Goal: Task Accomplishment & Management: Use online tool/utility

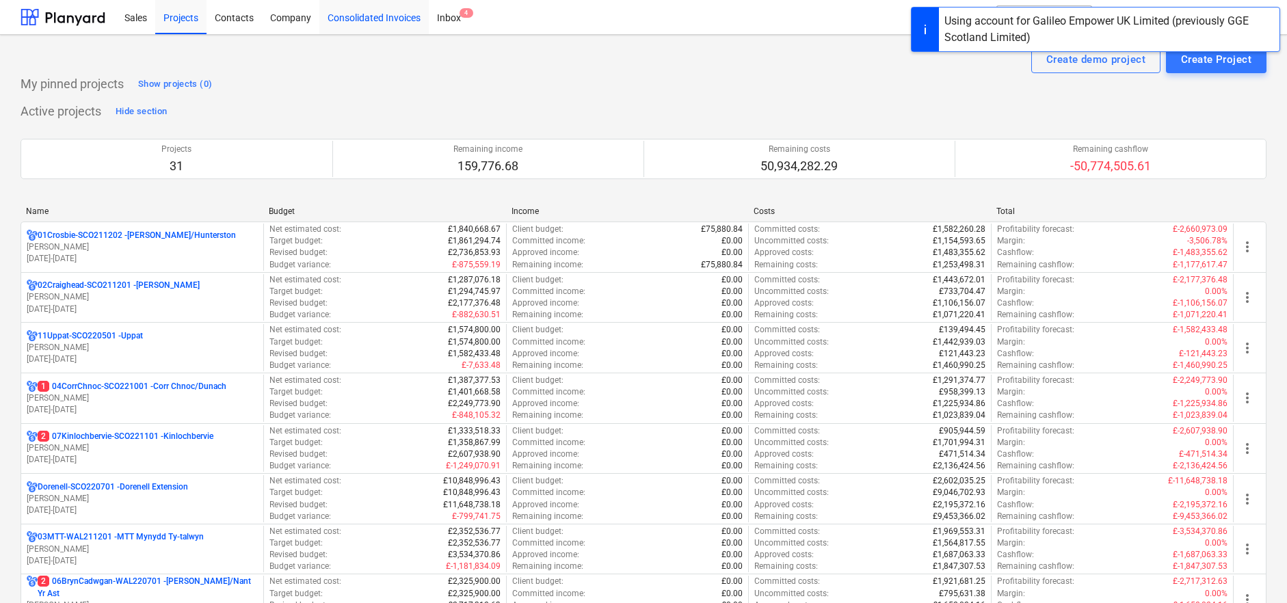
click at [373, 18] on div "Consolidated Invoices" at bounding box center [373, 16] width 109 height 35
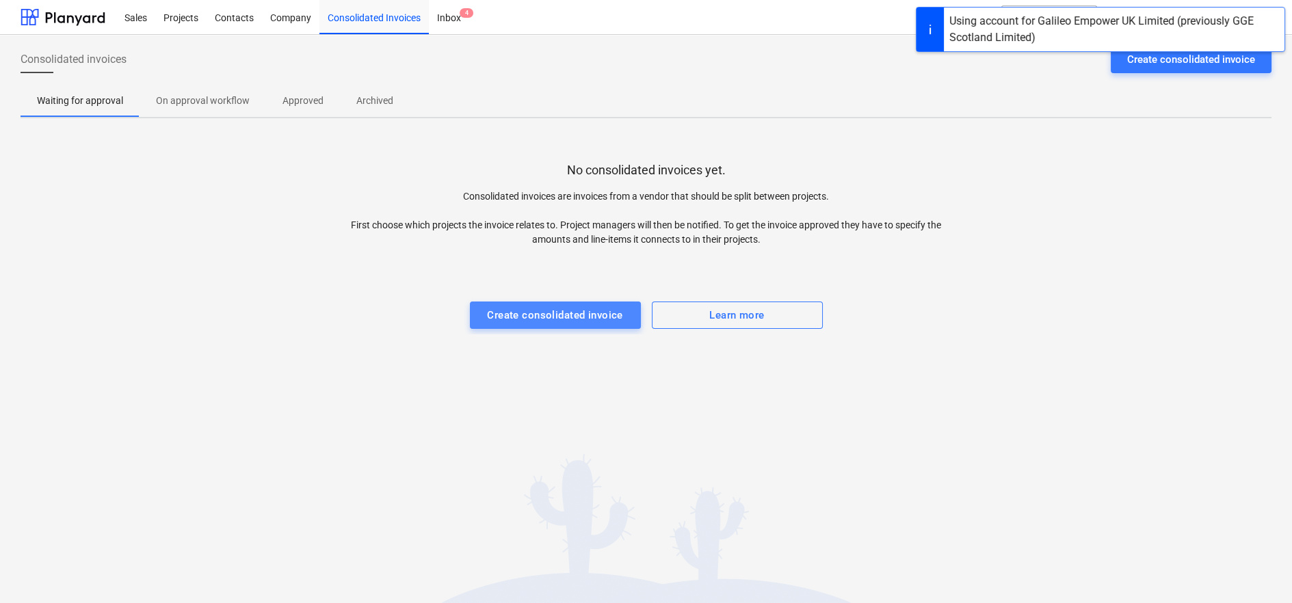
click at [543, 315] on div "Create consolidated invoice" at bounding box center [555, 315] width 136 height 18
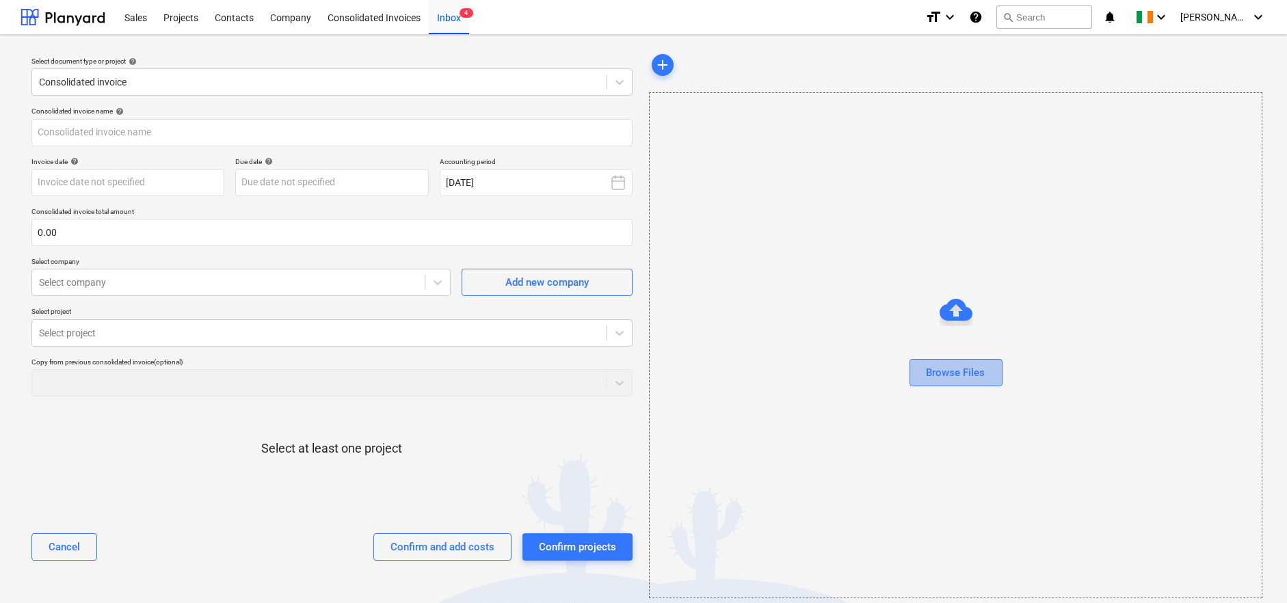
click at [969, 377] on div "Browse Files" at bounding box center [956, 373] width 59 height 18
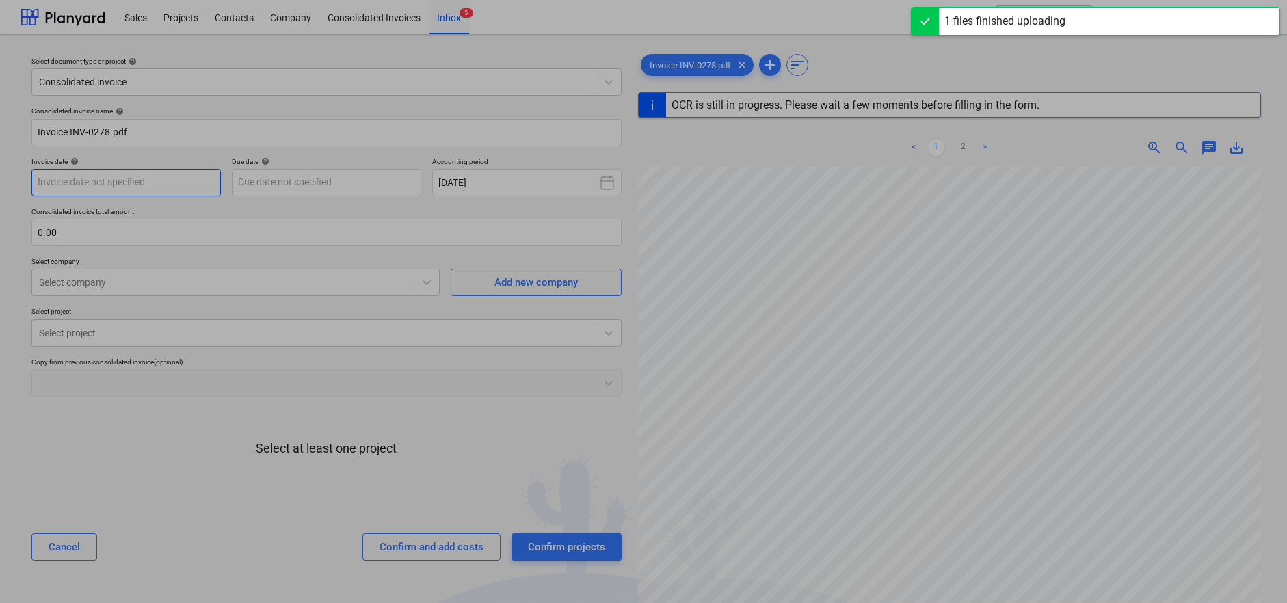
click at [168, 174] on body "Sales Projects Contacts Company Consolidated Invoices Inbox 5 format_size keybo…" at bounding box center [643, 301] width 1287 height 603
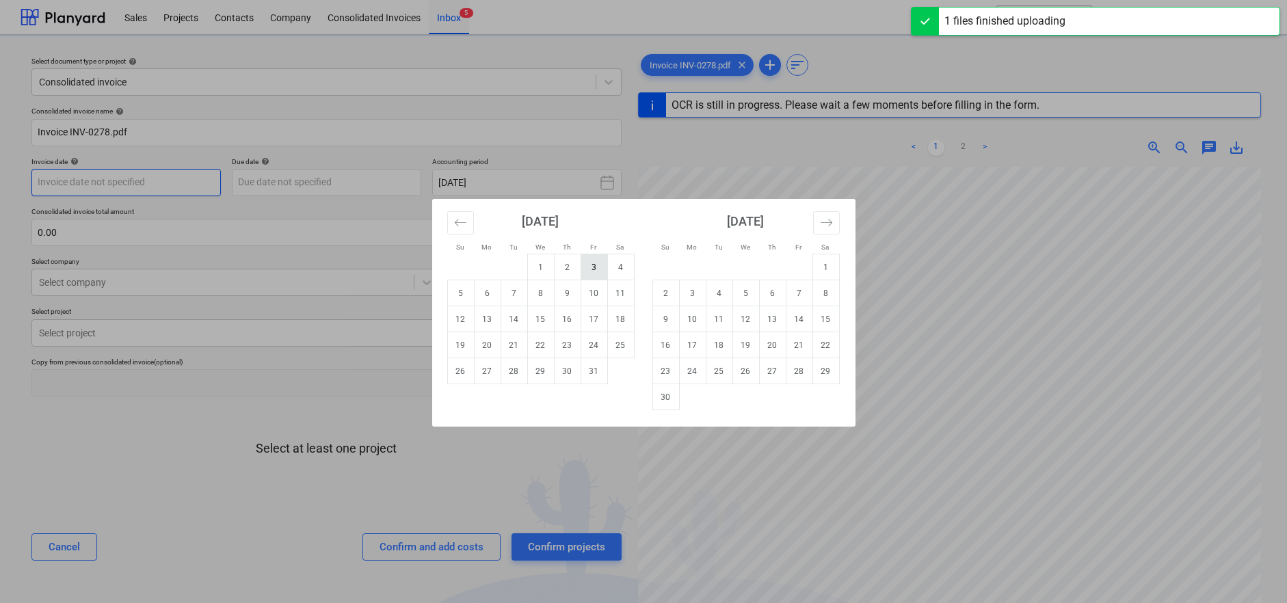
type input "INV-0278"
type input "[DATE]"
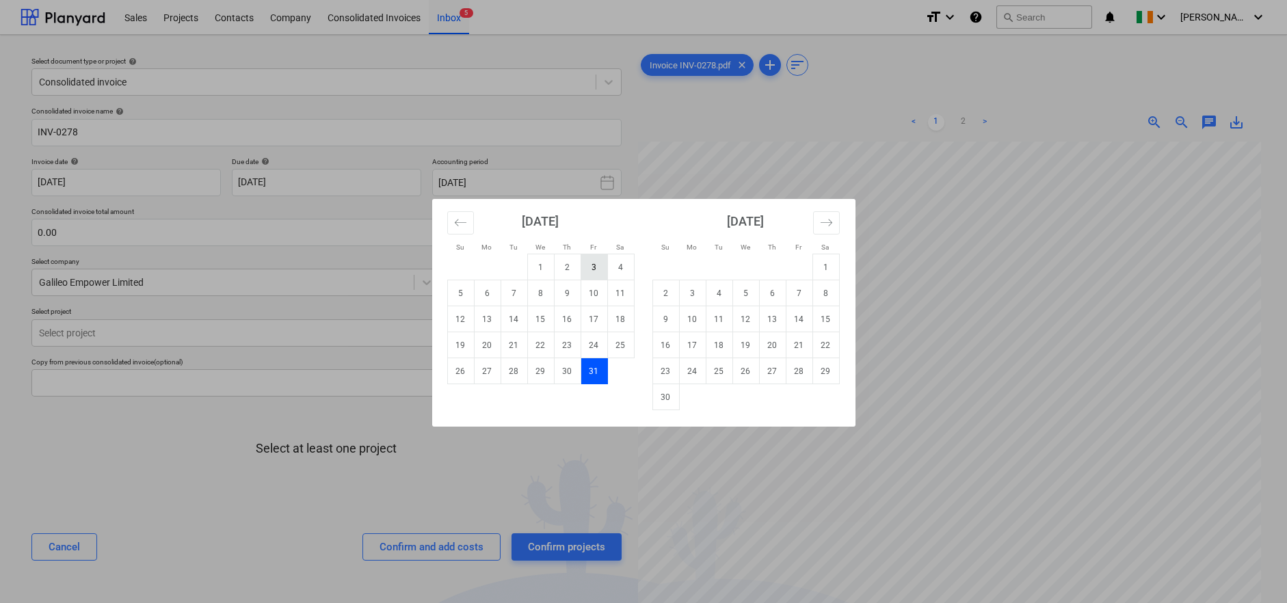
click at [596, 269] on td "3" at bounding box center [594, 267] width 27 height 26
type input "[DATE]"
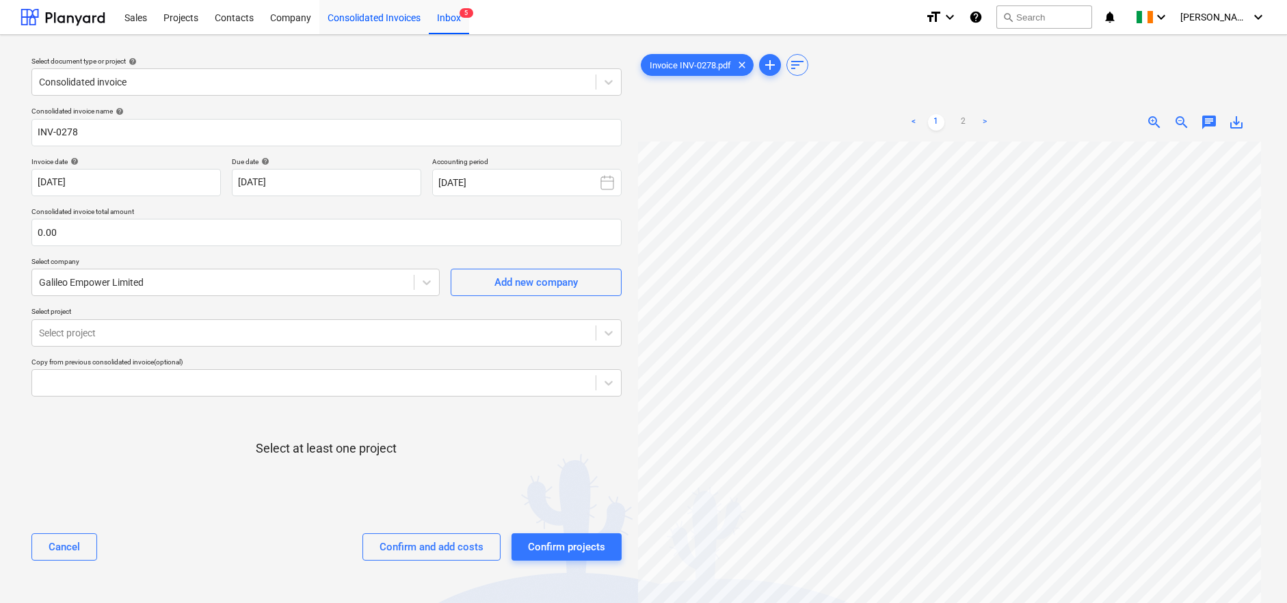
click at [354, 16] on div "Consolidated Invoices" at bounding box center [373, 16] width 109 height 35
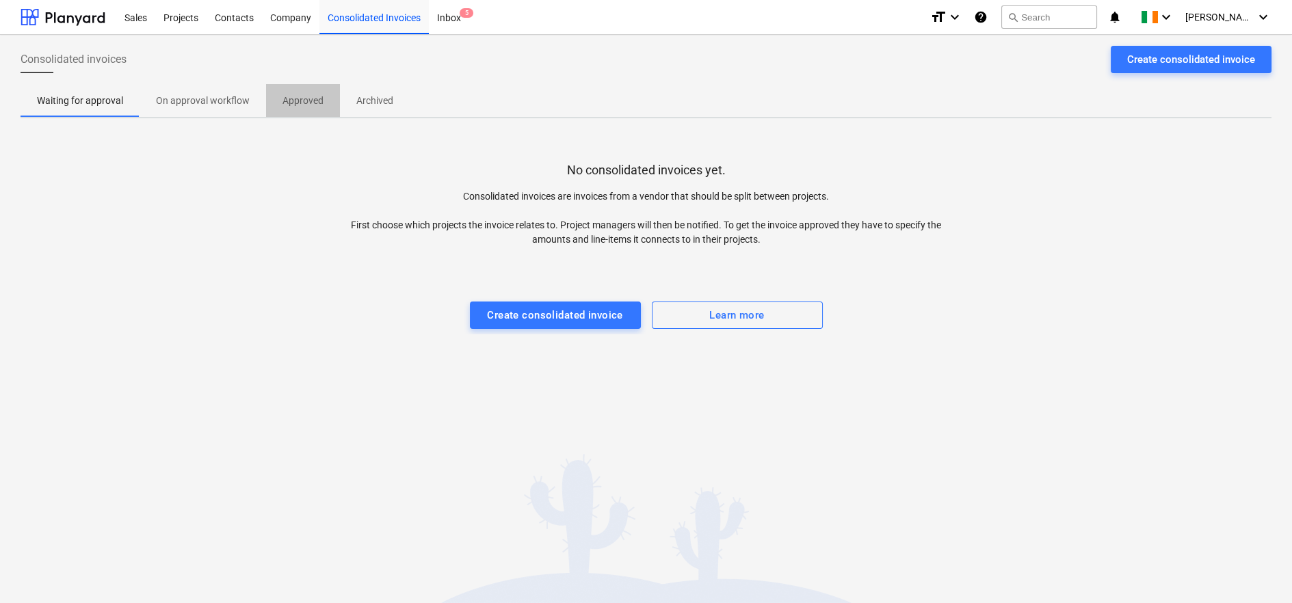
click at [297, 98] on p "Approved" at bounding box center [302, 101] width 41 height 14
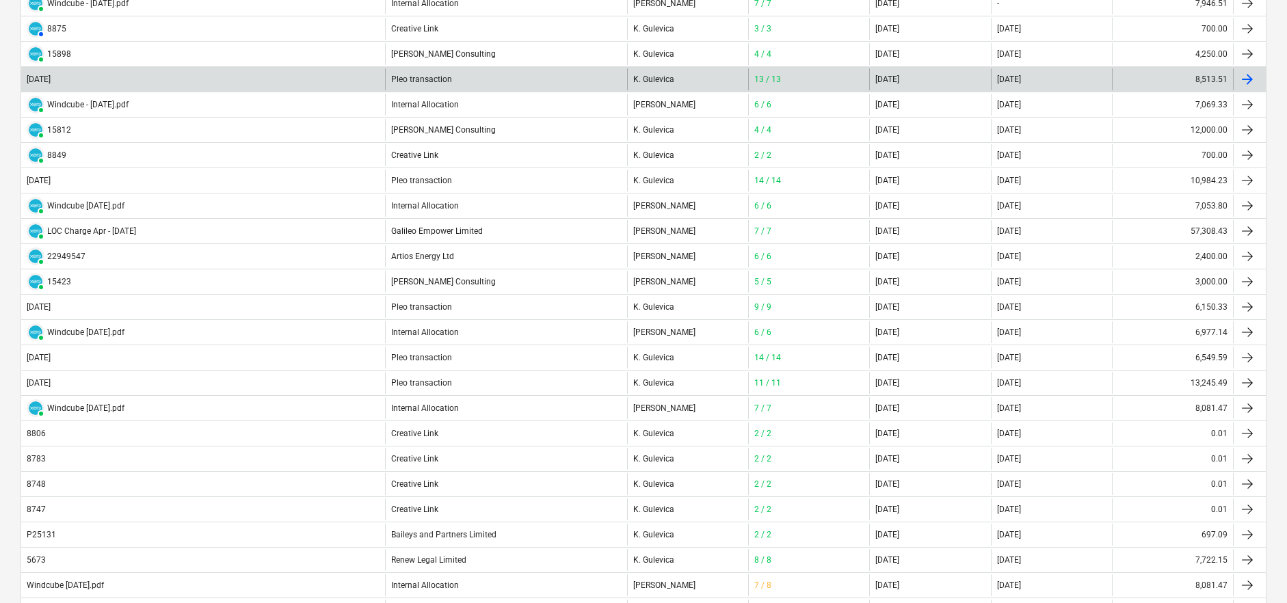
scroll to position [228, 0]
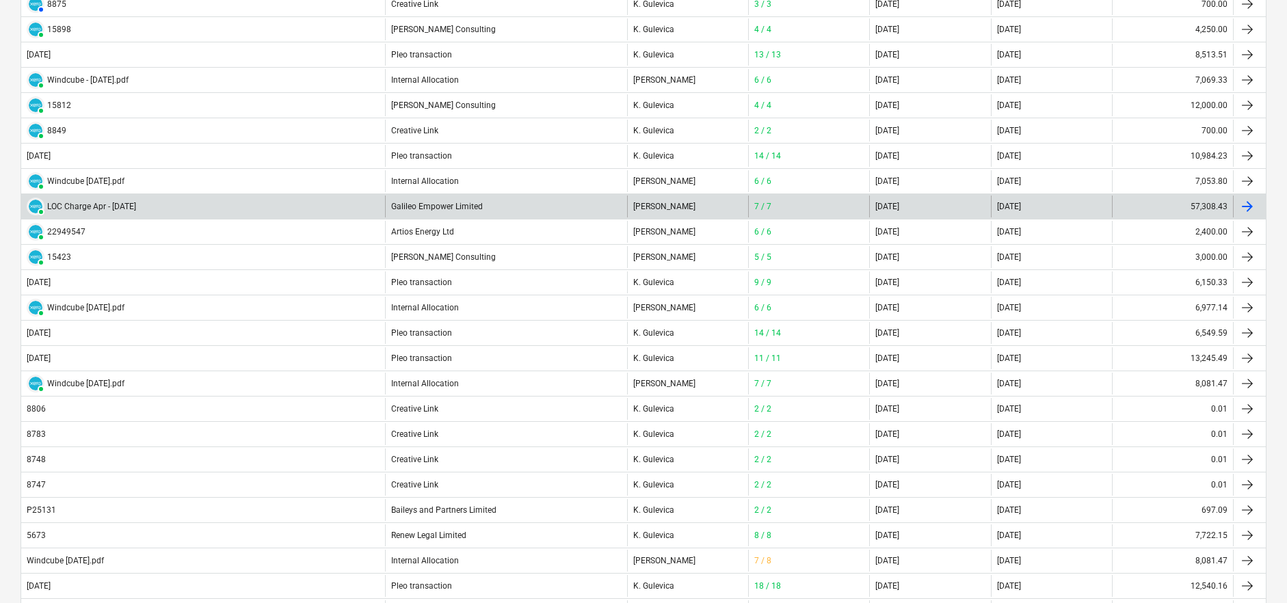
click at [503, 208] on div "Galileo Empower Limited" at bounding box center [506, 207] width 242 height 22
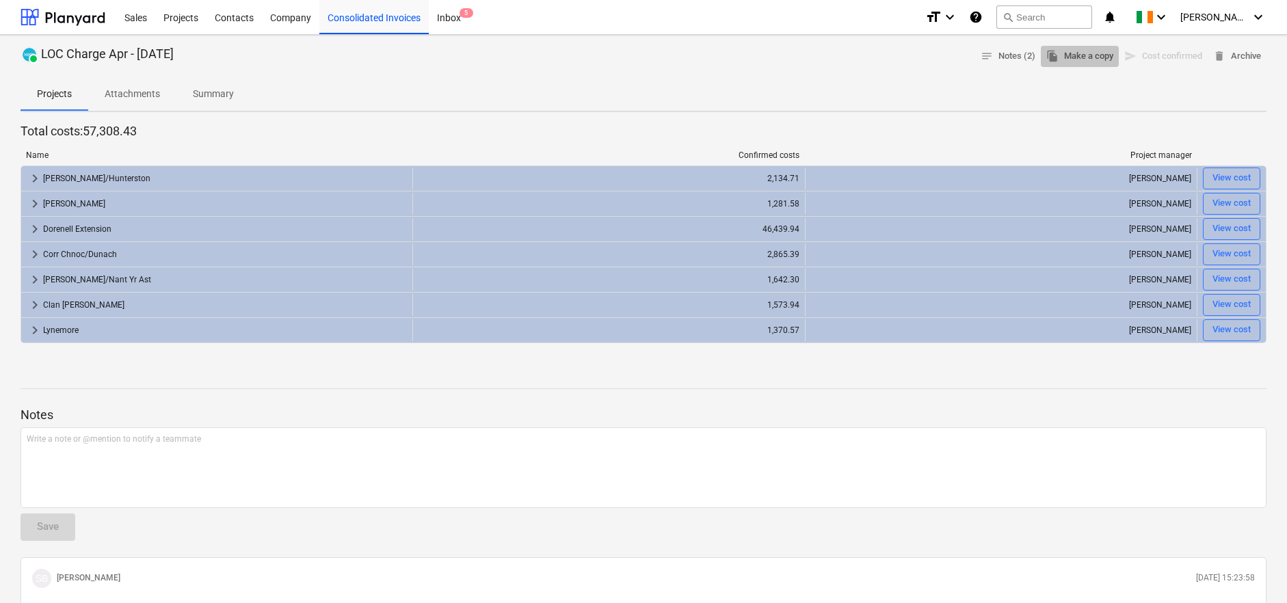
click at [1091, 52] on span "file_copy Make a copy" at bounding box center [1079, 57] width 67 height 16
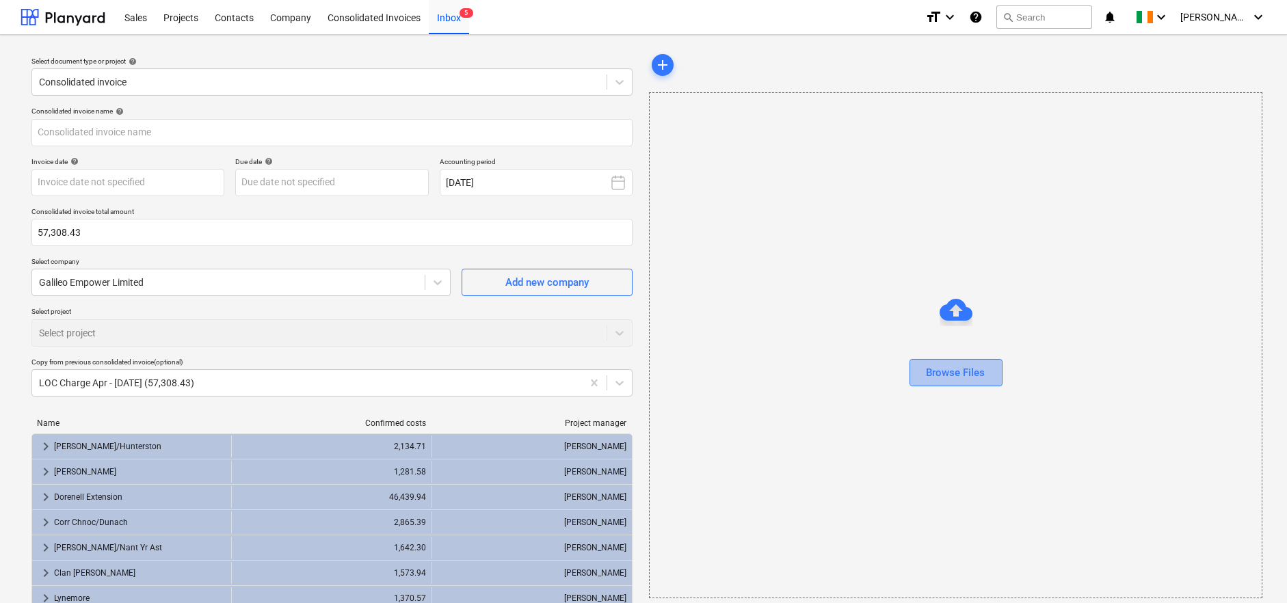
click at [956, 375] on div "Browse Files" at bounding box center [956, 373] width 59 height 18
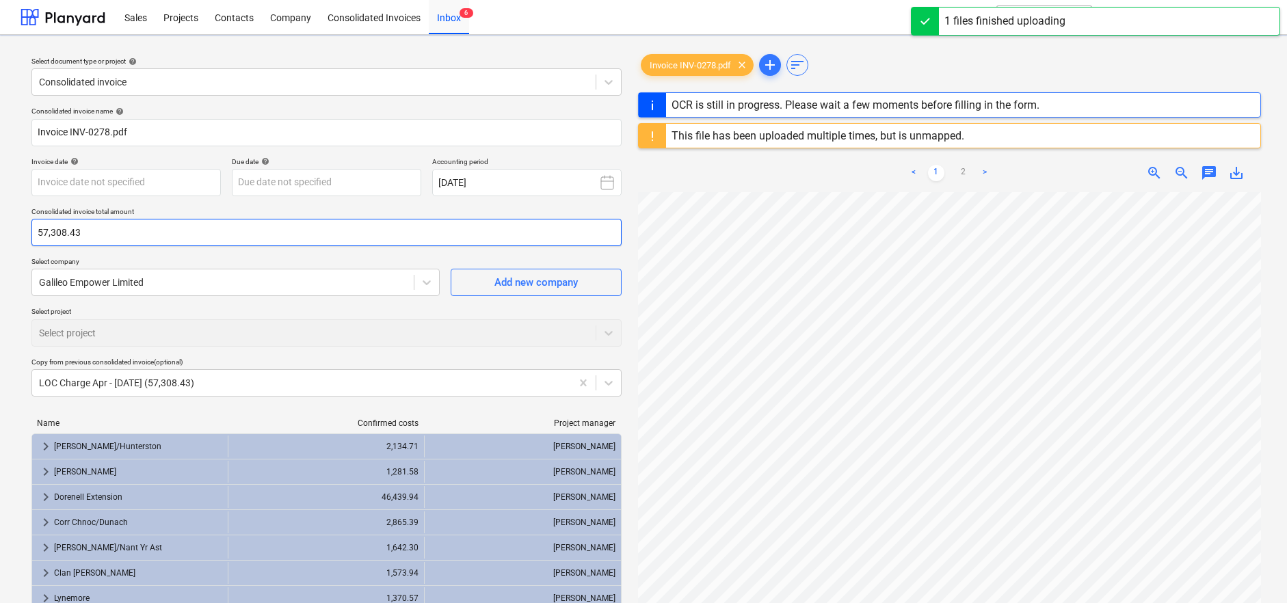
type input "INV-0278"
type input "[DATE]"
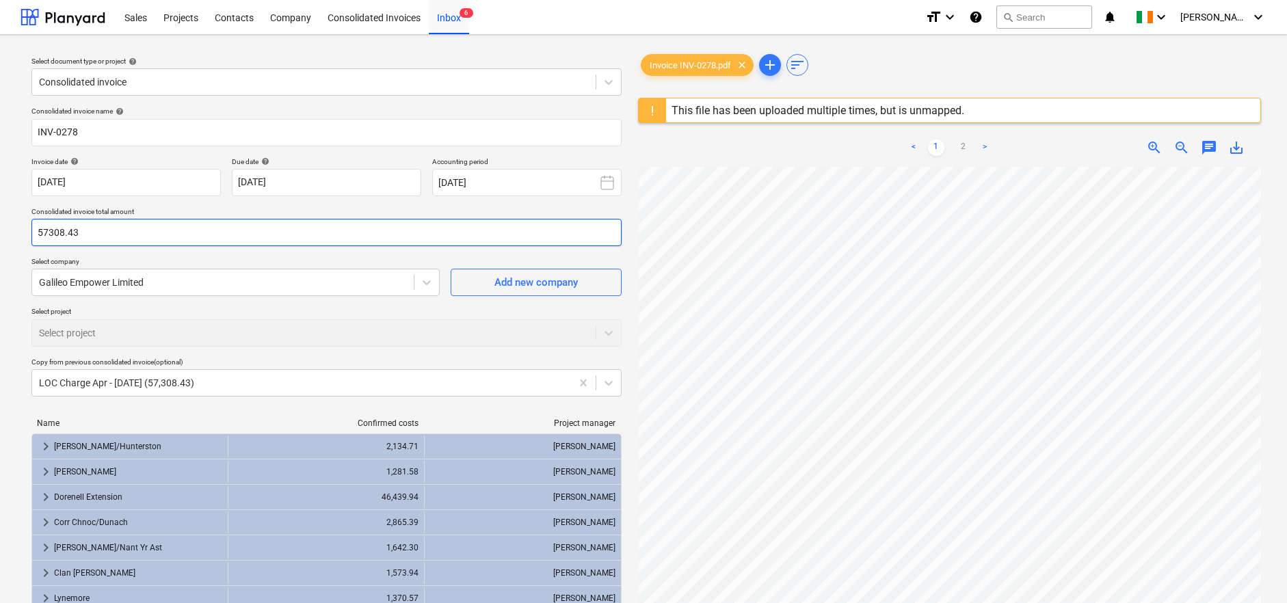
click at [85, 226] on input "57308.43" at bounding box center [326, 232] width 590 height 27
drag, startPoint x: 86, startPoint y: 229, endPoint x: 14, endPoint y: 223, distance: 72.7
click at [14, 223] on div "Select document type or project help Consolidated invoice Consolidated invoice …" at bounding box center [643, 391] width 1287 height 713
paste input ",329.40"
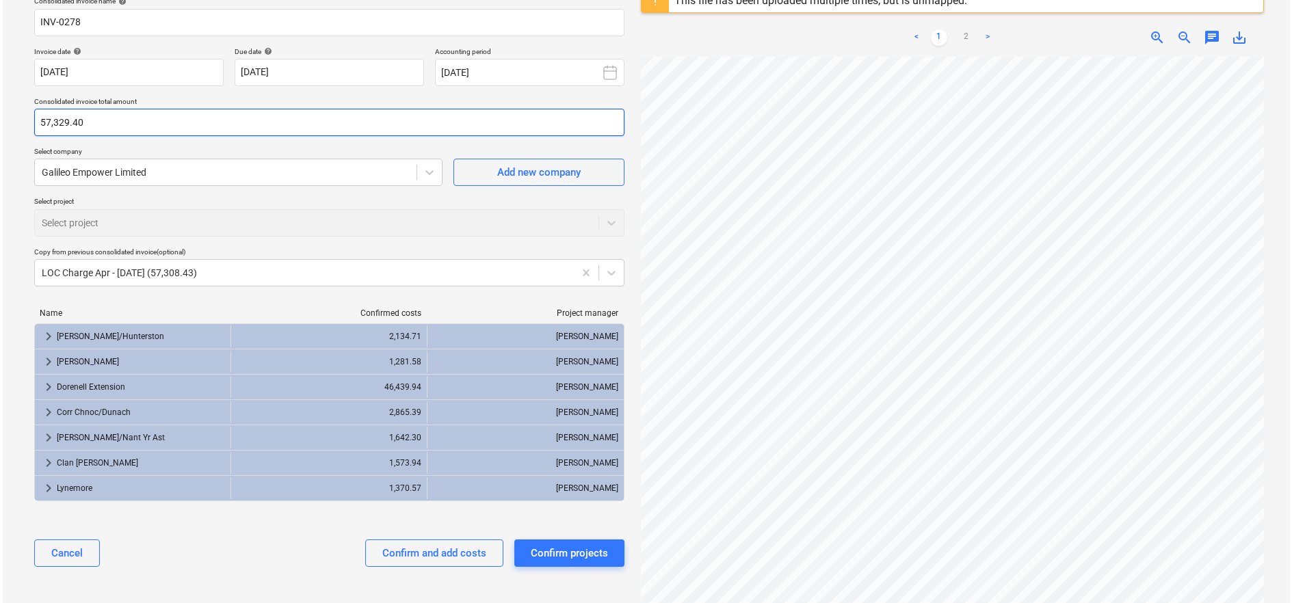
scroll to position [144, 0]
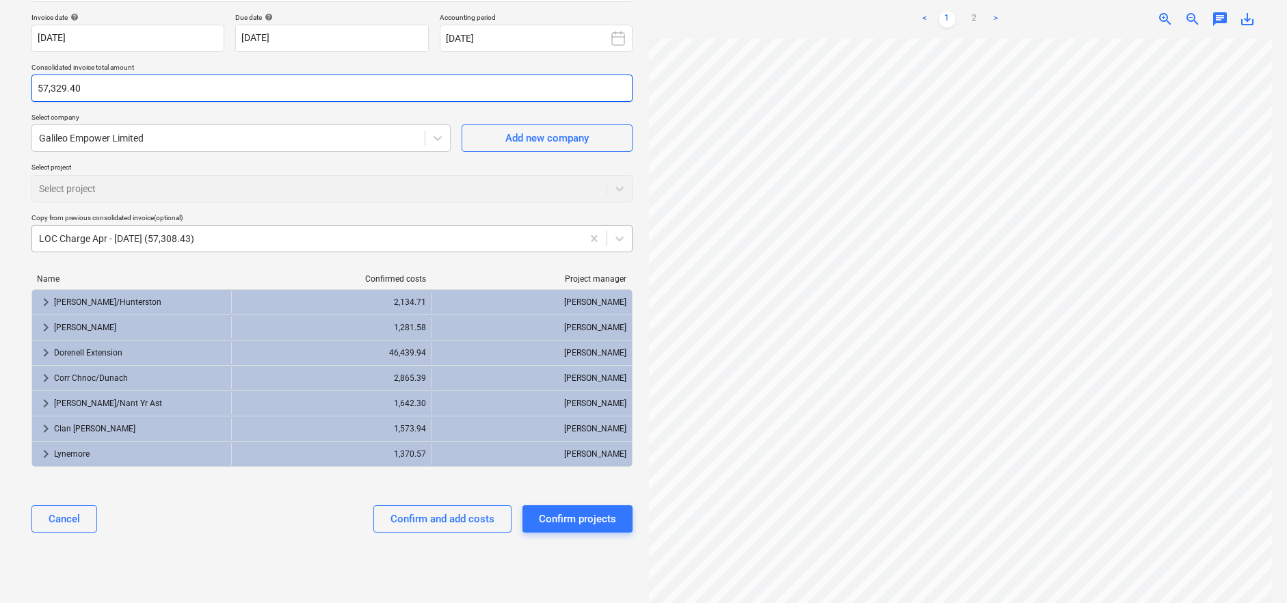
type input "57,329.40"
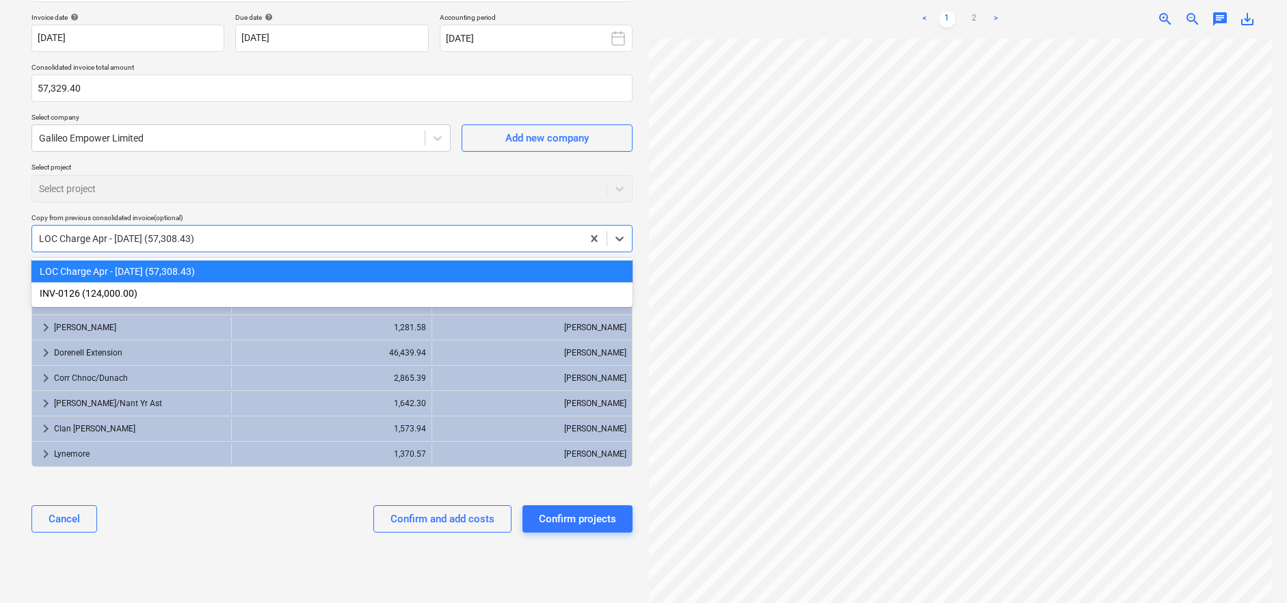
click at [198, 234] on div at bounding box center [307, 239] width 536 height 14
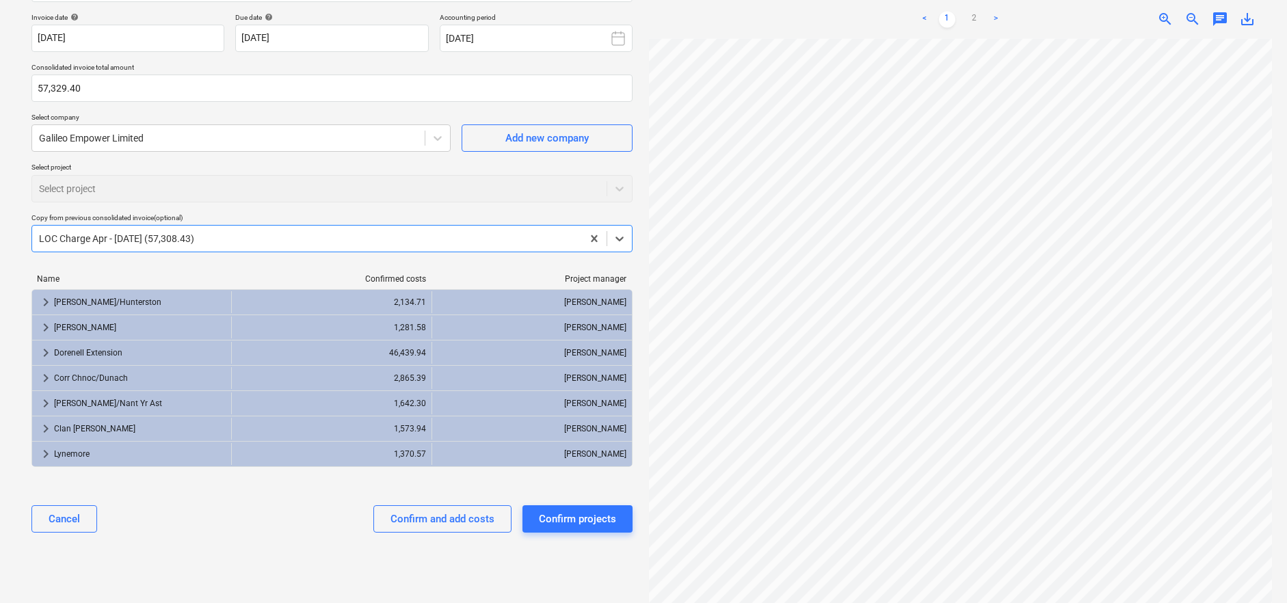
click at [198, 234] on div at bounding box center [307, 239] width 536 height 14
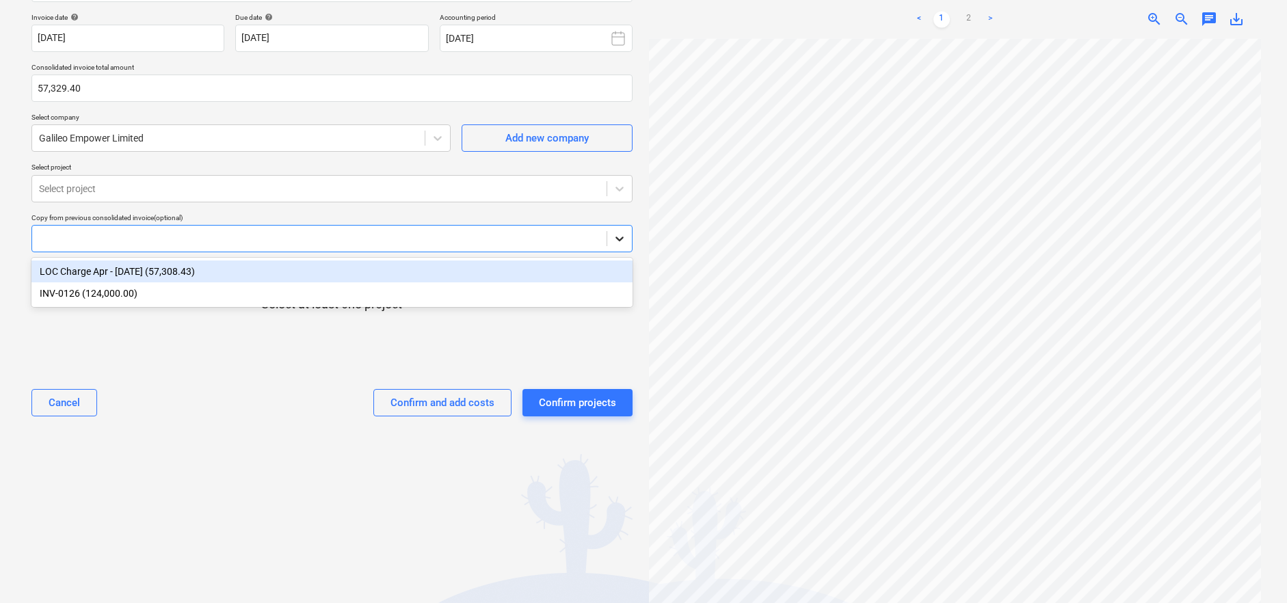
click at [615, 237] on icon at bounding box center [620, 239] width 14 height 14
click at [189, 271] on div "LOC Charge Apr - [DATE] (57,308.43)" at bounding box center [331, 272] width 601 height 22
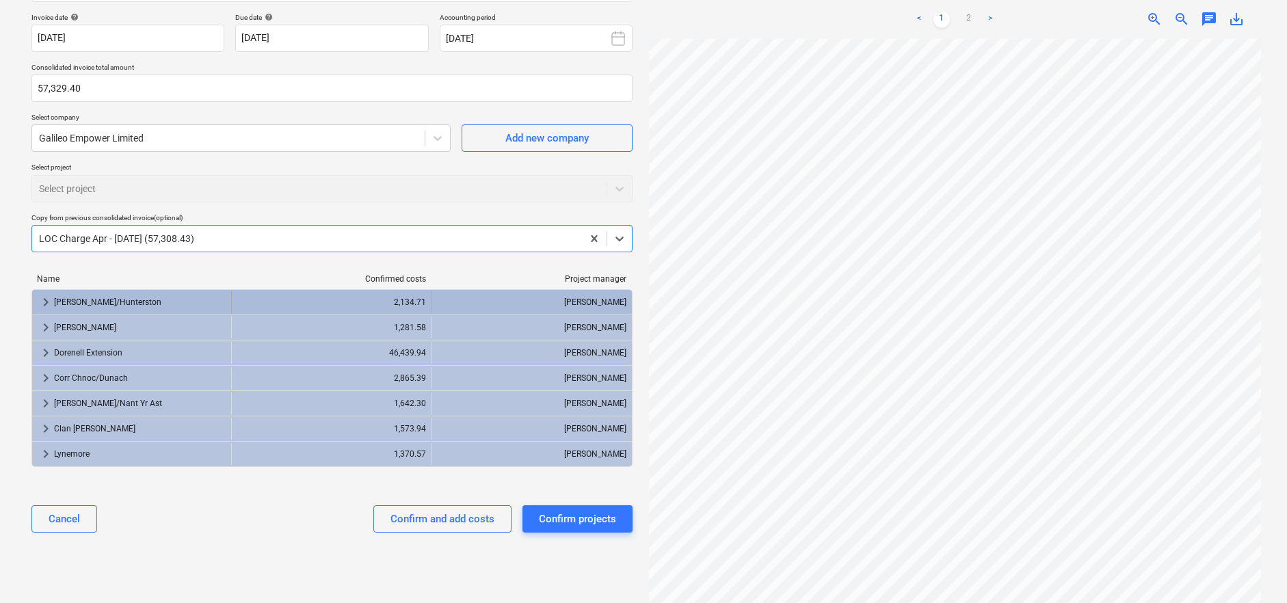
click at [64, 297] on div "[PERSON_NAME]/Hunterston" at bounding box center [140, 302] width 172 height 22
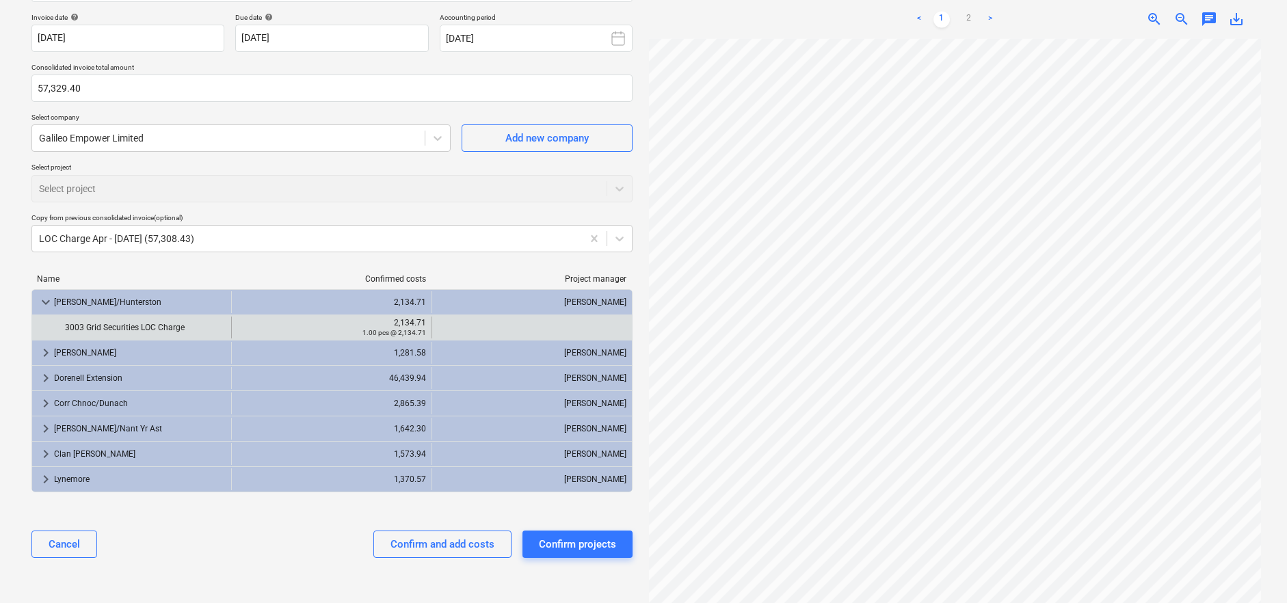
click at [399, 321] on div "2,134.71" at bounding box center [331, 323] width 188 height 10
click at [533, 332] on div at bounding box center [532, 328] width 189 height 22
click at [408, 329] on small "1.00 pcs @ 2,134.71" at bounding box center [394, 333] width 64 height 8
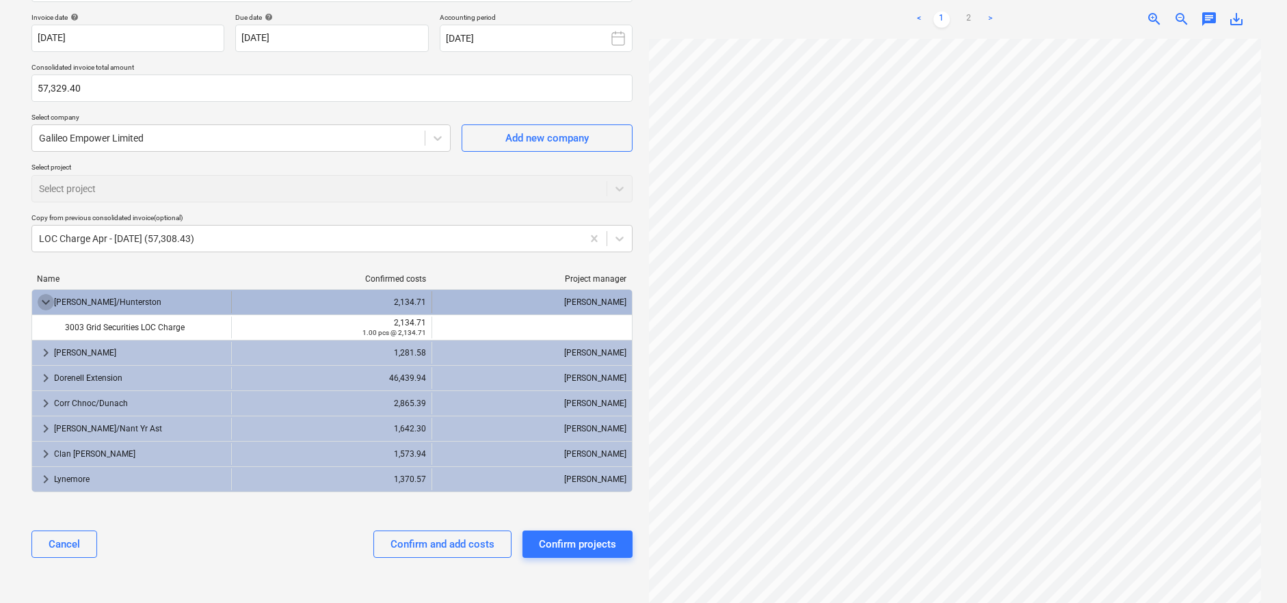
click at [47, 301] on span "keyboard_arrow_down" at bounding box center [46, 302] width 16 height 16
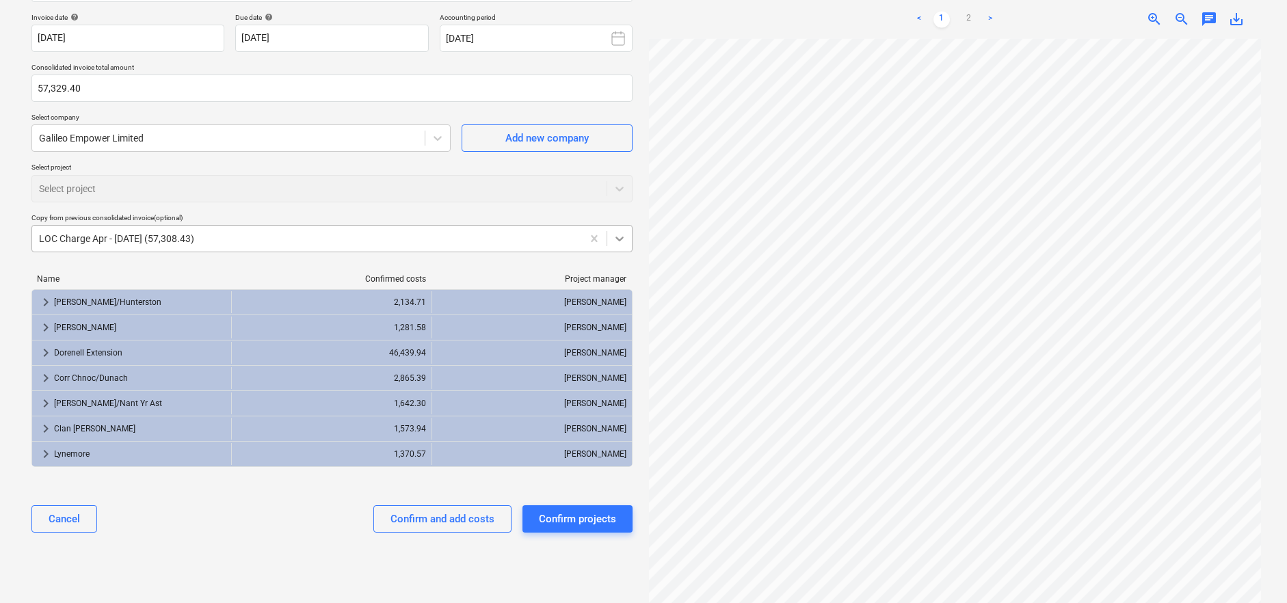
click at [623, 241] on icon at bounding box center [620, 239] width 14 height 14
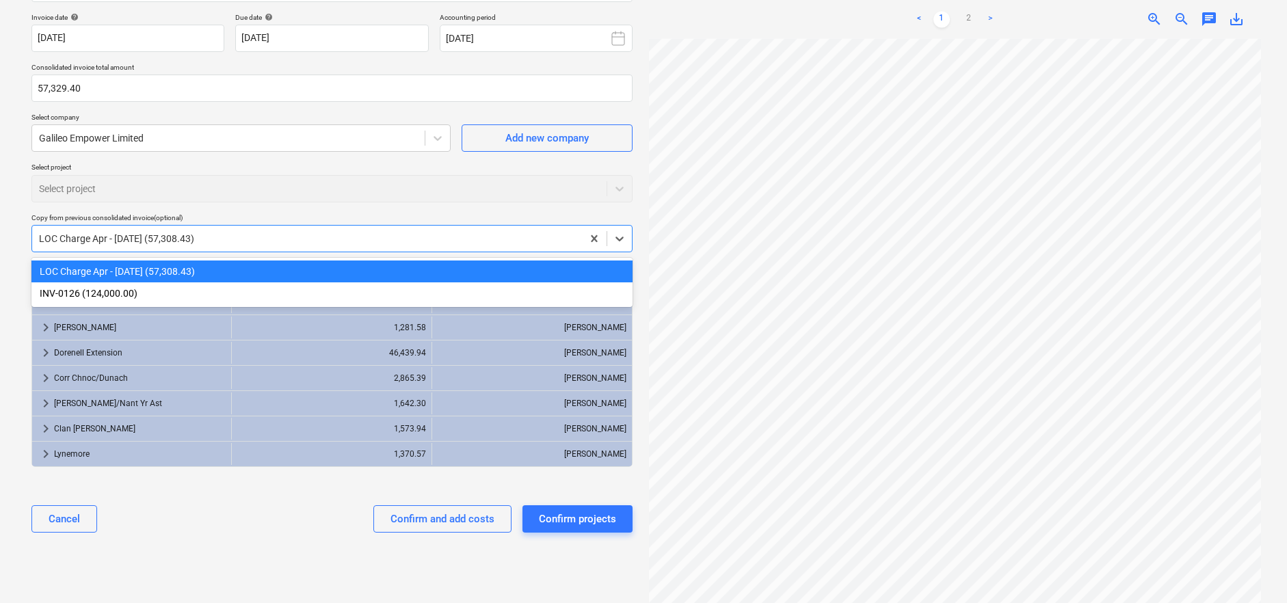
click at [81, 271] on div "LOC Charge Apr - [DATE] (57,308.43)" at bounding box center [331, 272] width 601 height 22
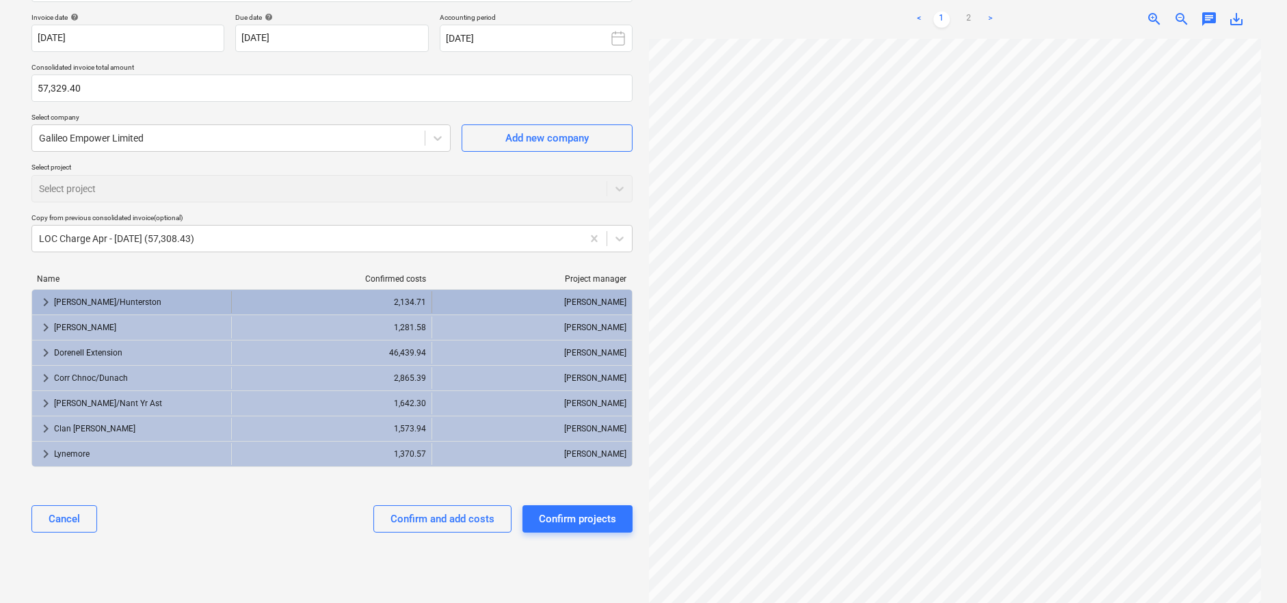
click at [488, 308] on div "[PERSON_NAME]" at bounding box center [532, 302] width 189 height 22
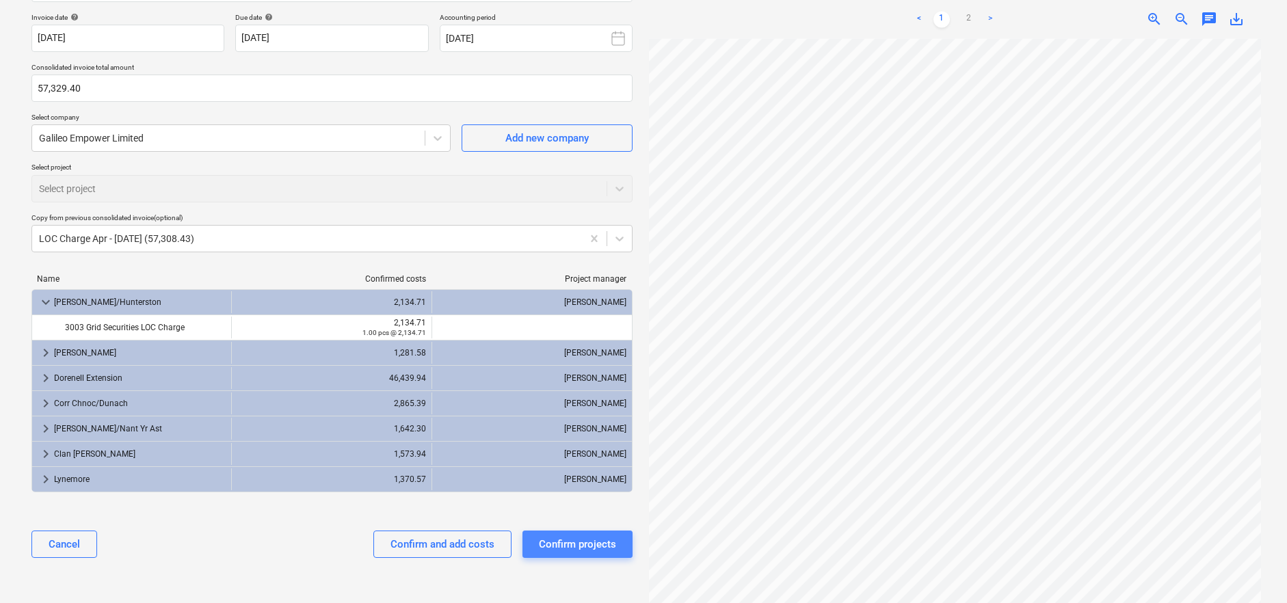
click at [596, 537] on div "Confirm projects" at bounding box center [577, 544] width 77 height 18
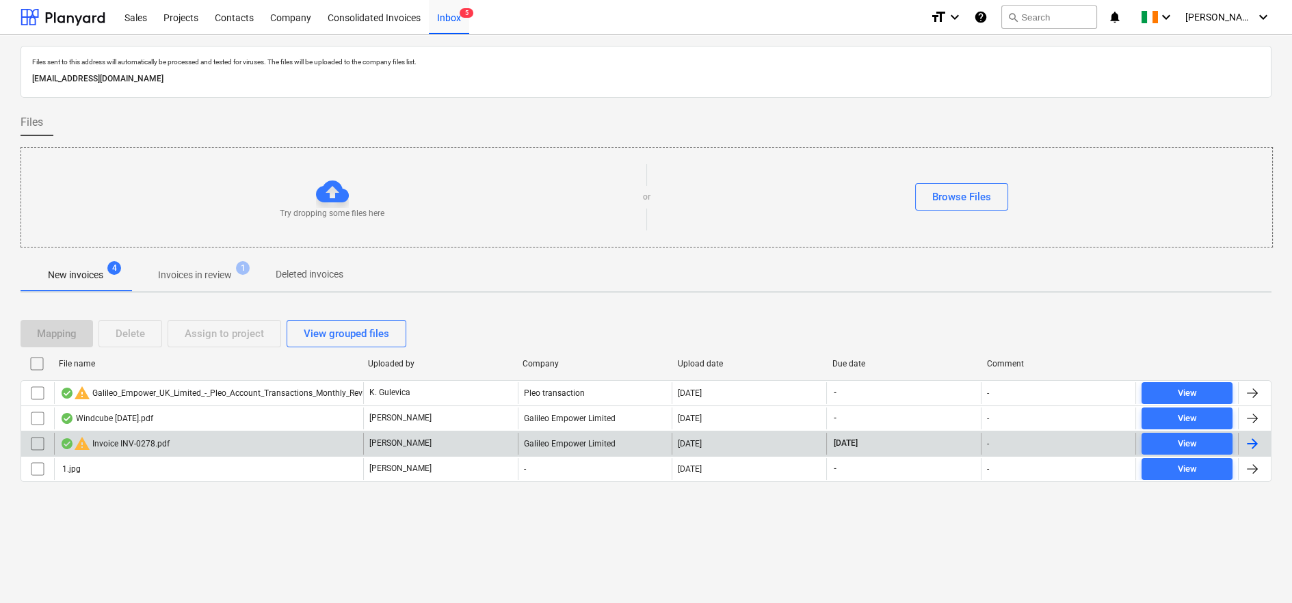
click at [116, 442] on div "warning Invoice INV-0278.pdf" at bounding box center [114, 444] width 109 height 16
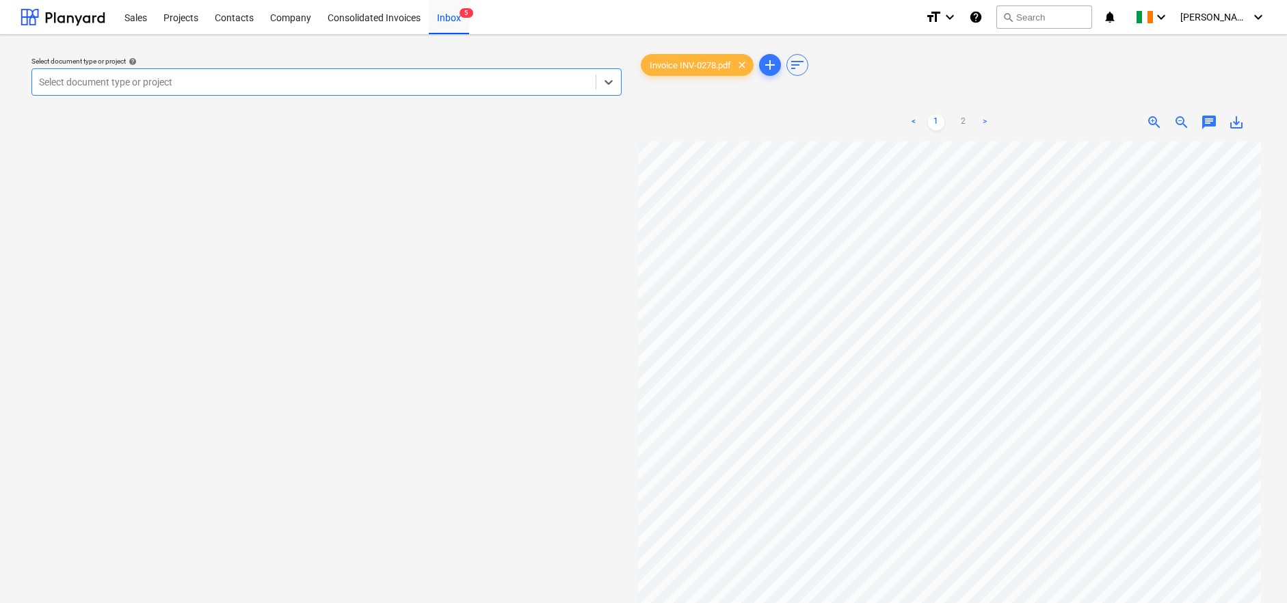
click at [98, 83] on div at bounding box center [314, 82] width 550 height 14
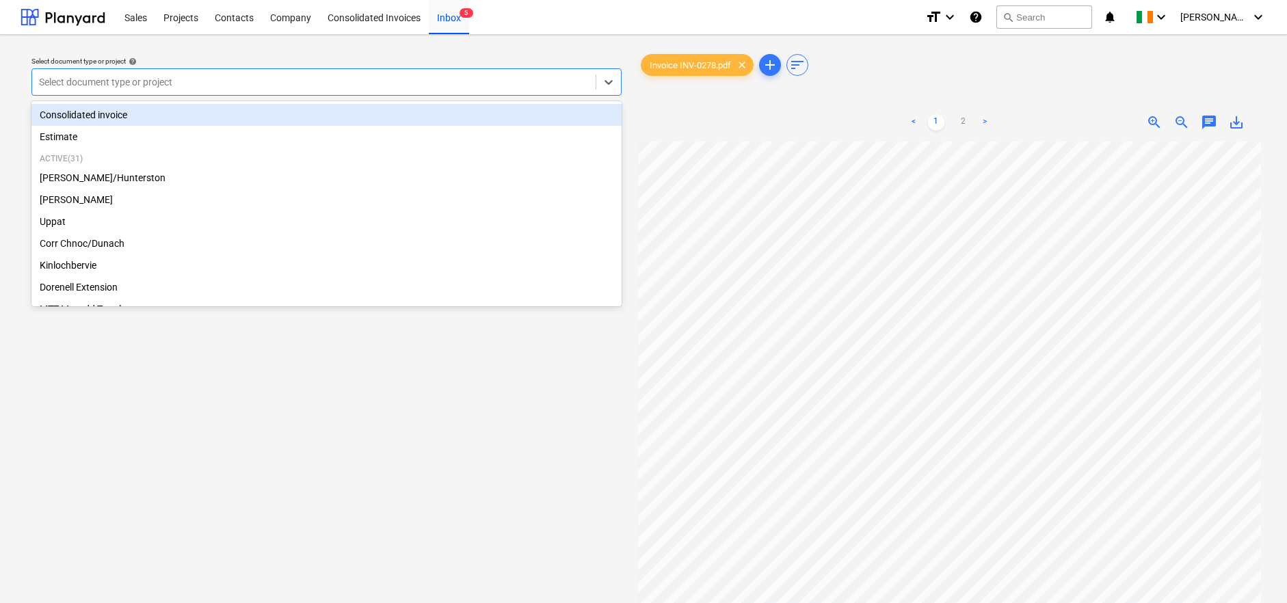
click at [88, 105] on div "Consolidated invoice" at bounding box center [326, 115] width 590 height 22
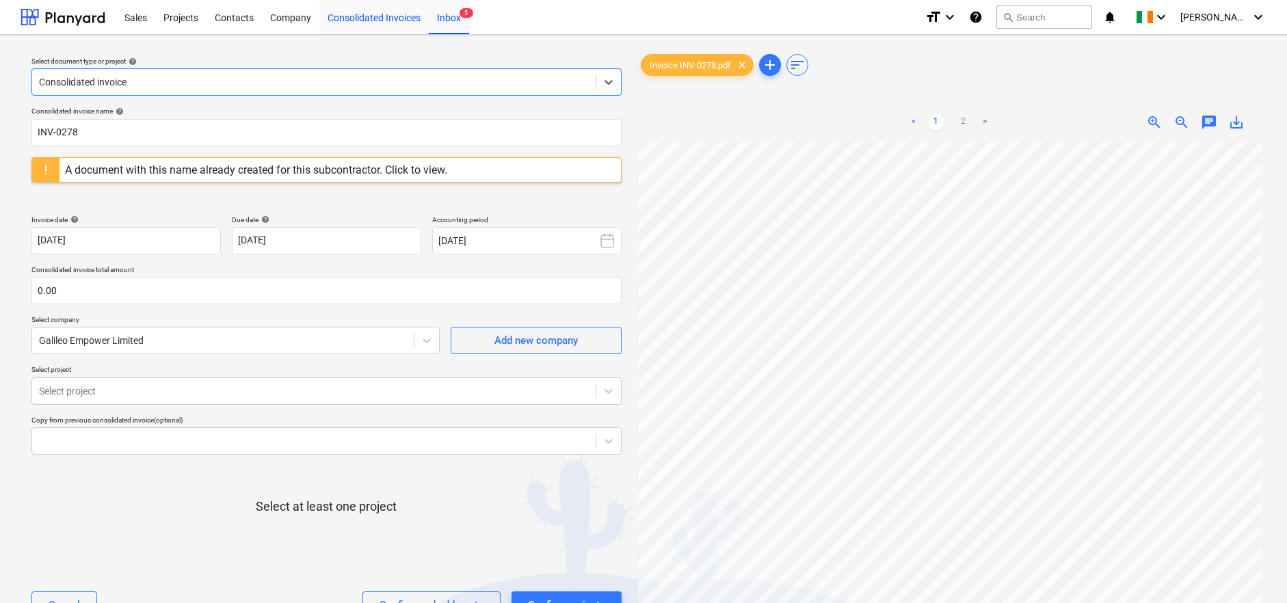
click at [344, 22] on div "Consolidated Invoices" at bounding box center [373, 16] width 109 height 35
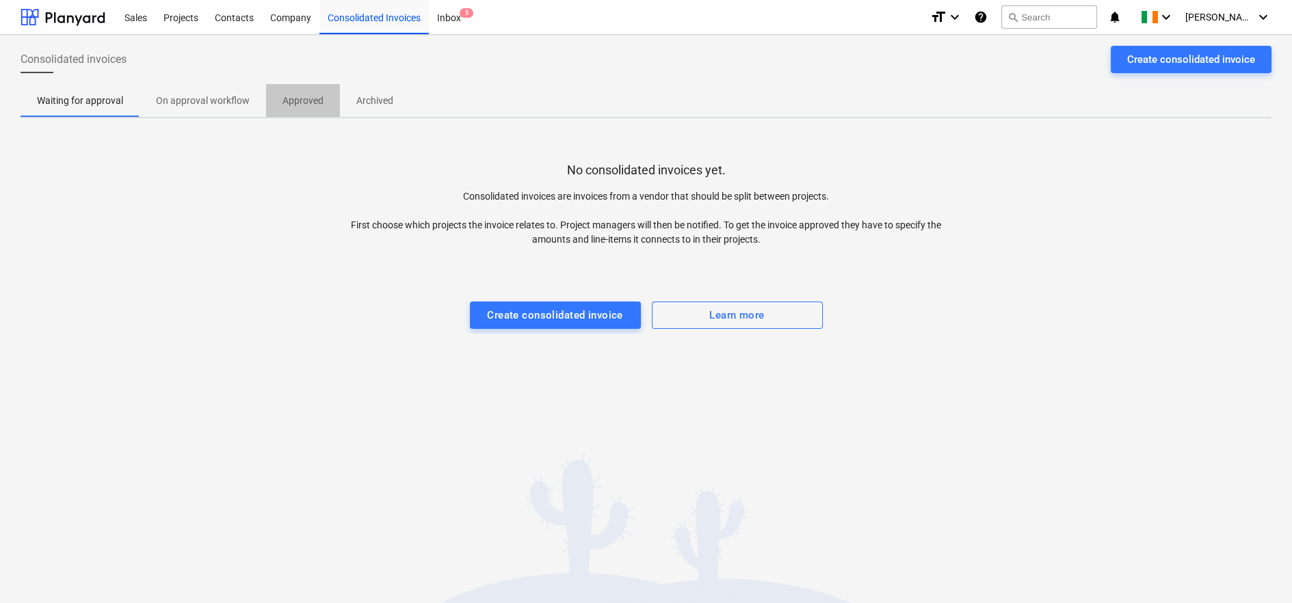
click at [290, 103] on p "Approved" at bounding box center [302, 101] width 41 height 14
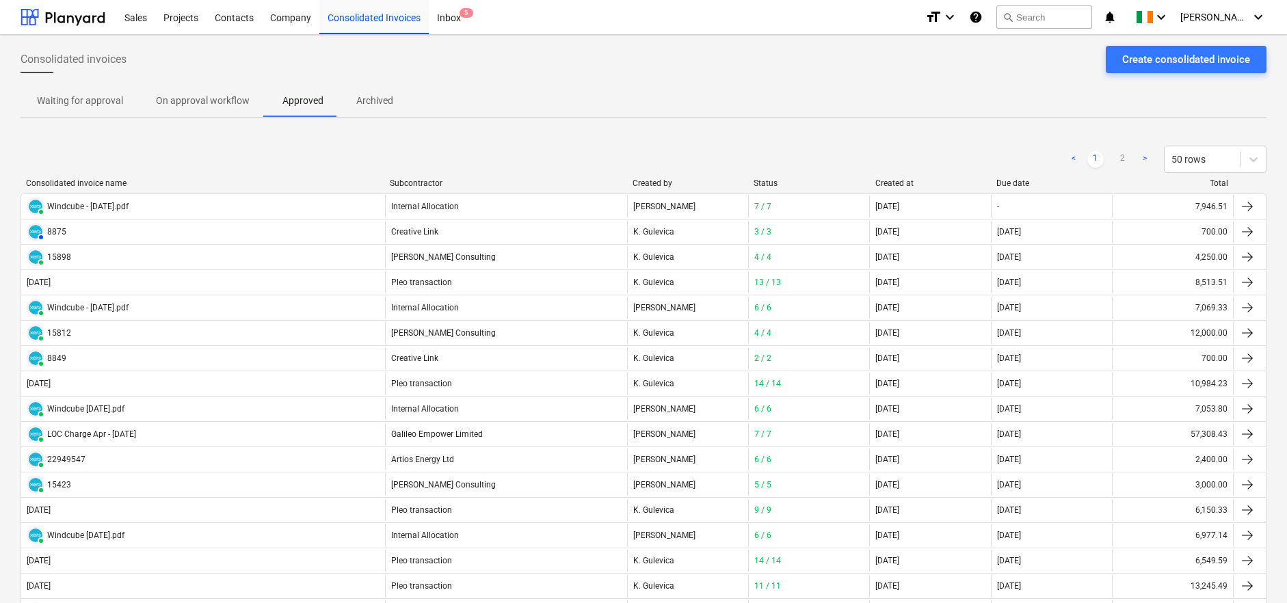
click at [104, 103] on p "Waiting for approval" at bounding box center [80, 101] width 86 height 14
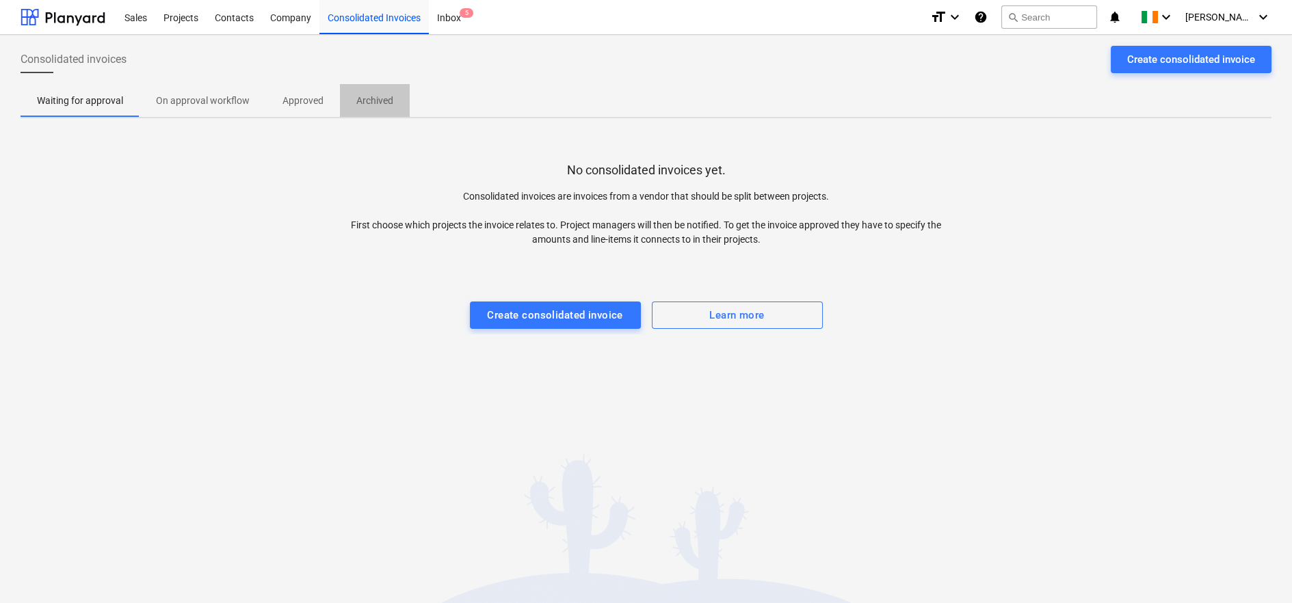
click at [373, 98] on p "Archived" at bounding box center [374, 101] width 37 height 14
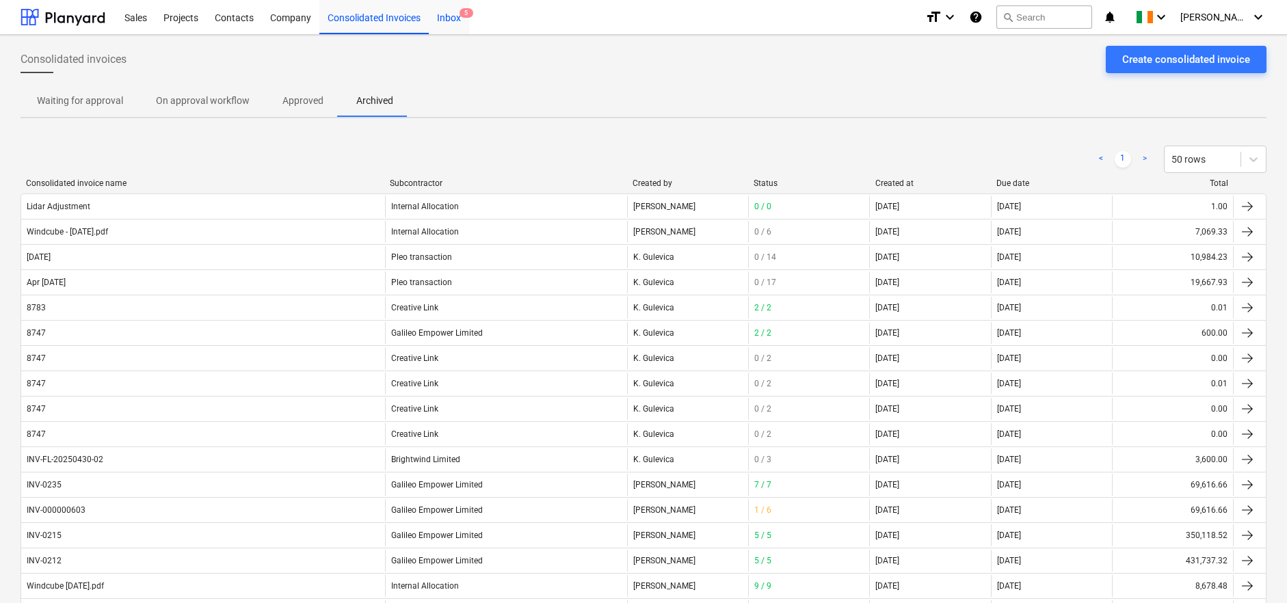
click at [455, 14] on div "Inbox 5" at bounding box center [449, 16] width 40 height 35
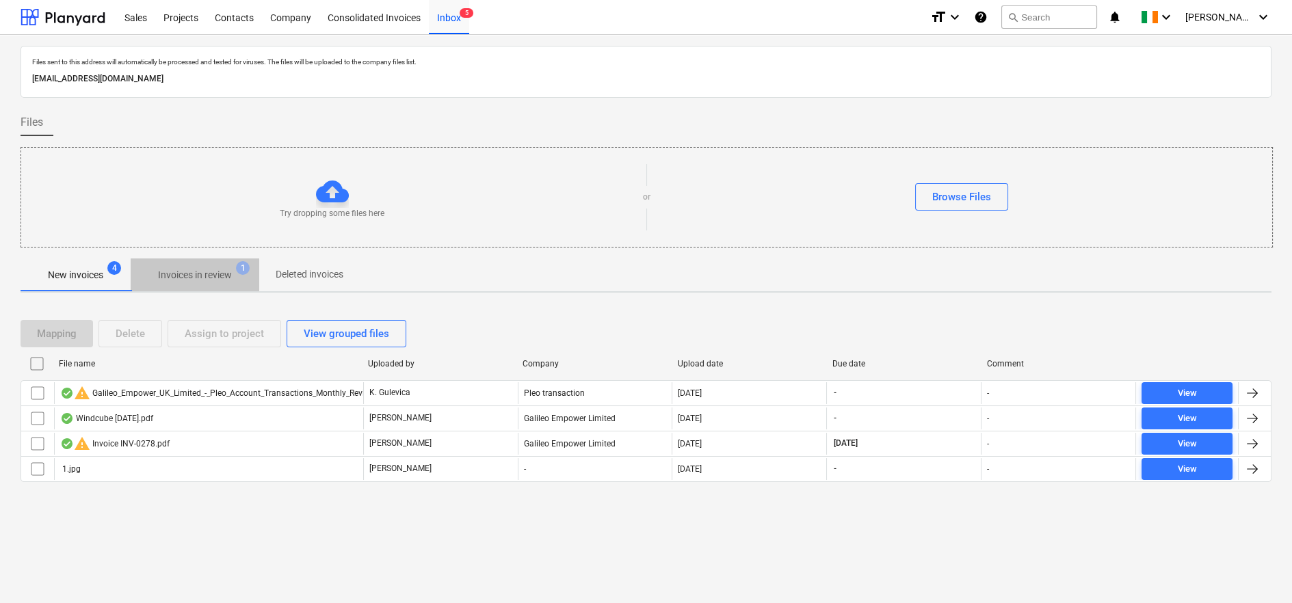
click at [185, 275] on p "Invoices in review" at bounding box center [195, 275] width 74 height 14
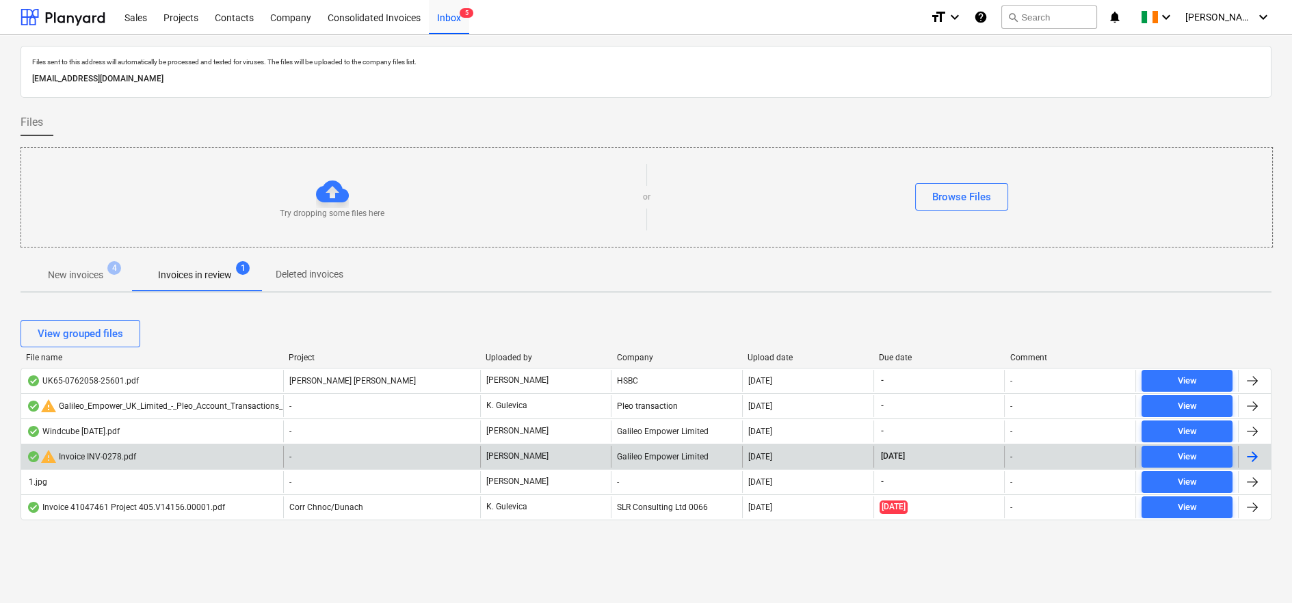
click at [101, 455] on div "warning Invoice INV-0278.pdf" at bounding box center [81, 457] width 109 height 16
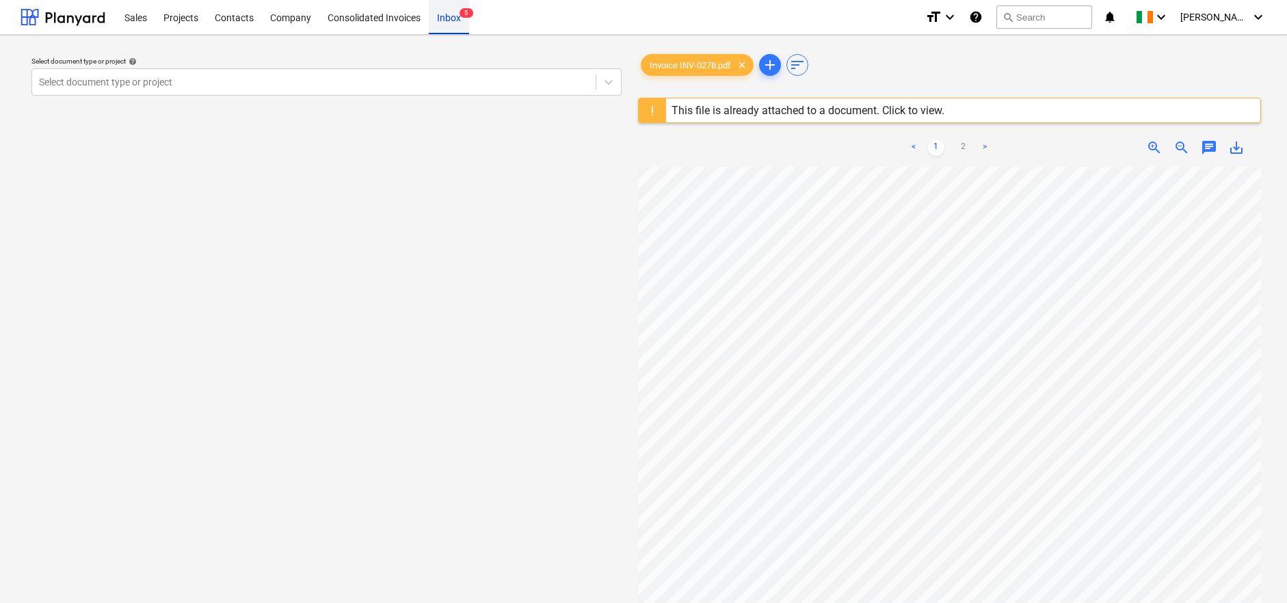
click at [442, 19] on div "Inbox 5" at bounding box center [449, 16] width 40 height 35
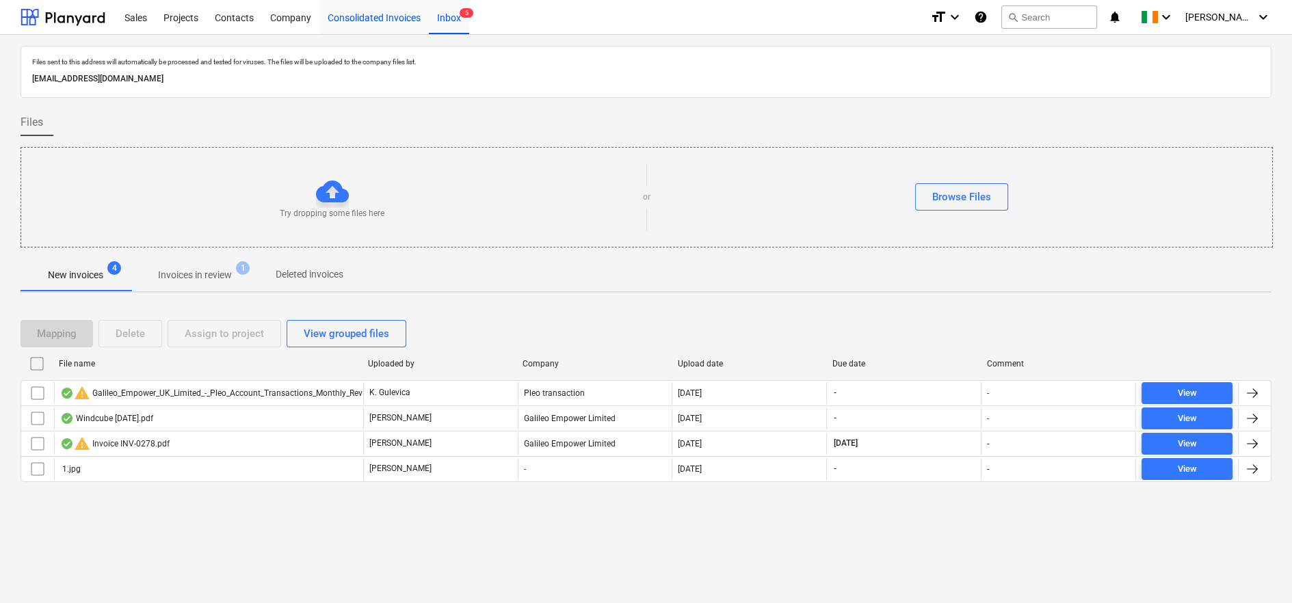
click at [385, 15] on div "Consolidated Invoices" at bounding box center [373, 16] width 109 height 35
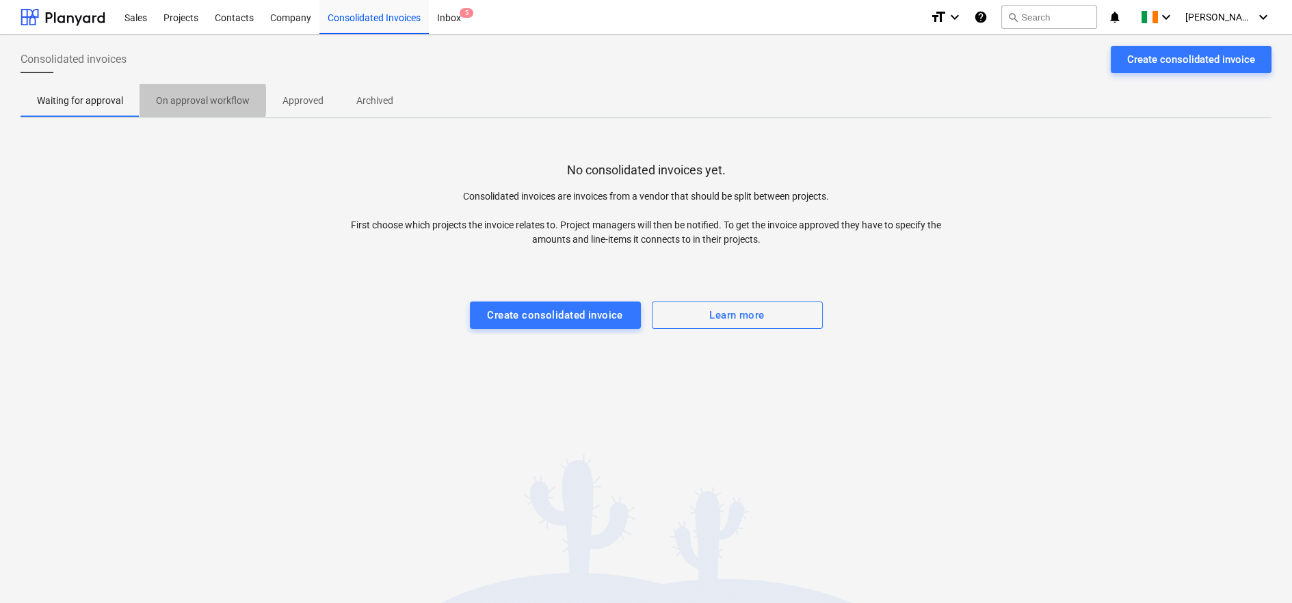
click at [161, 100] on p "On approval workflow" at bounding box center [203, 101] width 94 height 14
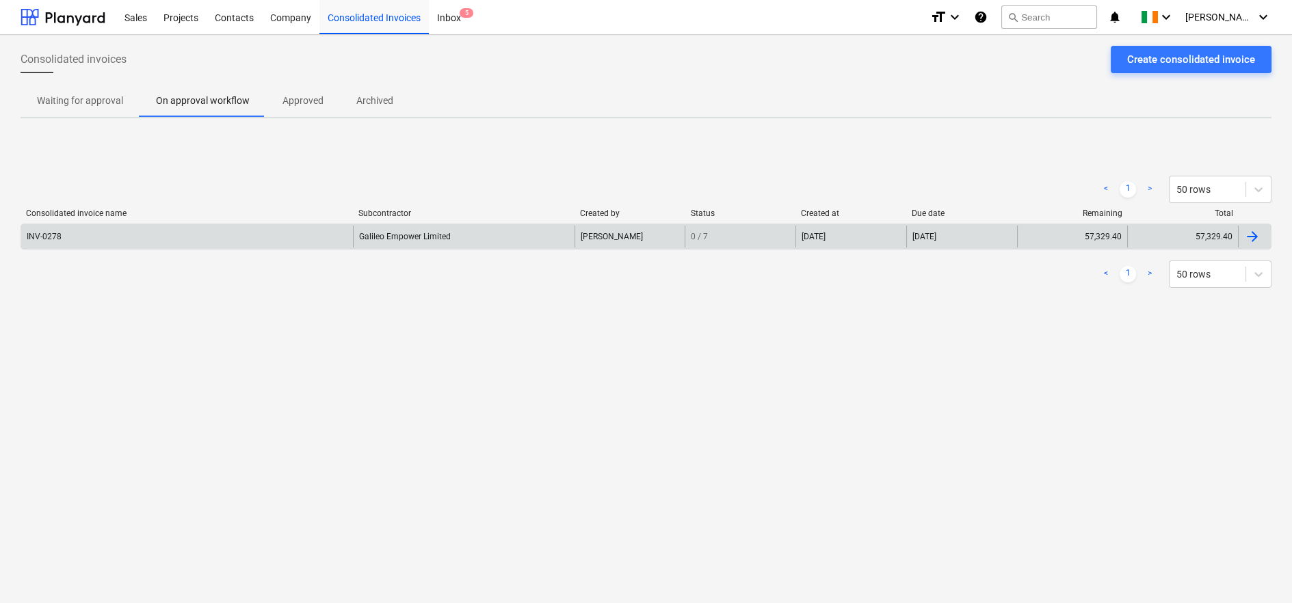
click at [429, 237] on div "Galileo Empower Limited" at bounding box center [463, 237] width 221 height 22
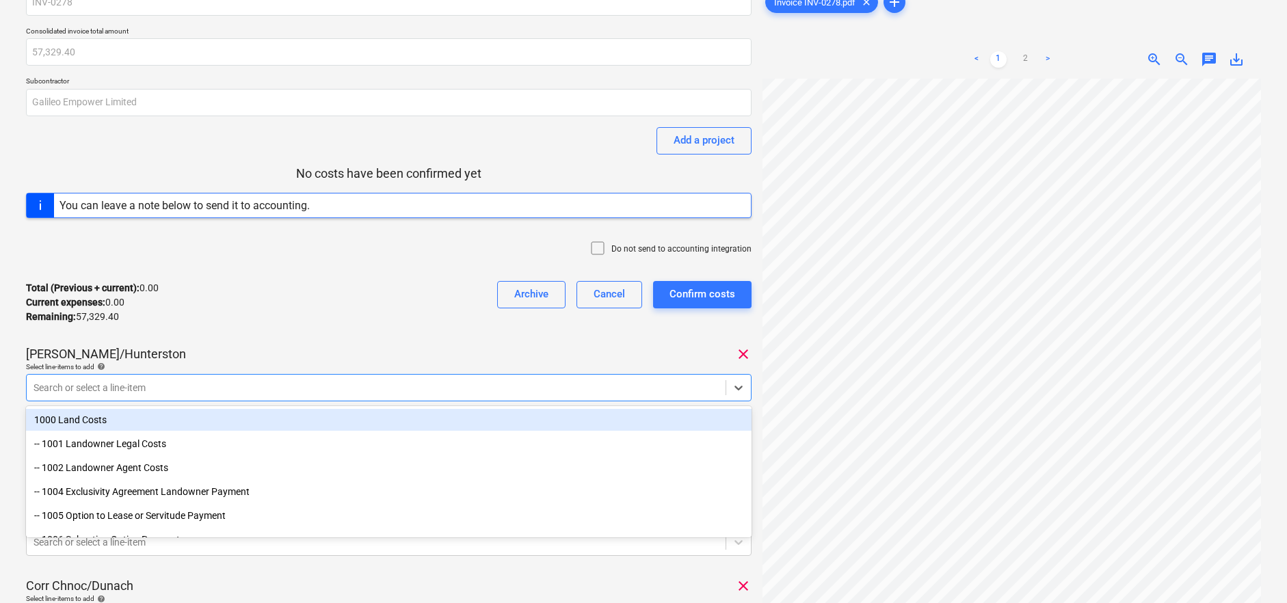
click at [111, 449] on body "Sales Projects Contacts Company Consolidated Invoices Inbox 5 format_size keybo…" at bounding box center [643, 238] width 1287 height 603
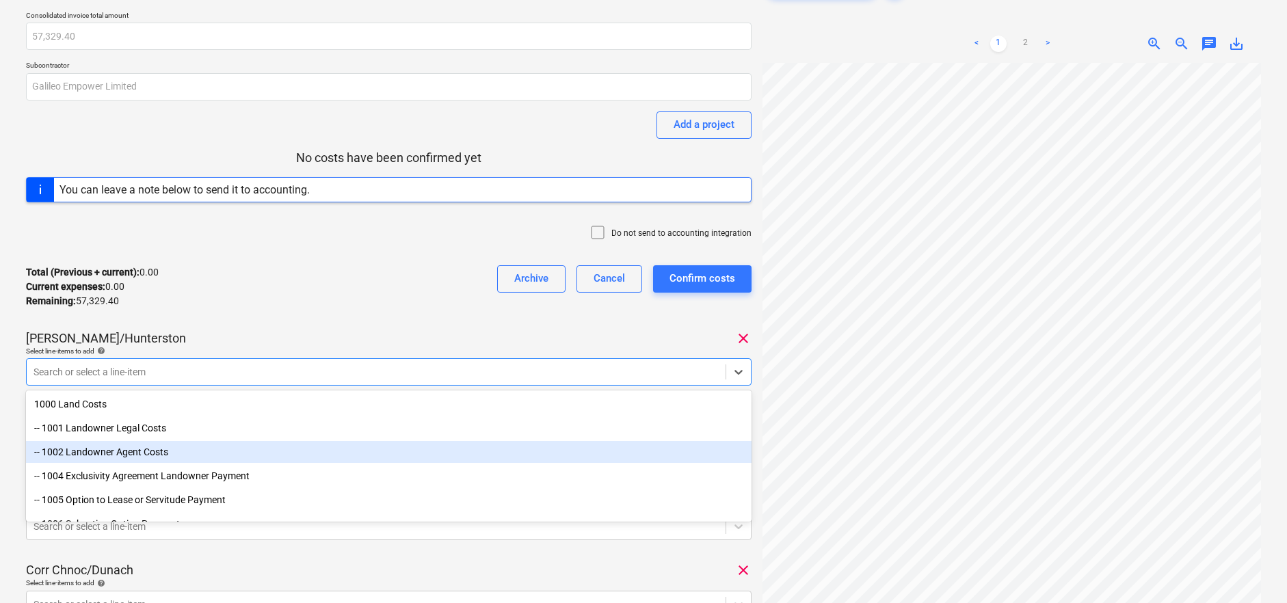
scroll to position [79, 0]
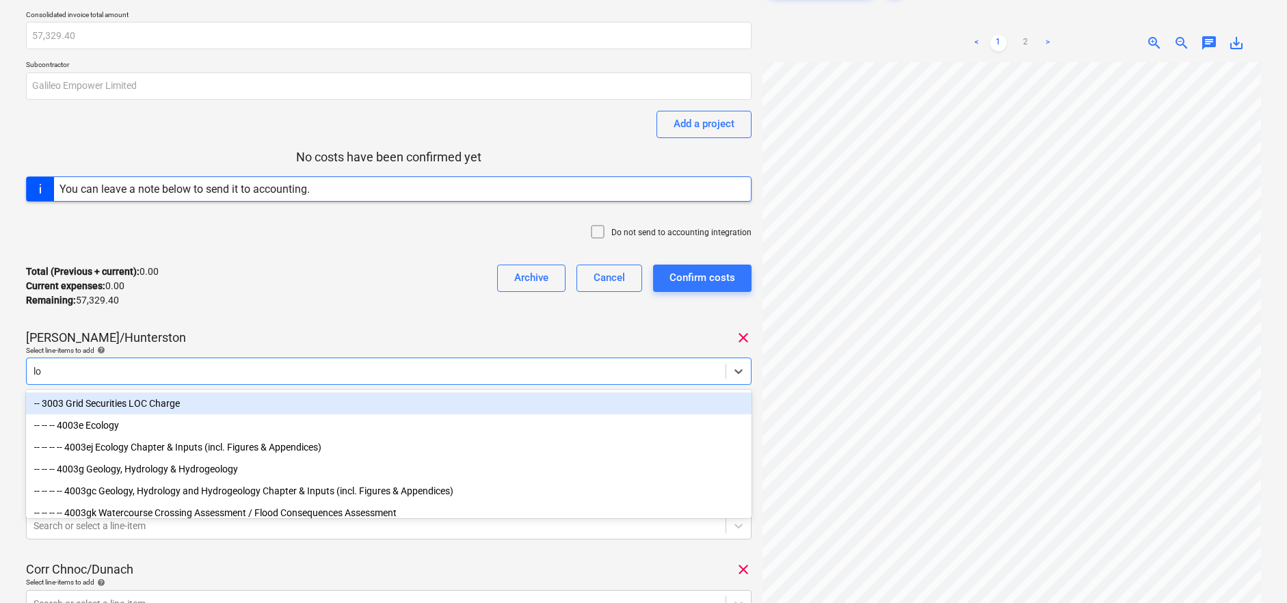
type input "loc"
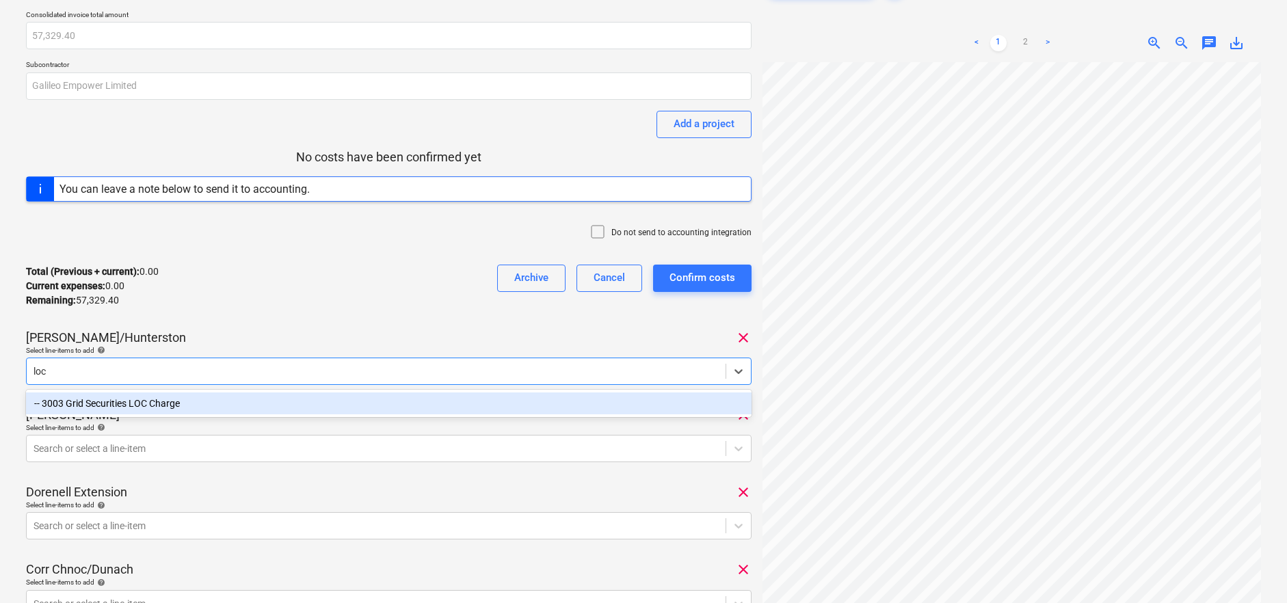
click at [236, 404] on div "-- 3003 Grid Securities LOC Charge" at bounding box center [389, 403] width 726 height 22
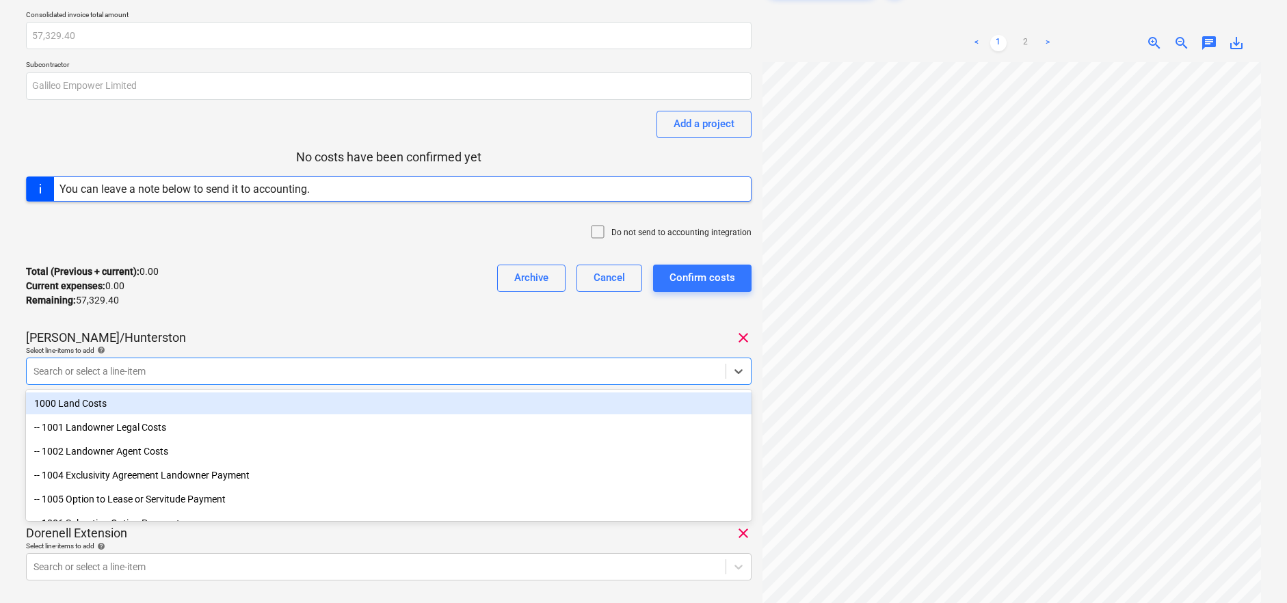
click at [208, 342] on div "[PERSON_NAME]/Hunterston clear" at bounding box center [389, 338] width 726 height 16
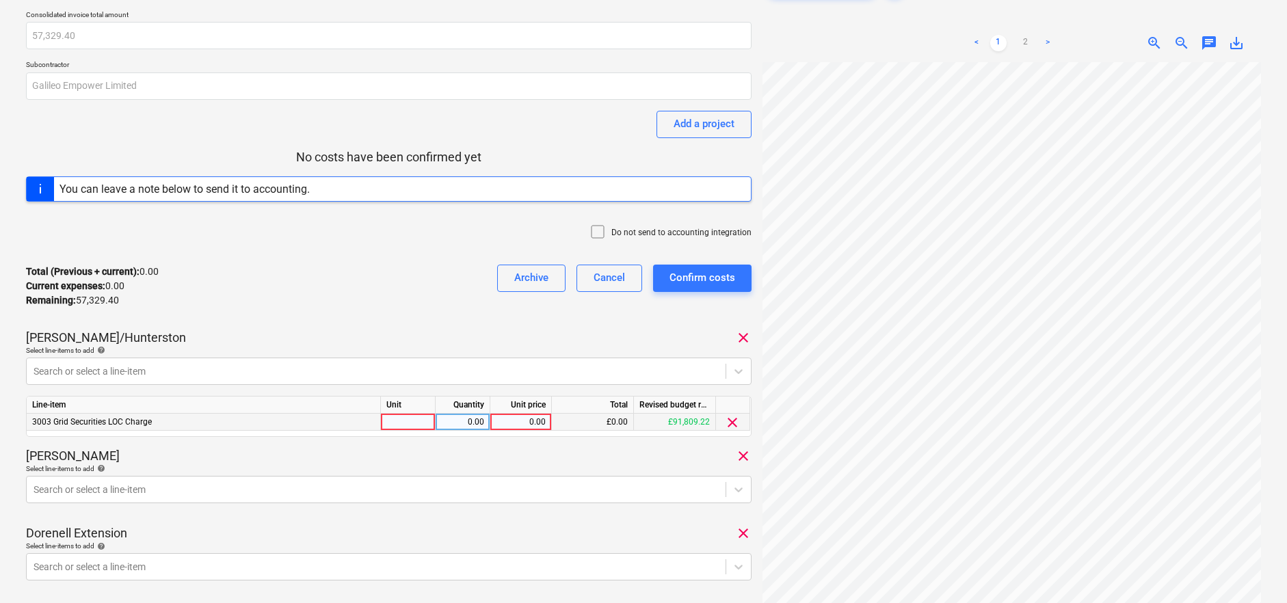
click at [522, 421] on div "0.00" at bounding box center [521, 422] width 50 height 17
type input "2138.01"
click at [509, 438] on div "INV-0278 Consolidated invoice total amount 57,329.40 Subcontractor Galileo Empo…" at bounding box center [389, 495] width 726 height 1047
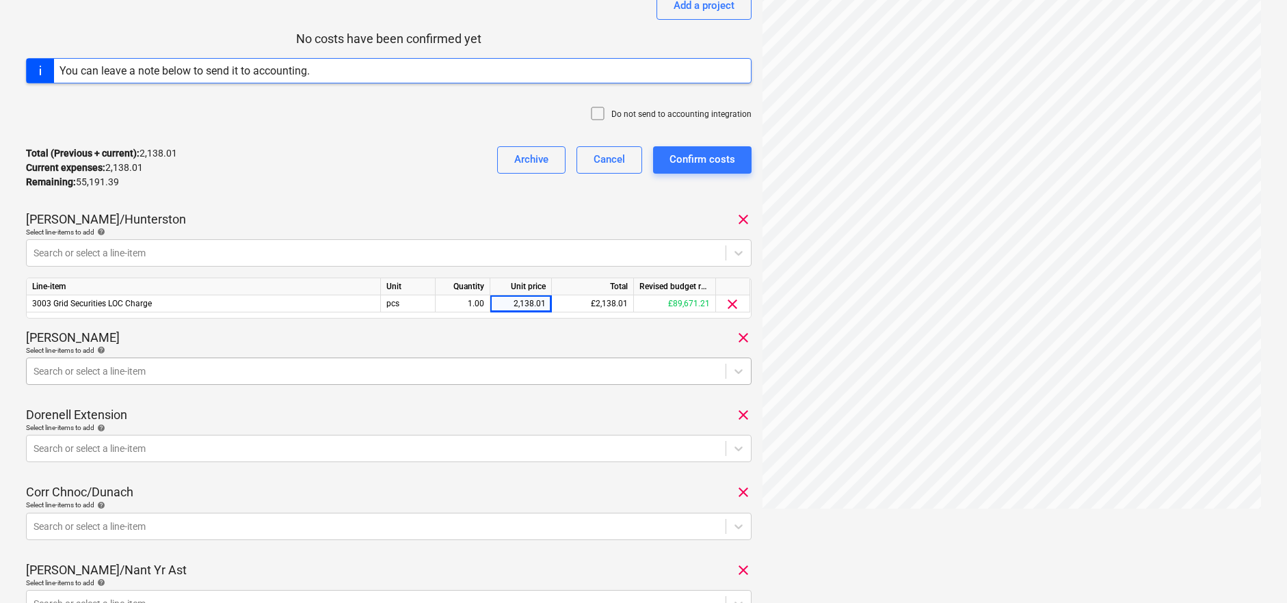
click at [409, 405] on body "Sales Projects Contacts Company Consolidated Invoices Inbox 5 format_size keybo…" at bounding box center [643, 103] width 1287 height 603
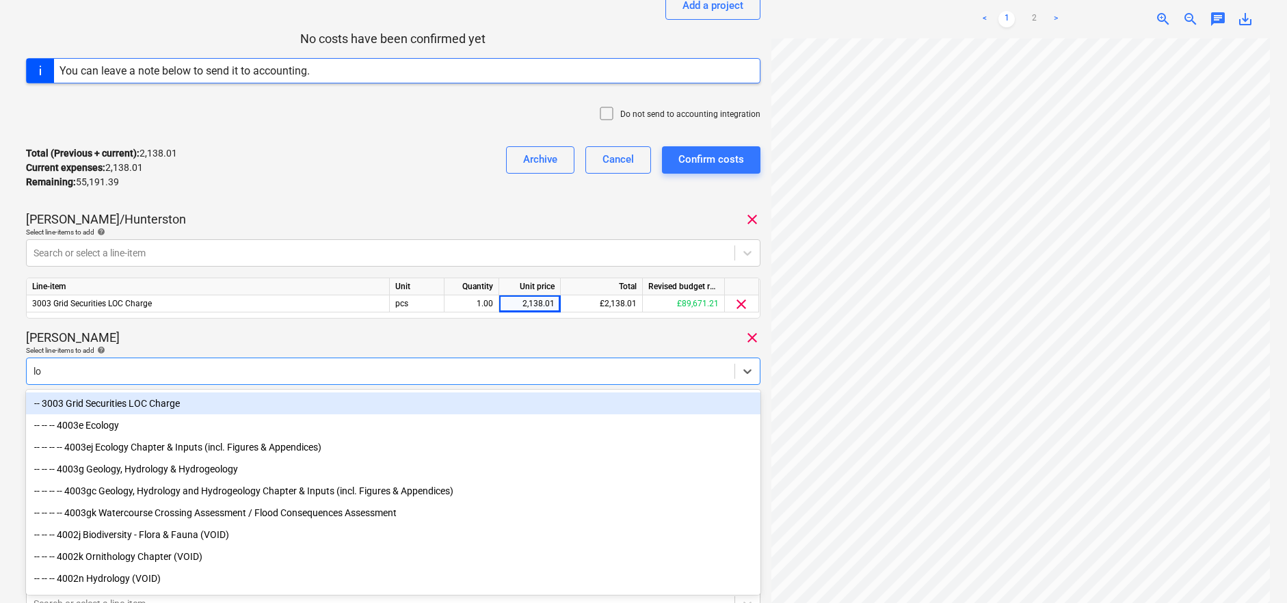
type input "loc"
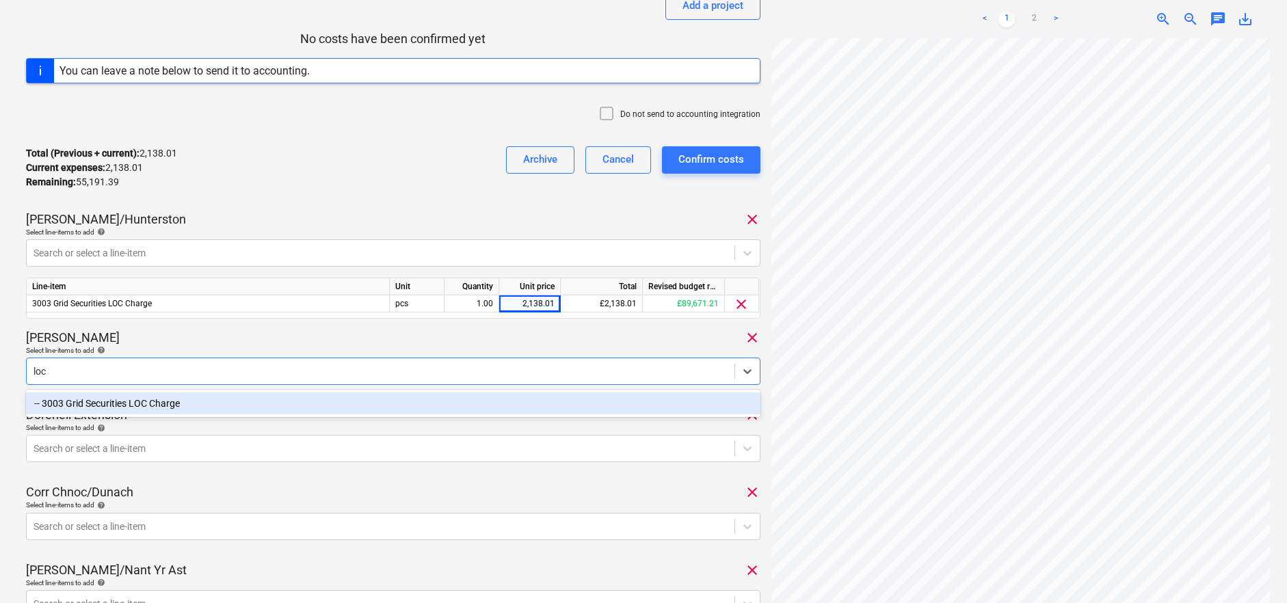
click at [151, 401] on div "-- 3003 Grid Securities LOC Charge" at bounding box center [393, 403] width 734 height 22
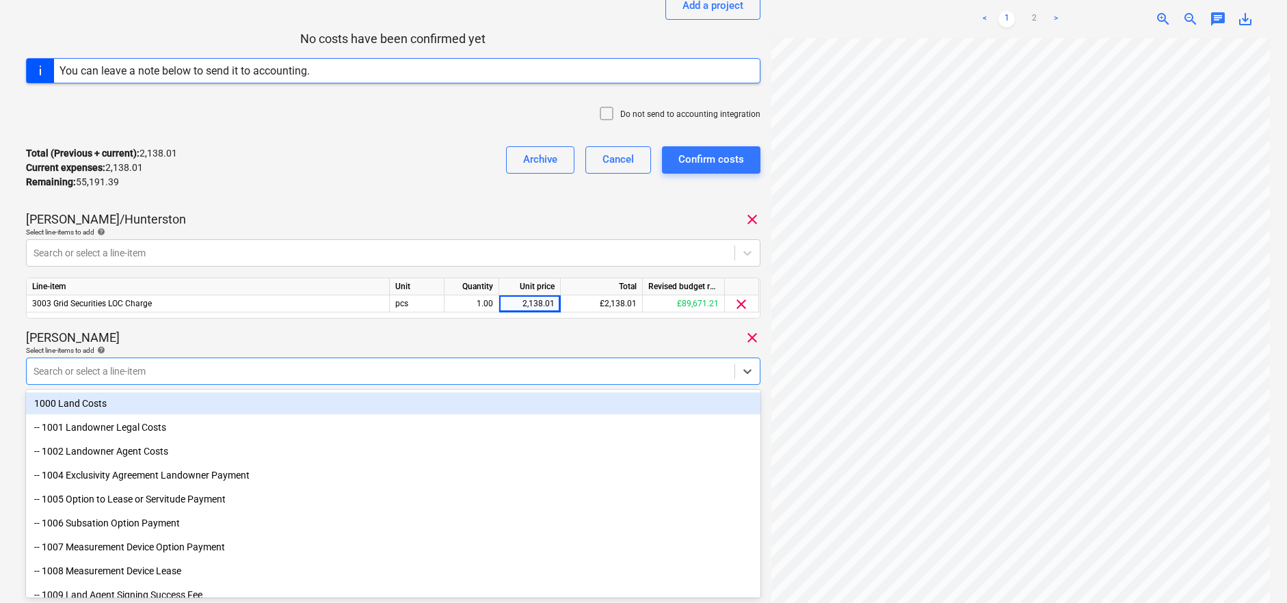
click at [337, 333] on div "[PERSON_NAME] clear" at bounding box center [393, 338] width 734 height 16
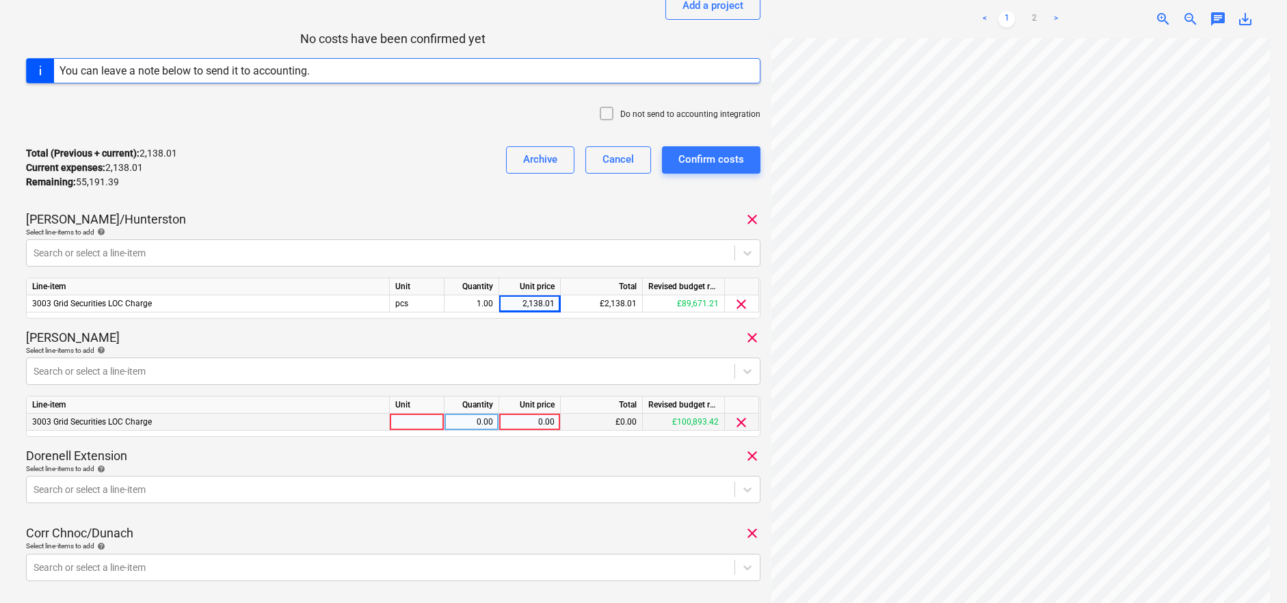
click at [531, 416] on div "0.00" at bounding box center [530, 422] width 50 height 17
type input "1280.27"
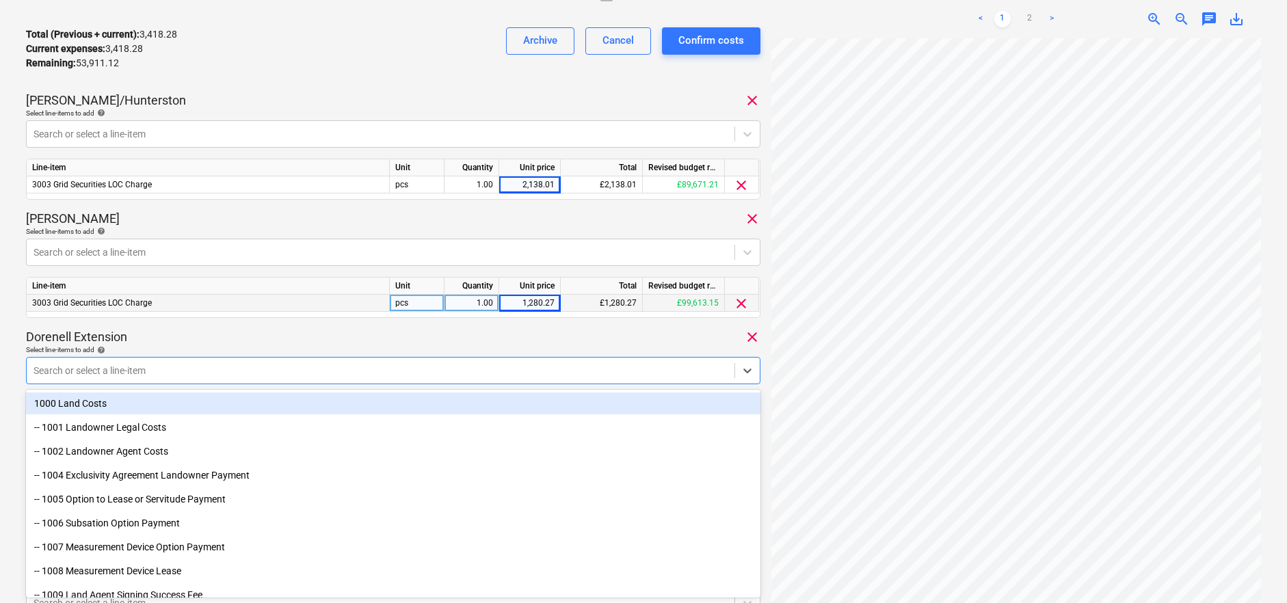
click at [227, 376] on div at bounding box center [381, 371] width 694 height 14
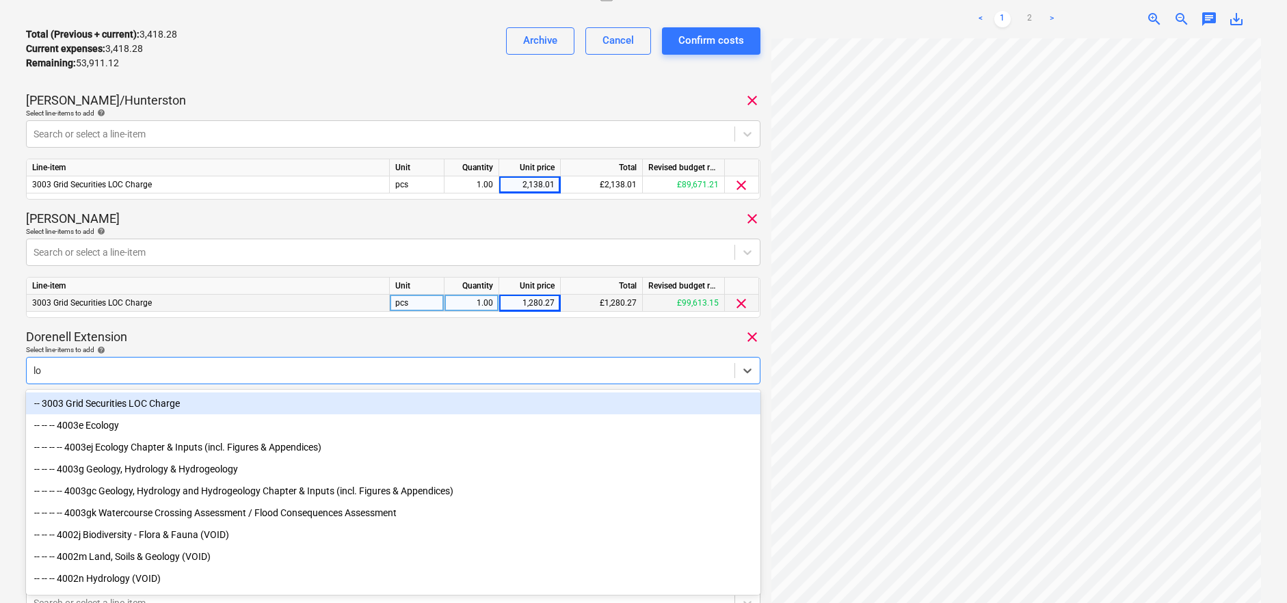
type input "loc"
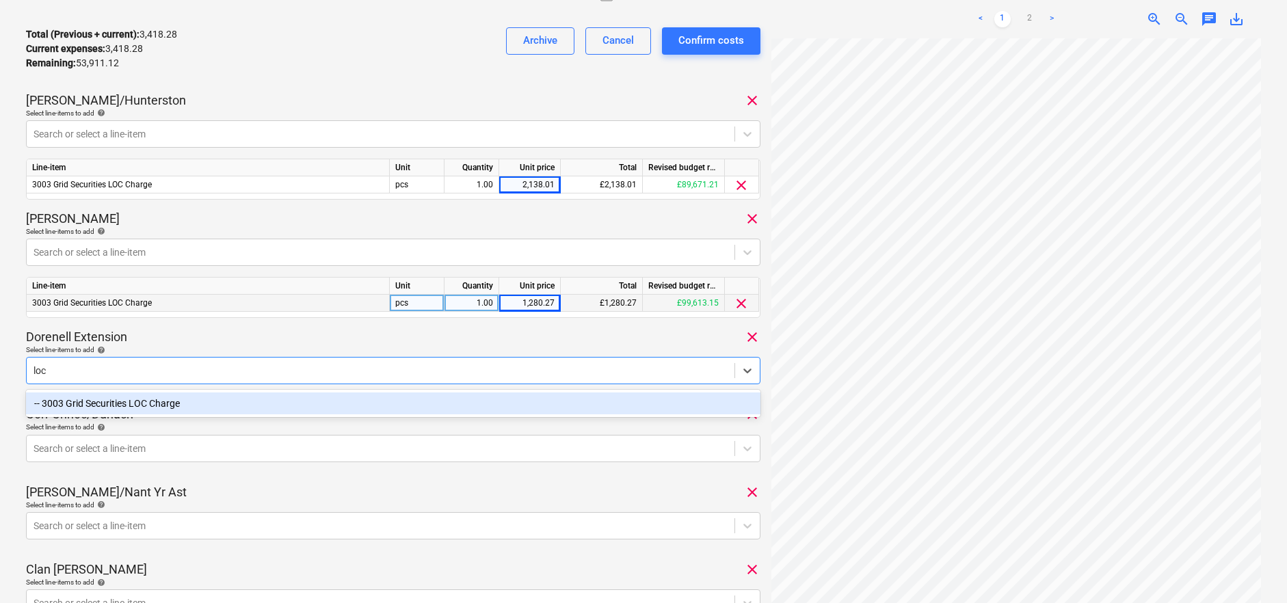
click at [194, 413] on div "-- 3003 Grid Securities LOC Charge" at bounding box center [393, 403] width 734 height 22
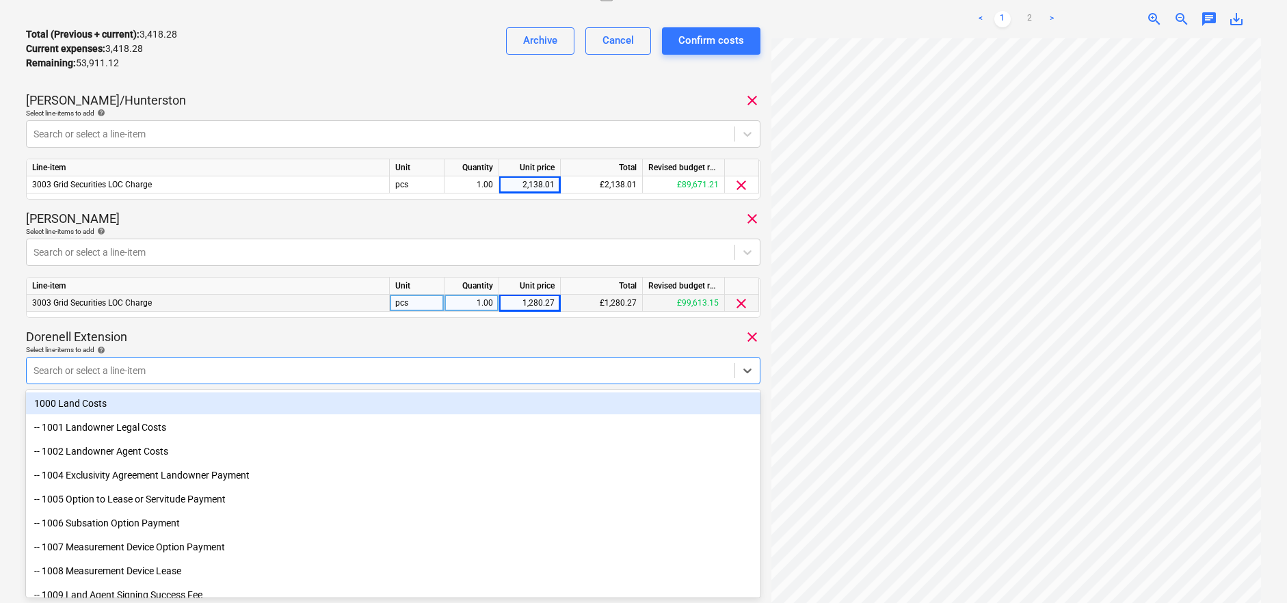
click at [229, 328] on div "INV-0278 Consolidated invoice total amount 57,329.40 Subcontractor Galileo Empo…" at bounding box center [393, 299] width 734 height 1129
click at [154, 369] on div at bounding box center [381, 371] width 694 height 14
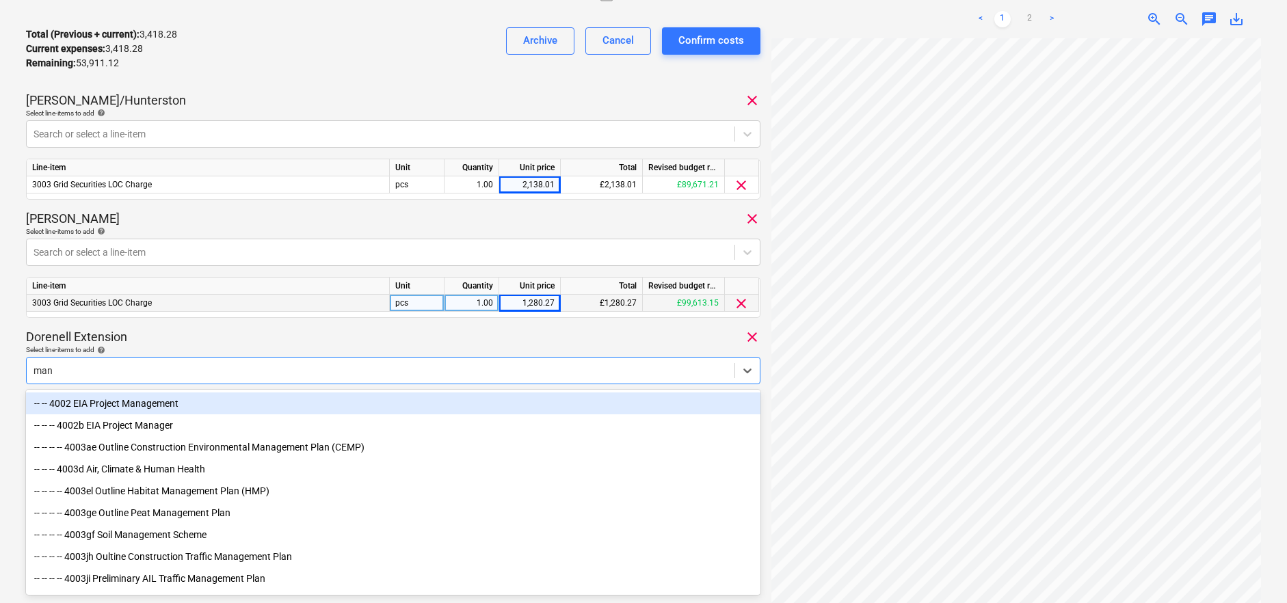
type input "mana"
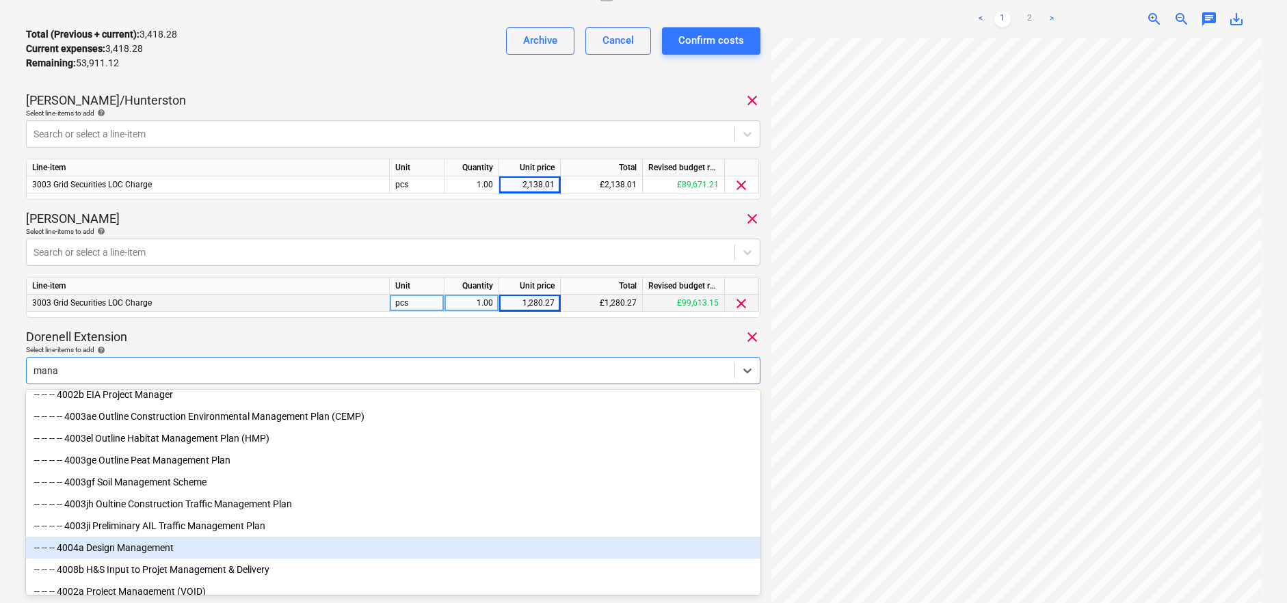
scroll to position [0, 0]
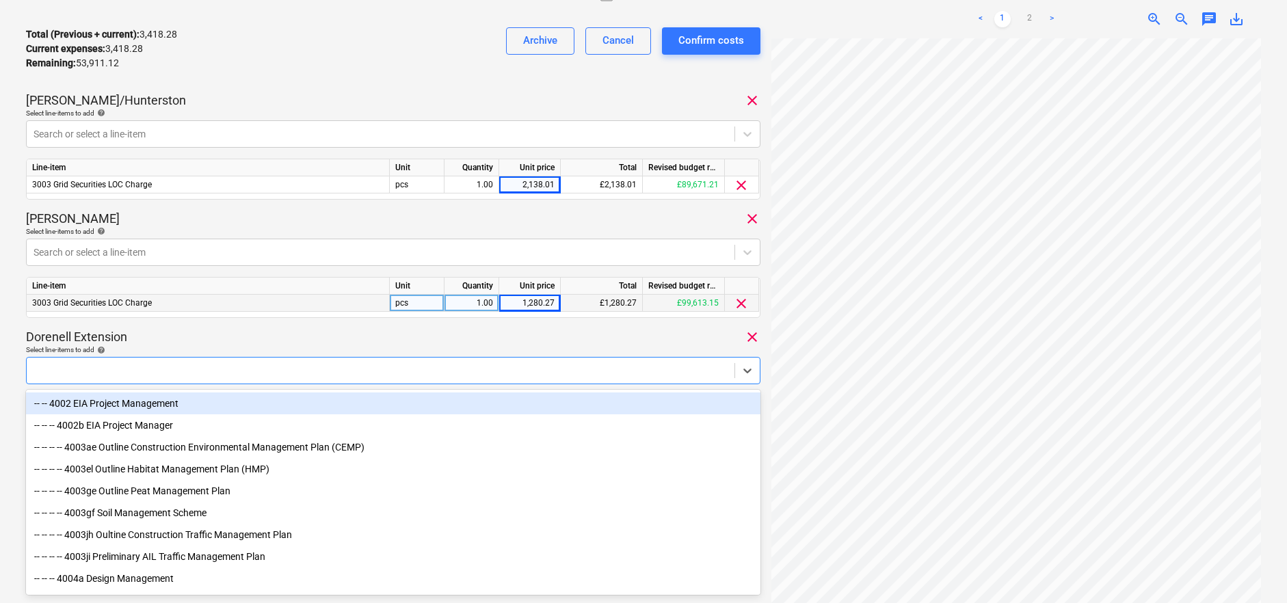
click at [78, 361] on div at bounding box center [381, 370] width 708 height 19
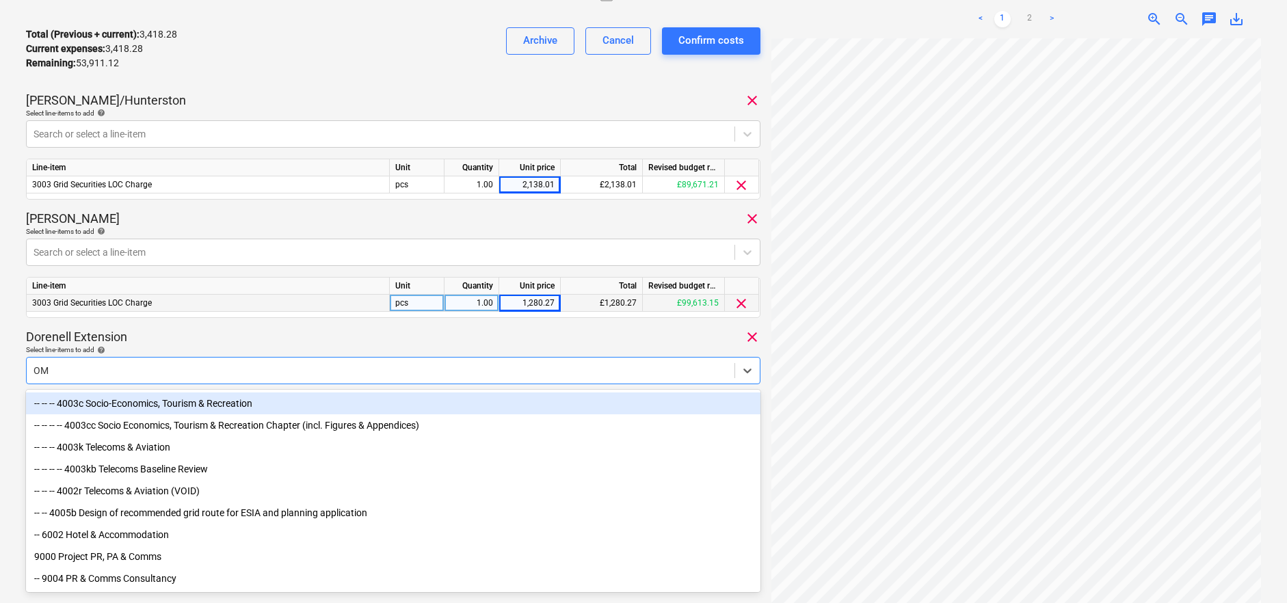
type input "O"
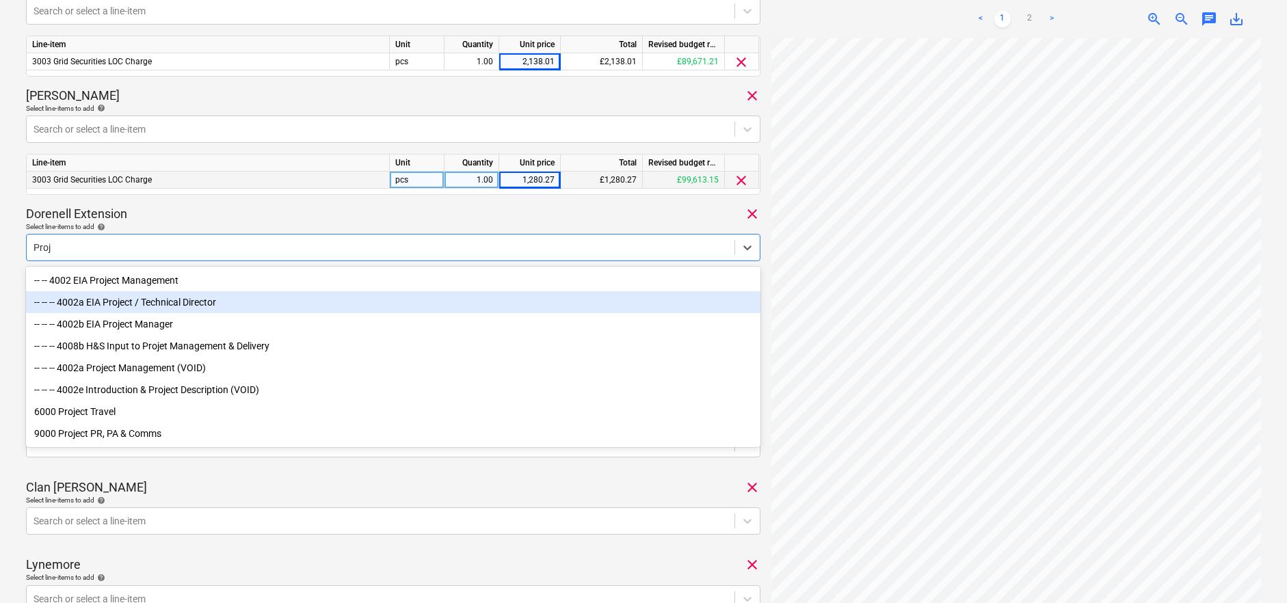
scroll to position [455, 0]
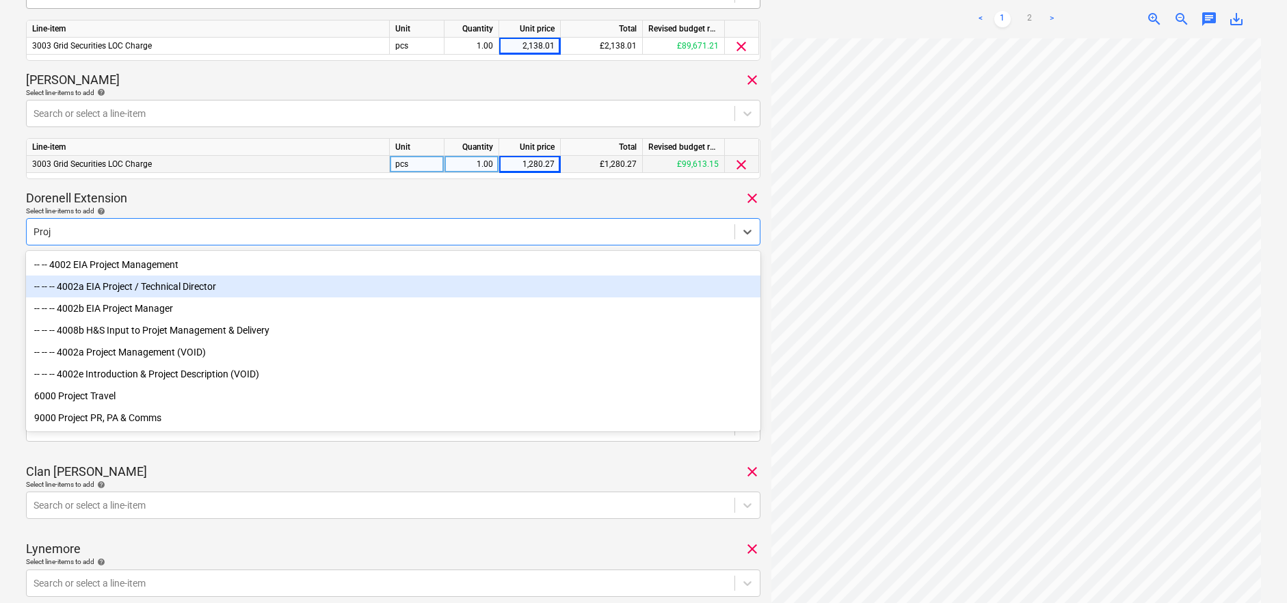
type input "Proj"
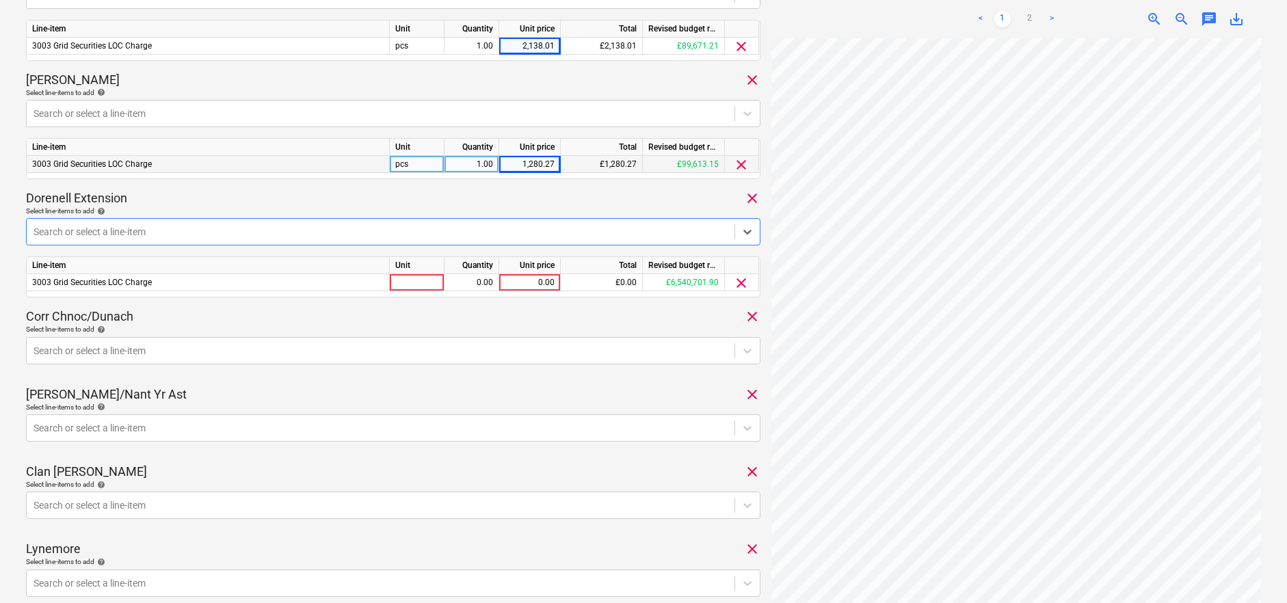
click at [86, 229] on div at bounding box center [381, 232] width 694 height 14
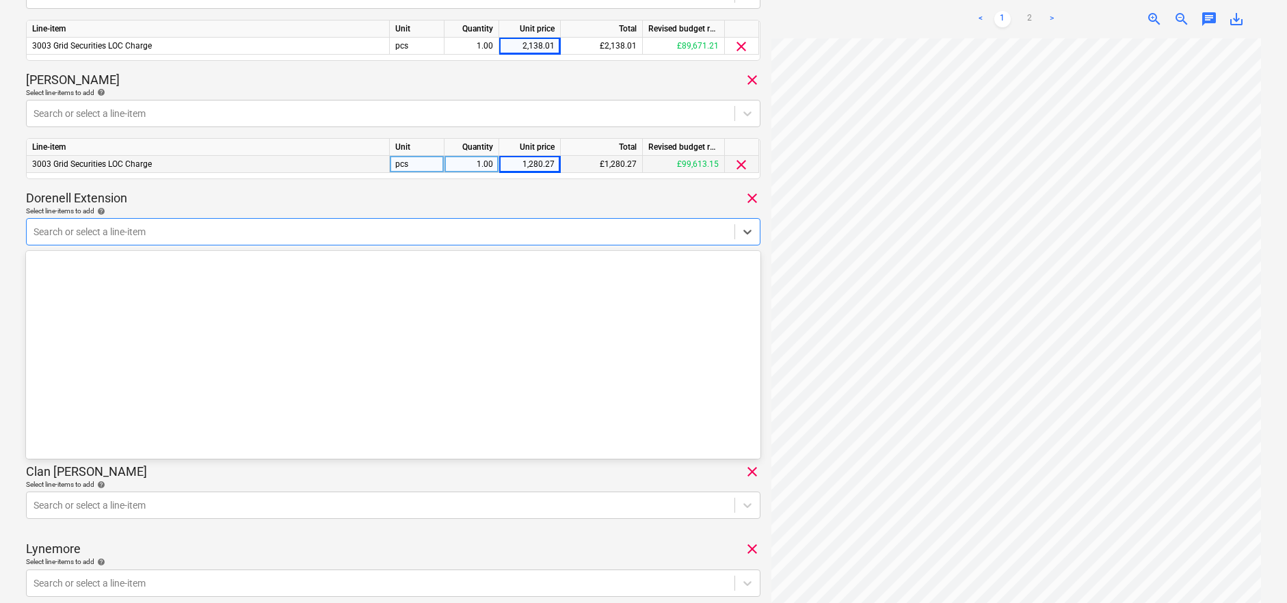
scroll to position [2963, 0]
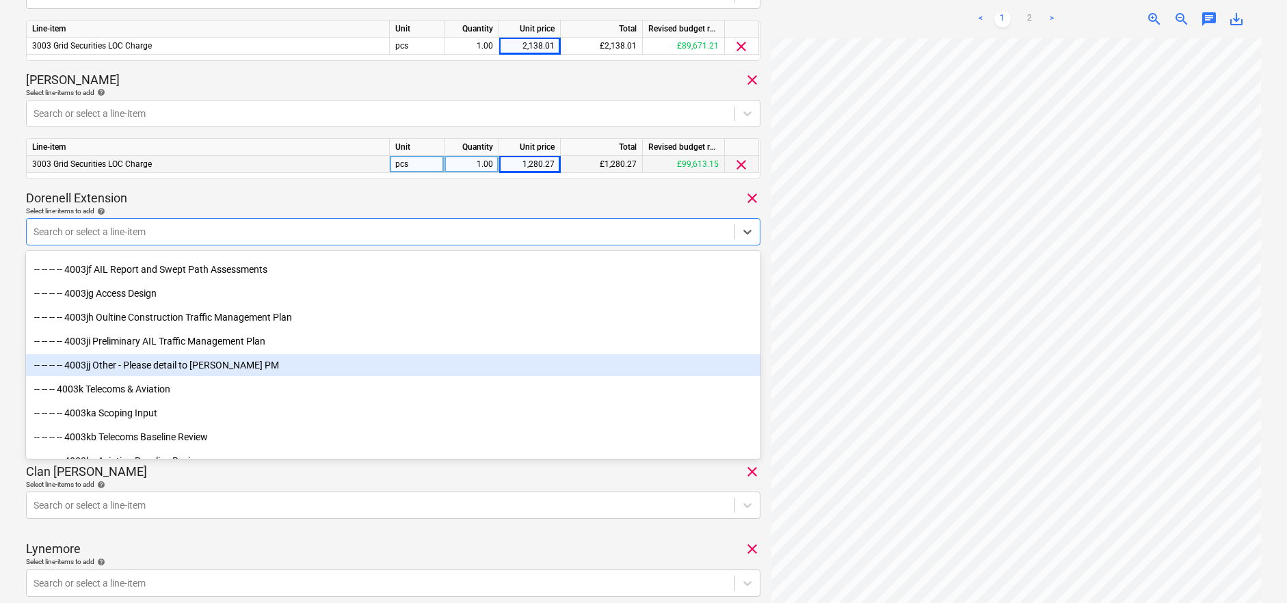
drag, startPoint x: 751, startPoint y: 354, endPoint x: 756, endPoint y: 388, distance: 35.2
click at [756, 388] on div "-- -- -- -- 4003jc Consultation -- -- -- -- 4003jd Traffic Counts -- -- -- -- 4…" at bounding box center [393, 356] width 734 height 205
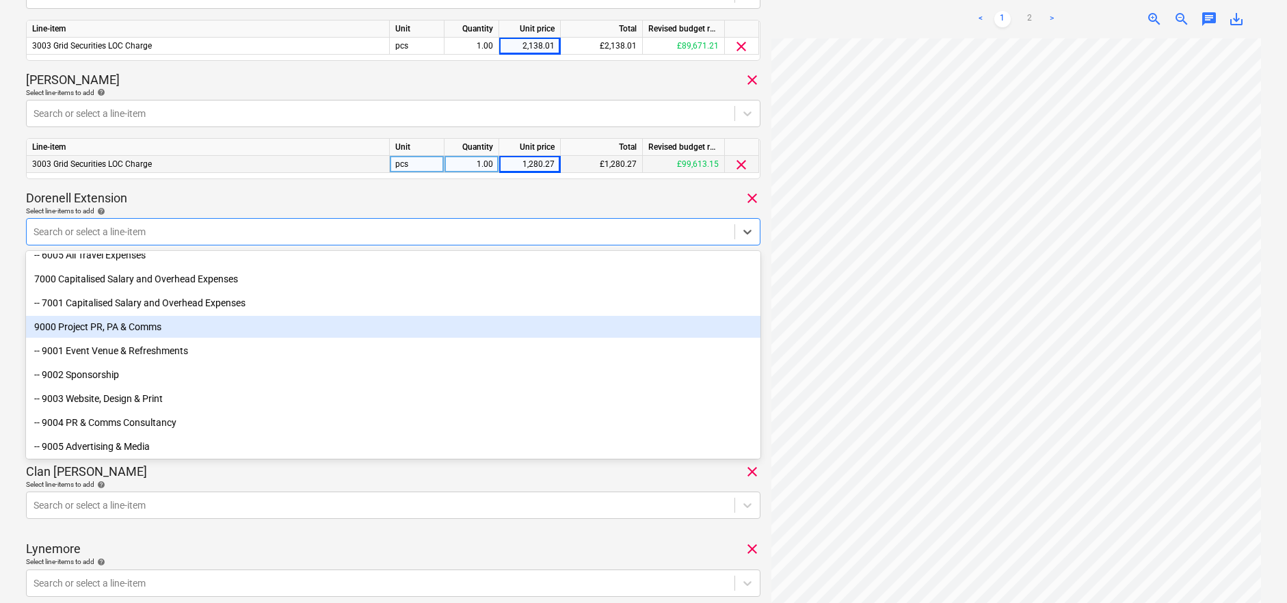
scroll to position [5725, 0]
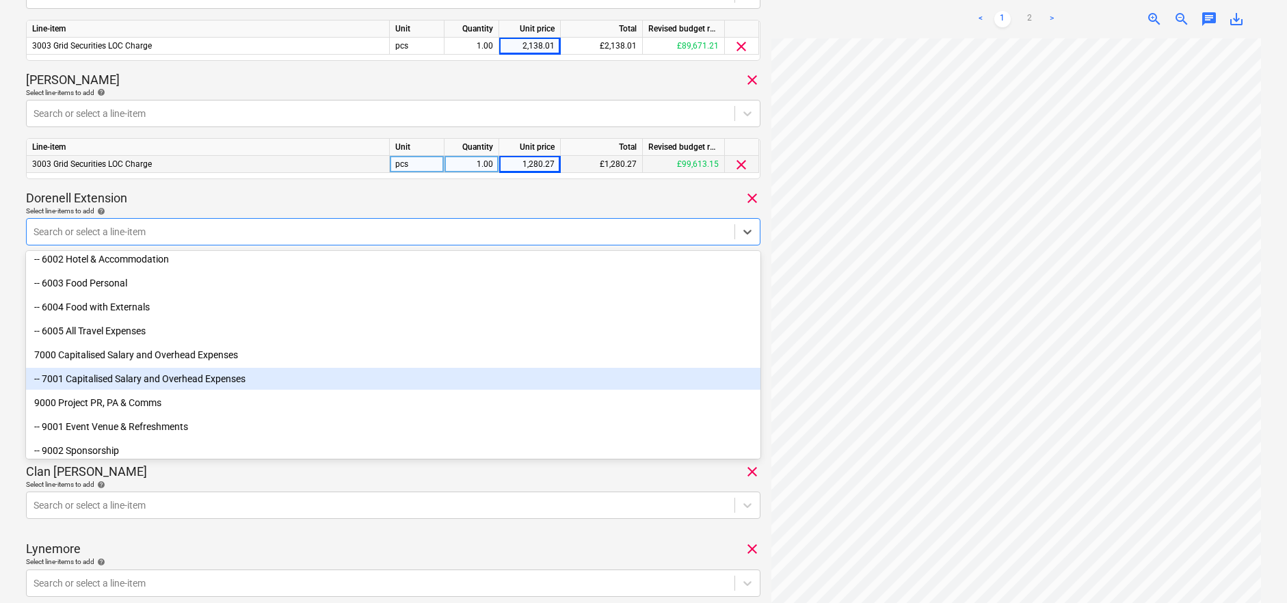
click at [229, 373] on div "-- 7001 Capitalised Salary and Overhead Expenses" at bounding box center [393, 379] width 734 height 22
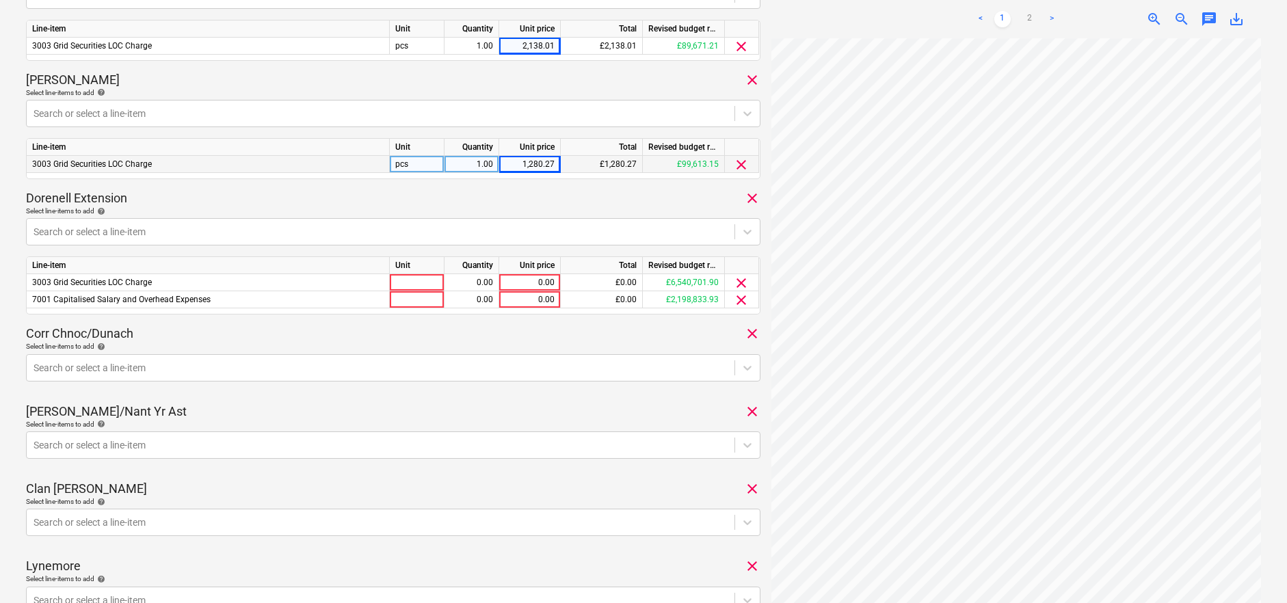
click at [260, 498] on div "Select line-items to add help" at bounding box center [393, 501] width 734 height 9
click at [289, 296] on div "7001 Capitalised Salary and Overhead Expenses" at bounding box center [208, 299] width 363 height 17
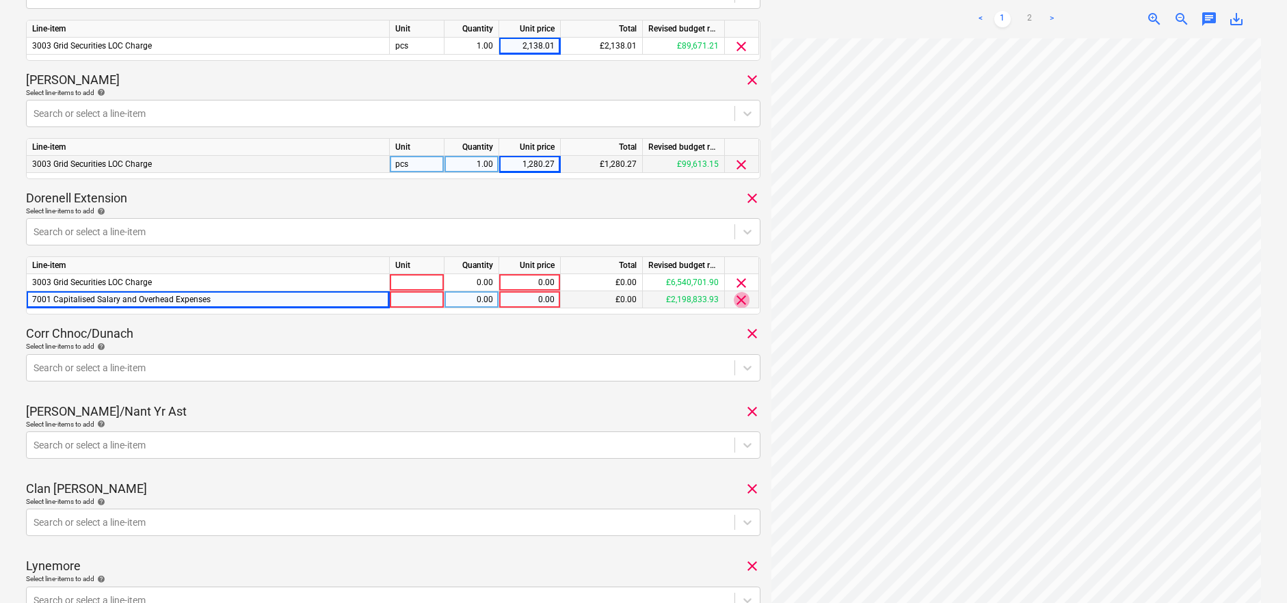
click at [738, 300] on span "clear" at bounding box center [742, 300] width 16 height 16
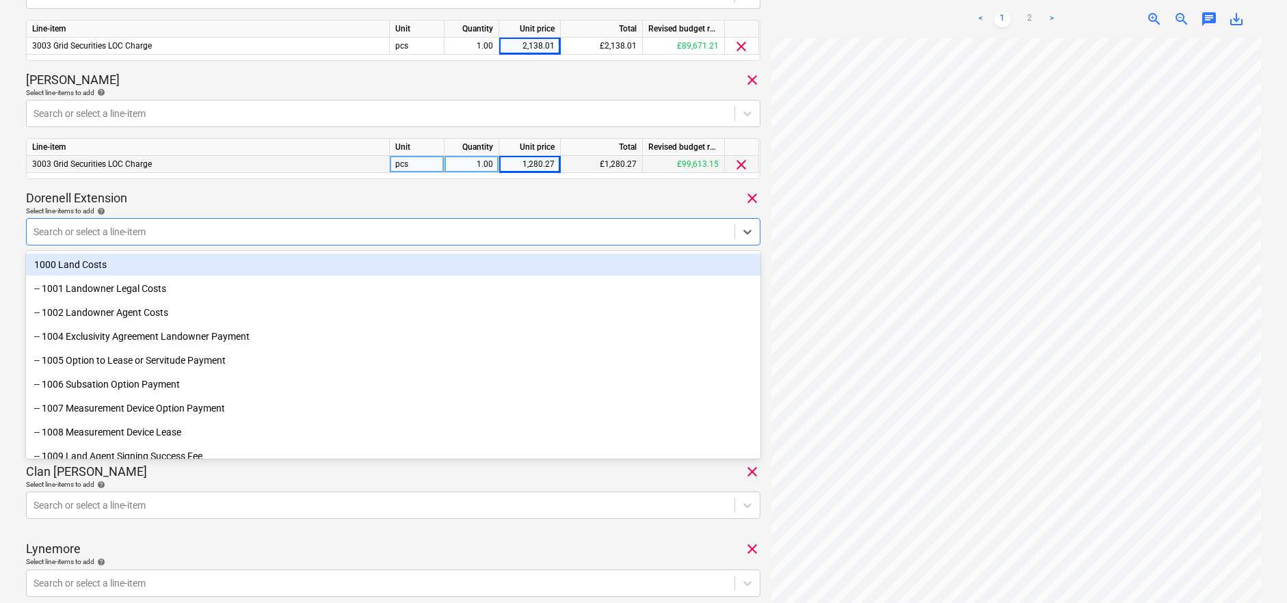
click at [201, 228] on div at bounding box center [381, 232] width 694 height 14
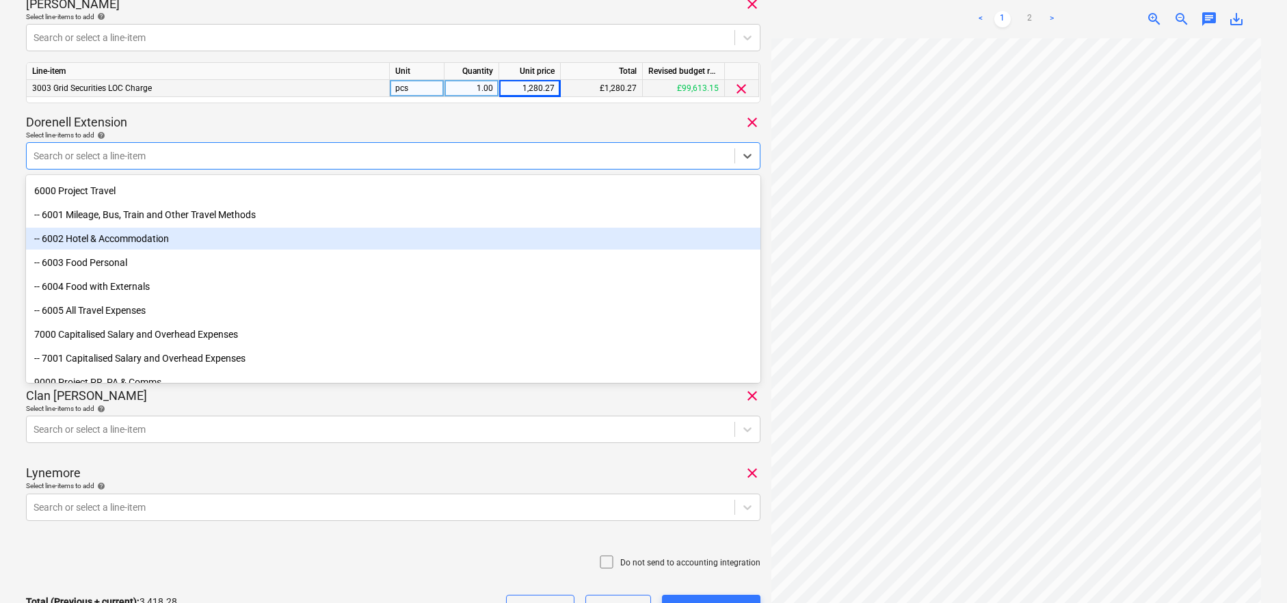
scroll to position [5696, 0]
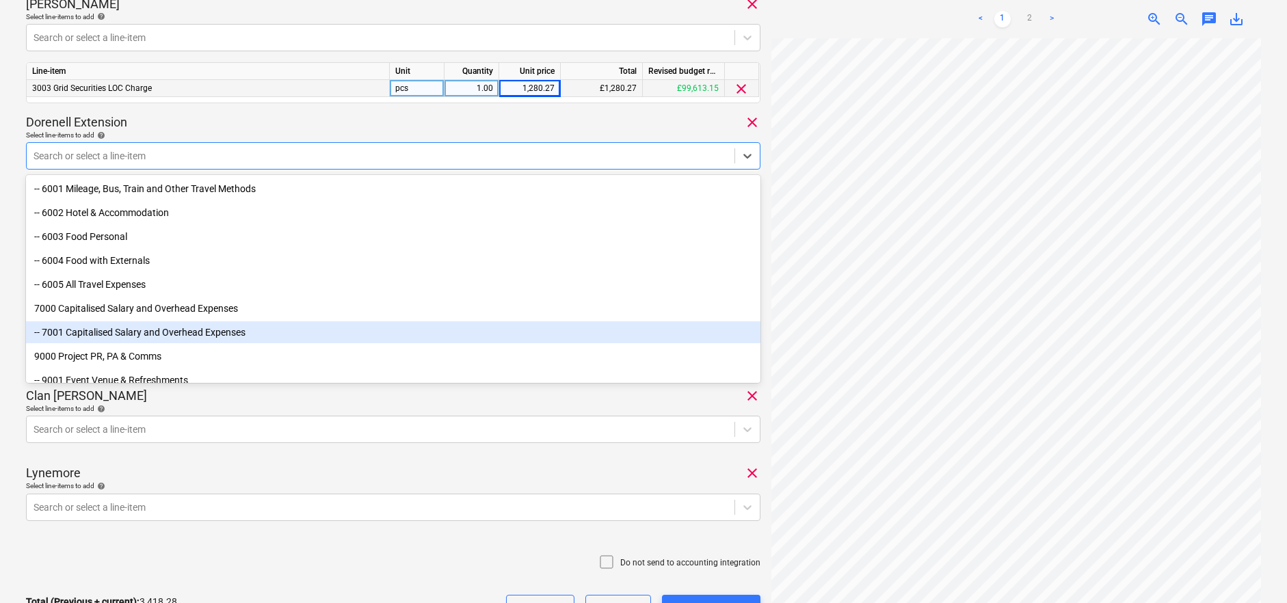
click at [198, 331] on div "-- 7001 Capitalised Salary and Overhead Expenses" at bounding box center [393, 332] width 734 height 22
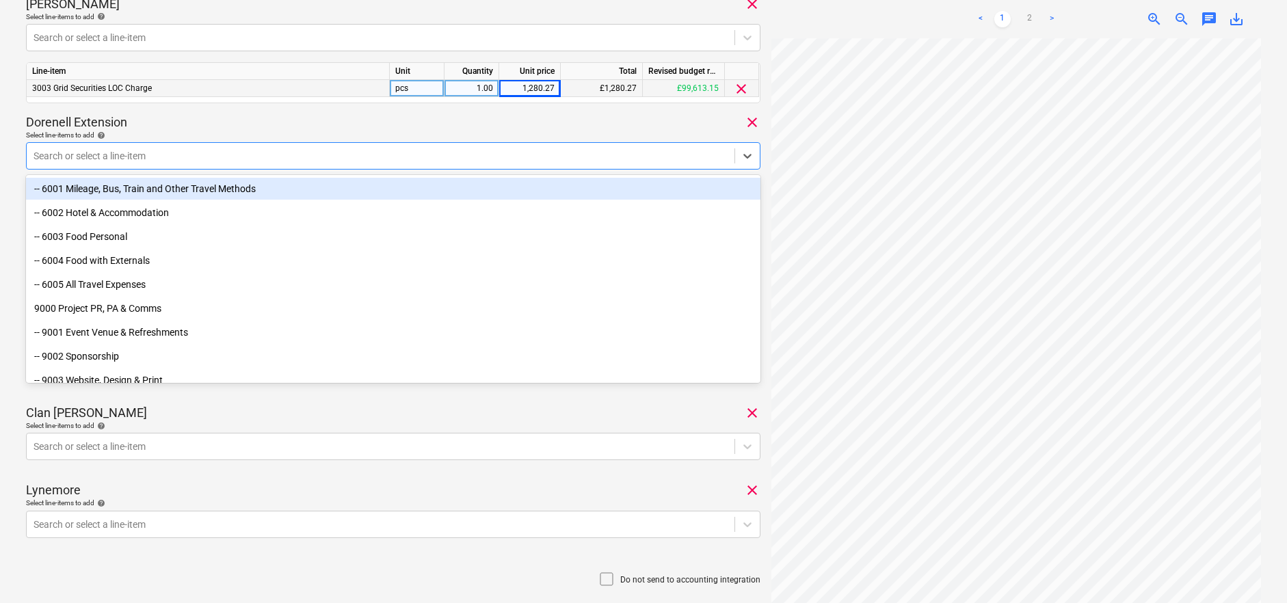
click at [622, 124] on div "Dorenell Extension clear" at bounding box center [393, 122] width 734 height 16
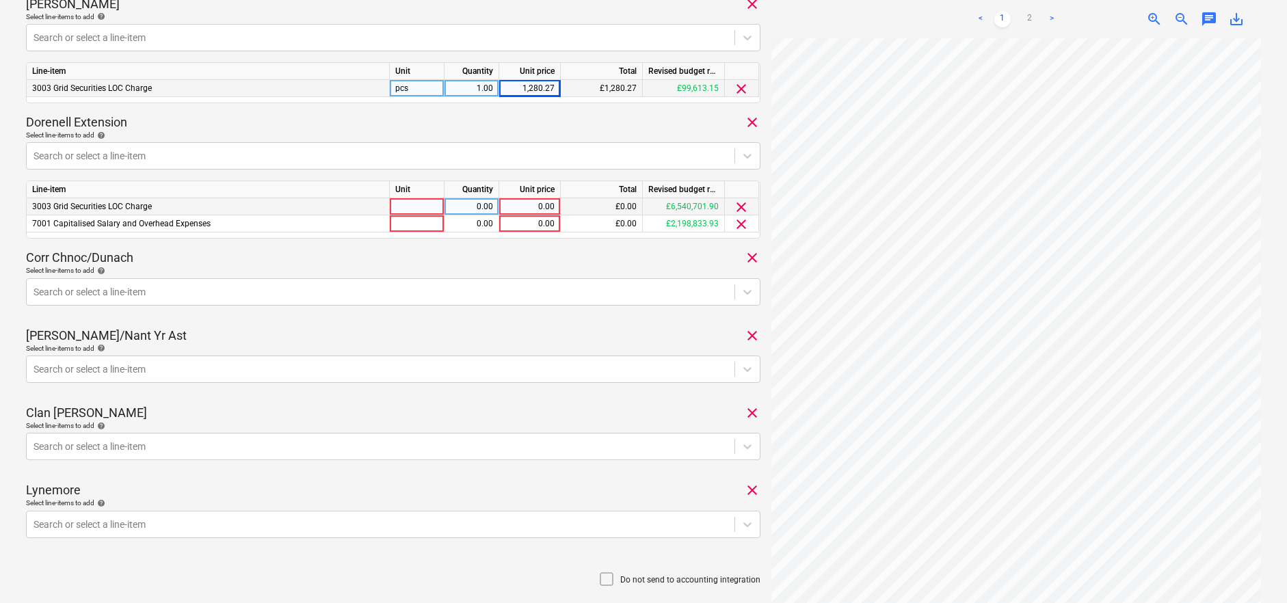
click at [530, 202] on div "0.00" at bounding box center [530, 206] width 50 height 17
type input "18631.23"
click at [529, 225] on div "0.00" at bounding box center [530, 223] width 50 height 17
type input "27880.58"
click at [522, 237] on div "Dorenell Extension clear Select line-items to add help Search or select a line-…" at bounding box center [393, 176] width 734 height 124
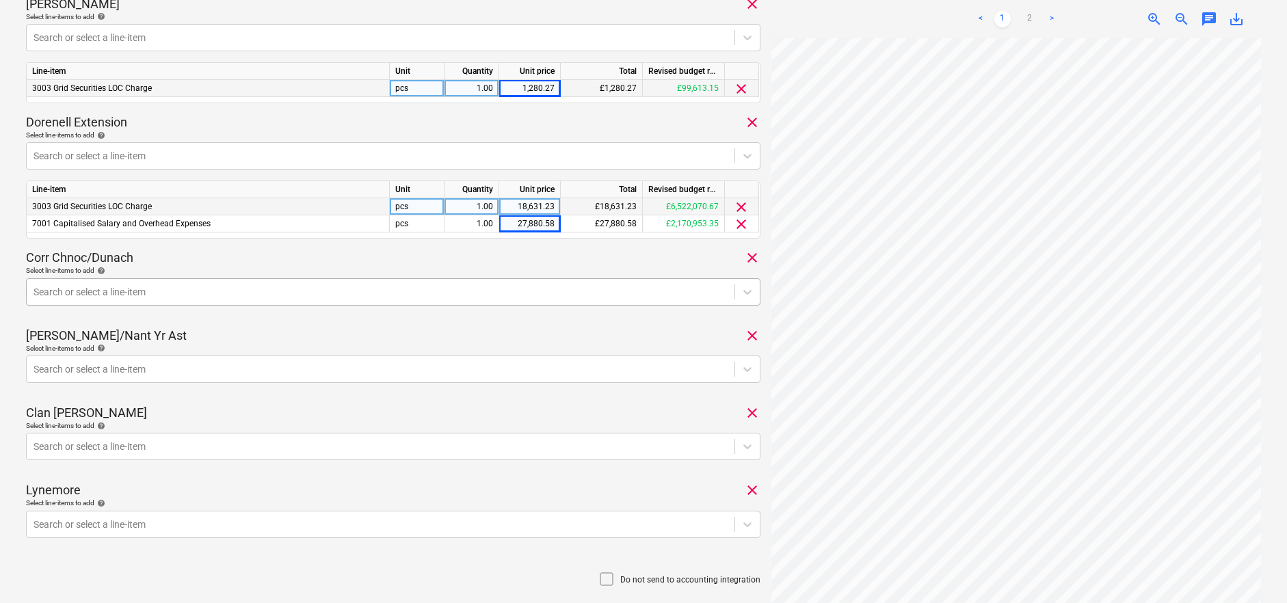
click at [524, 285] on div at bounding box center [381, 292] width 694 height 14
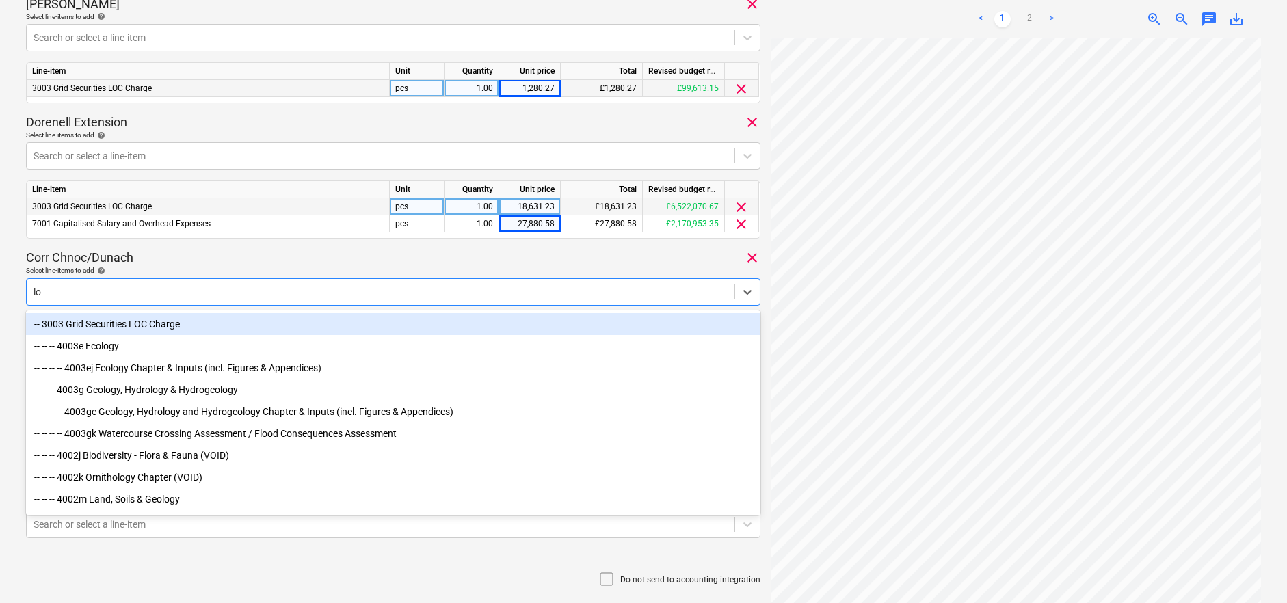
type input "loc"
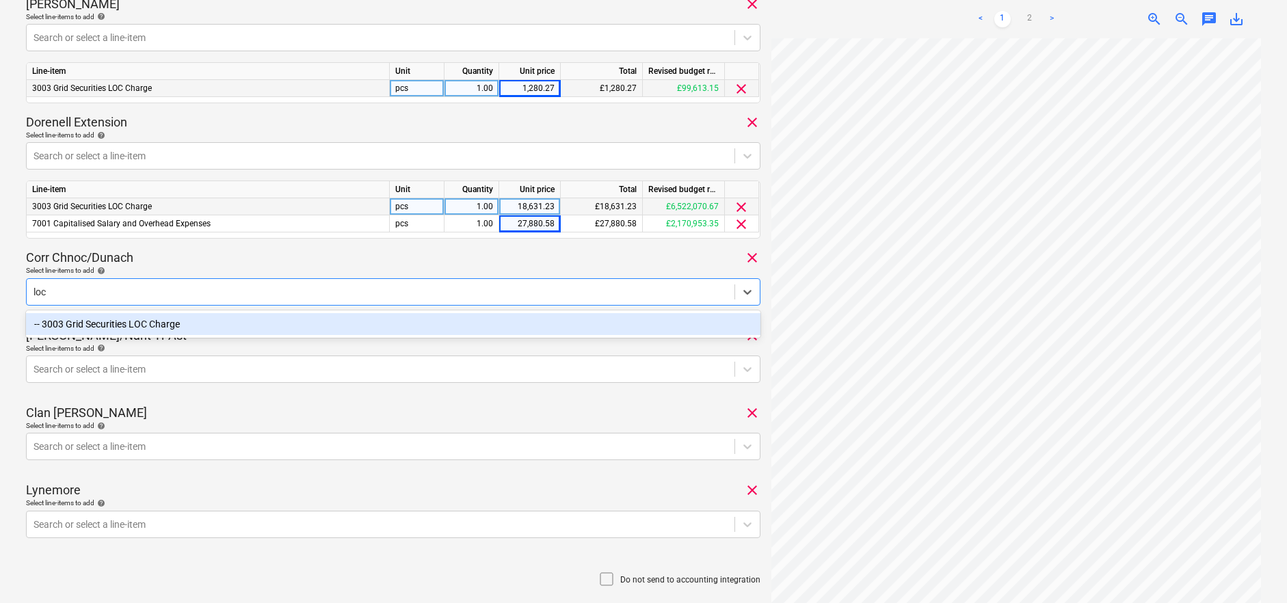
click at [382, 321] on div "-- 3003 Grid Securities LOC Charge" at bounding box center [393, 324] width 734 height 22
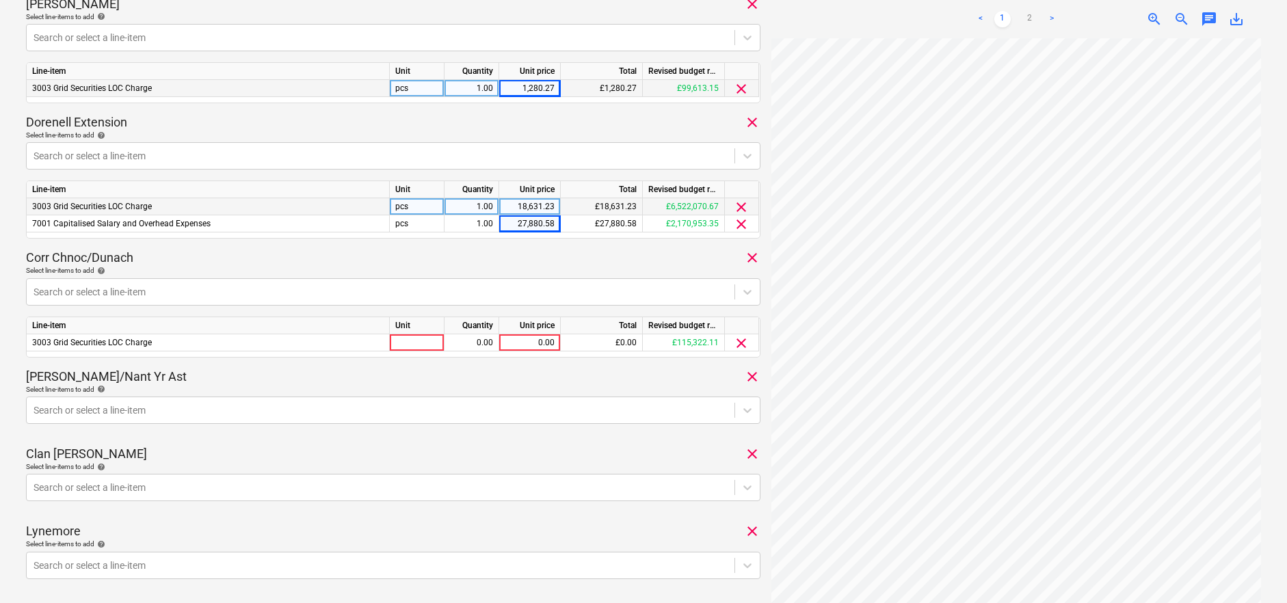
click at [226, 259] on div "Corr Chnoc/Dunach clear" at bounding box center [393, 258] width 734 height 16
click at [534, 339] on div "0.00" at bounding box center [530, 342] width 50 height 17
type input "2815.31"
click at [531, 360] on div "INV-0278 Consolidated invoice total amount 57,329.40 Subcontractor Galileo Empo…" at bounding box center [393, 113] width 734 height 1187
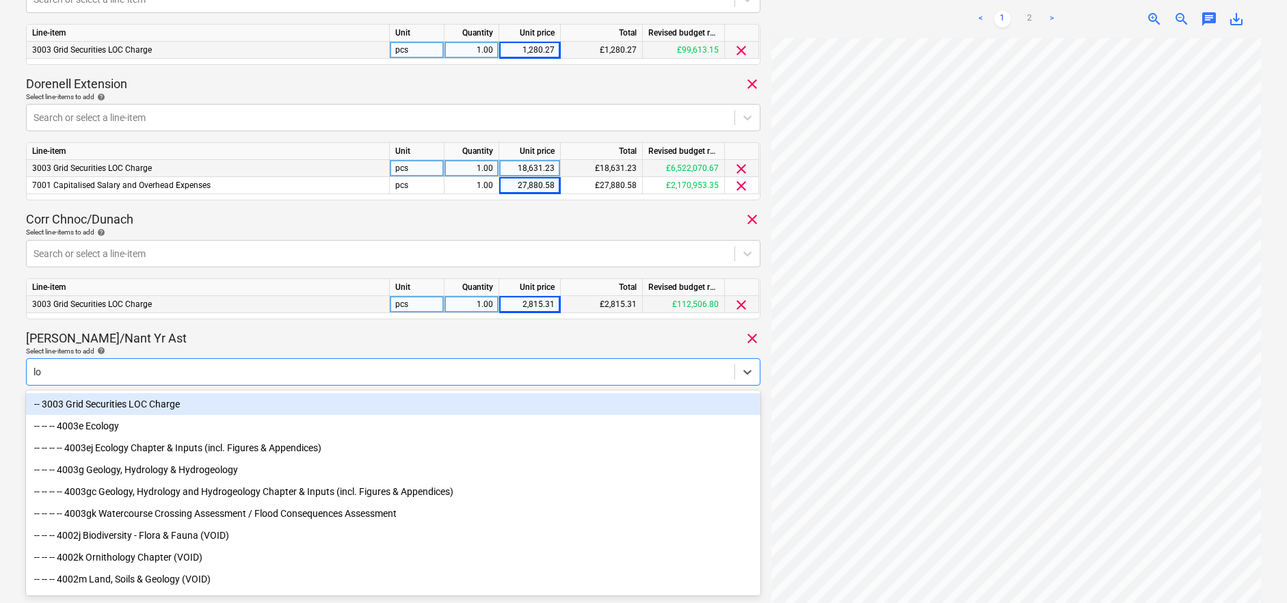
type input "loc"
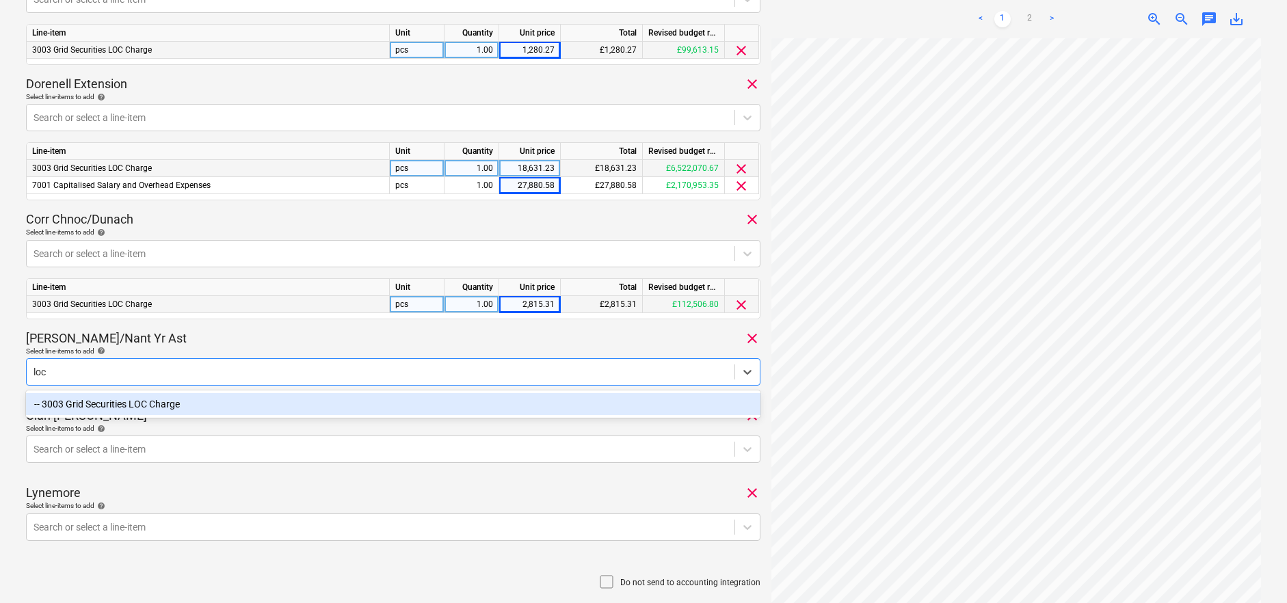
click at [243, 401] on div "-- 3003 Grid Securities LOC Charge" at bounding box center [393, 404] width 734 height 22
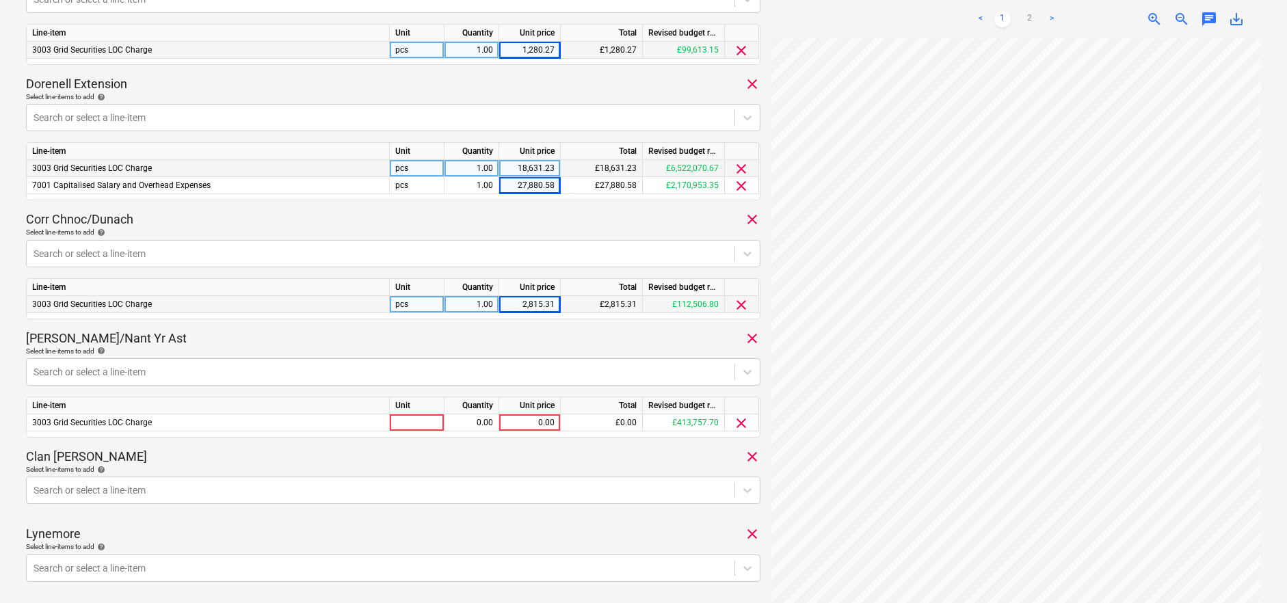
click at [590, 338] on div "[PERSON_NAME]/Nant Yr Ast clear" at bounding box center [393, 338] width 734 height 16
click at [533, 416] on div "0.00" at bounding box center [530, 422] width 50 height 17
type input "1641.55"
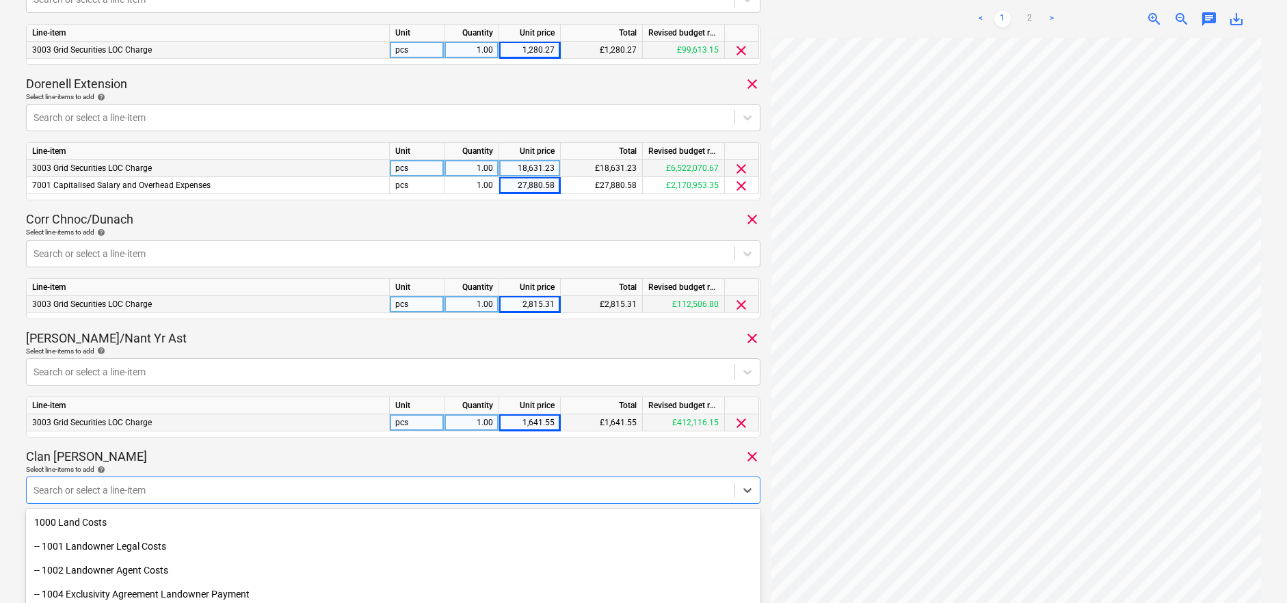
scroll to position [689, 0]
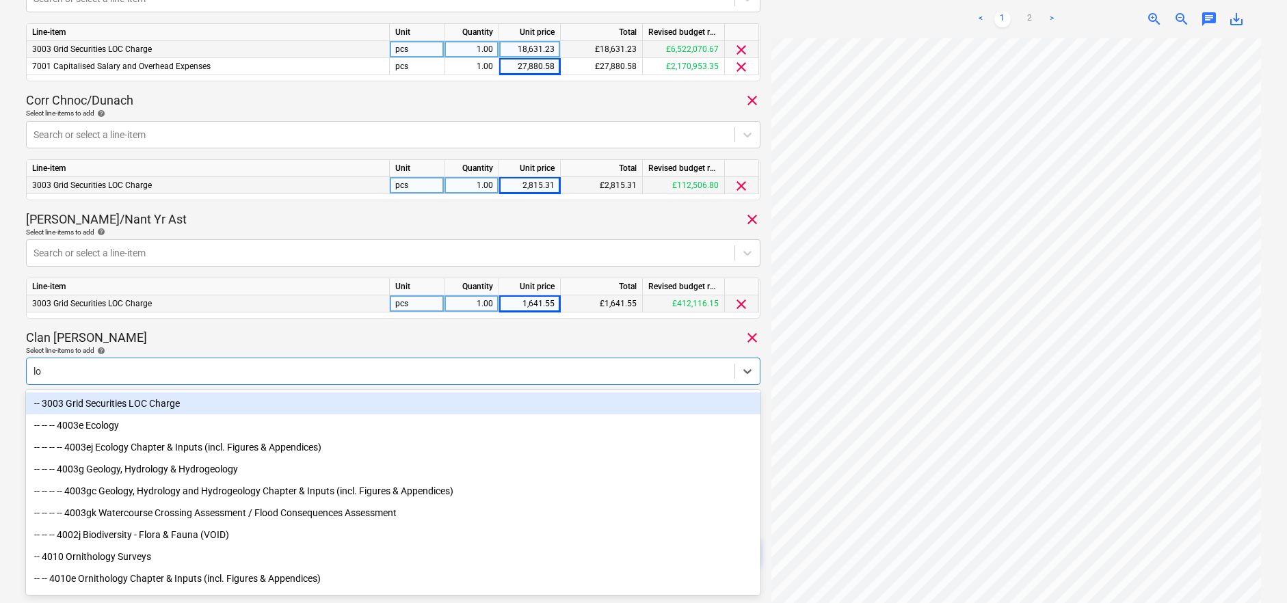
type input "loc"
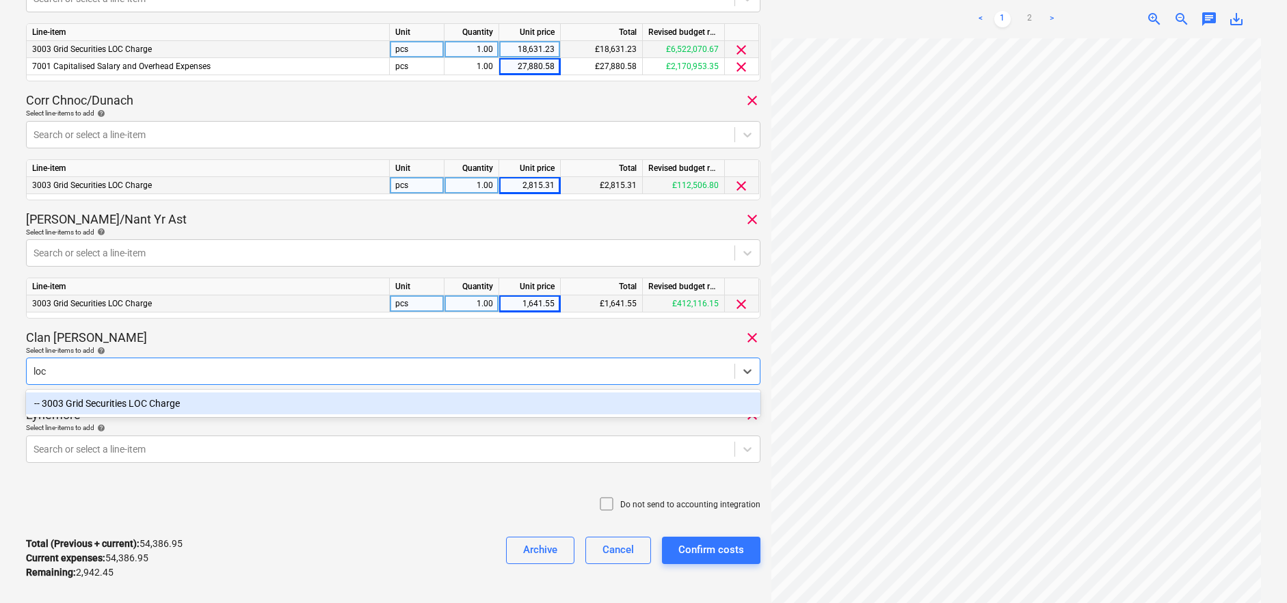
click at [124, 413] on div "-- 3003 Grid Securities LOC Charge" at bounding box center [393, 403] width 734 height 22
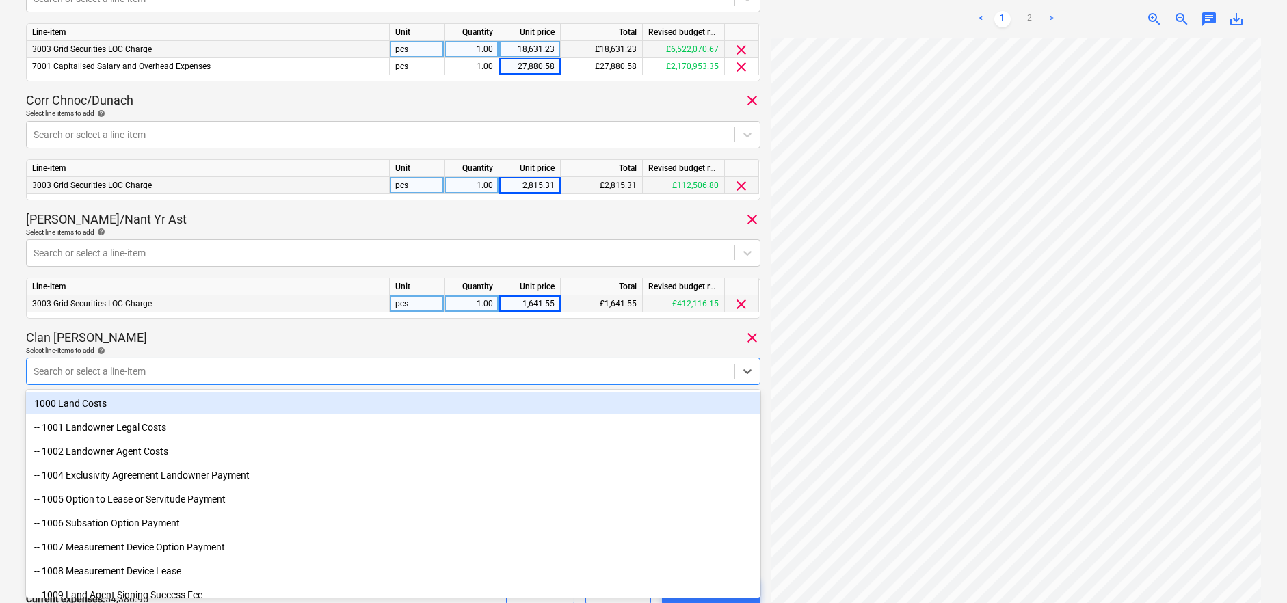
click at [440, 336] on div "Clan [PERSON_NAME] clear" at bounding box center [393, 338] width 734 height 16
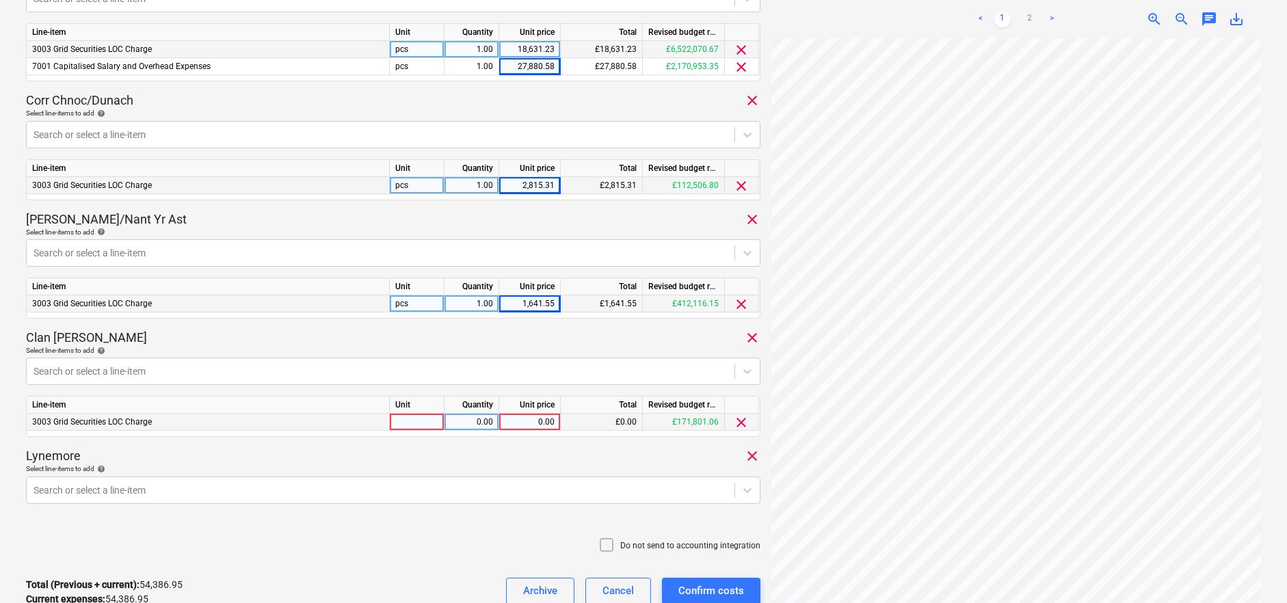
click at [542, 421] on div "0.00" at bounding box center [530, 422] width 50 height 17
type input "1573.08"
click at [444, 457] on div "Lynemore clear" at bounding box center [393, 456] width 734 height 16
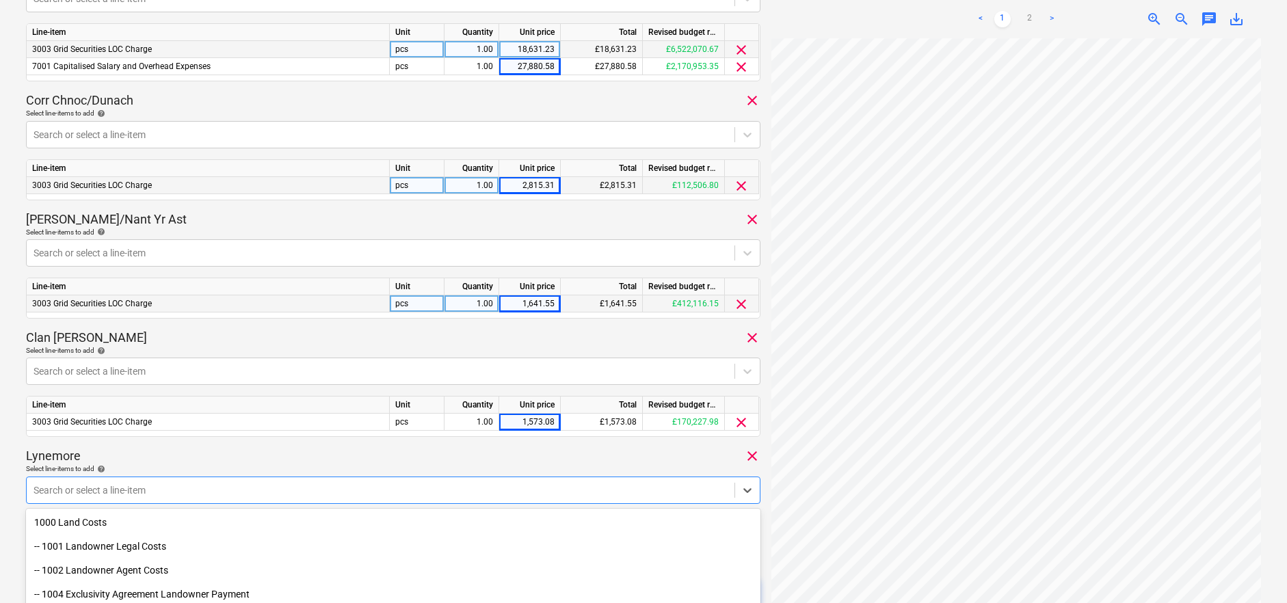
scroll to position [807, 0]
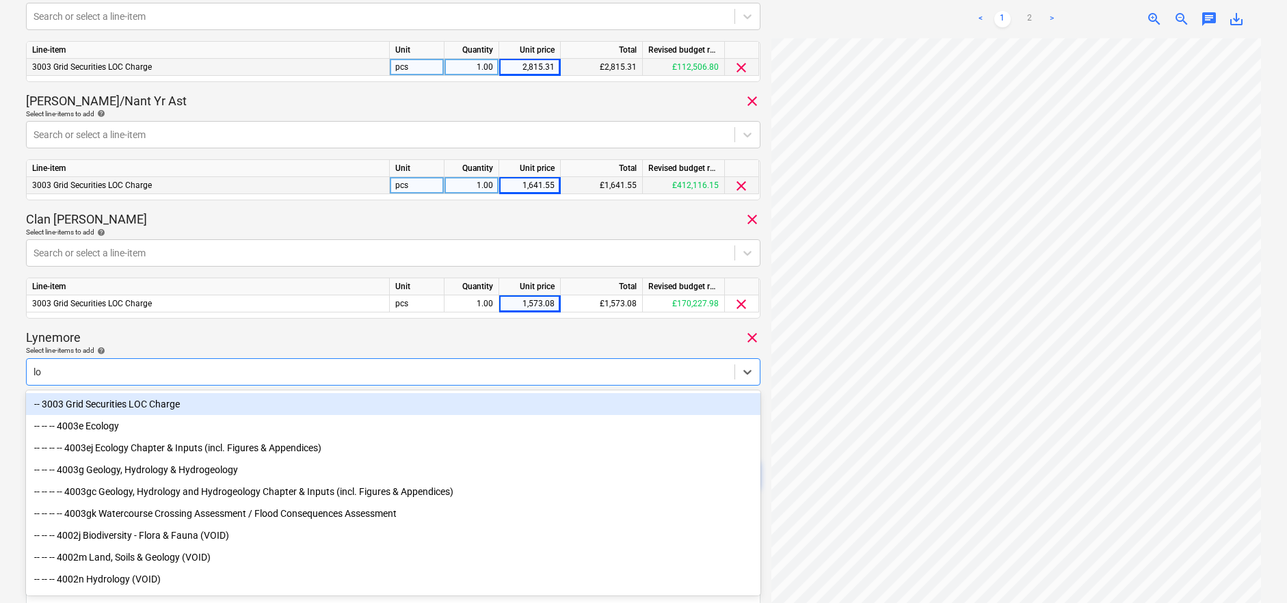
type input "loc"
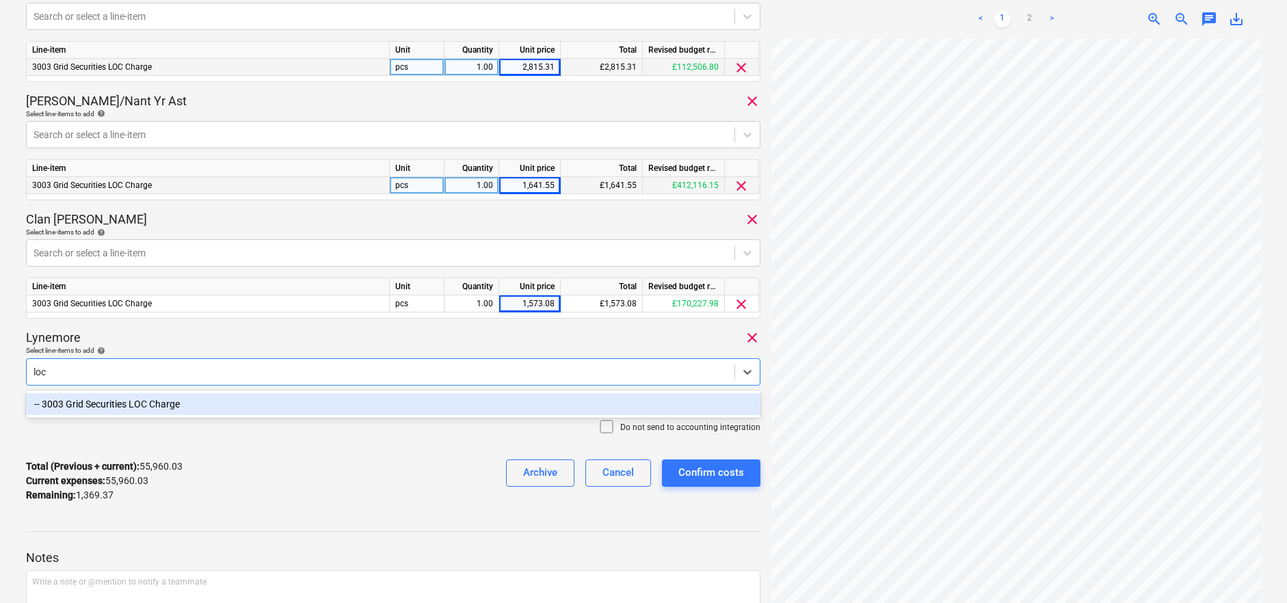
click at [225, 405] on div "-- 3003 Grid Securities LOC Charge" at bounding box center [393, 404] width 734 height 22
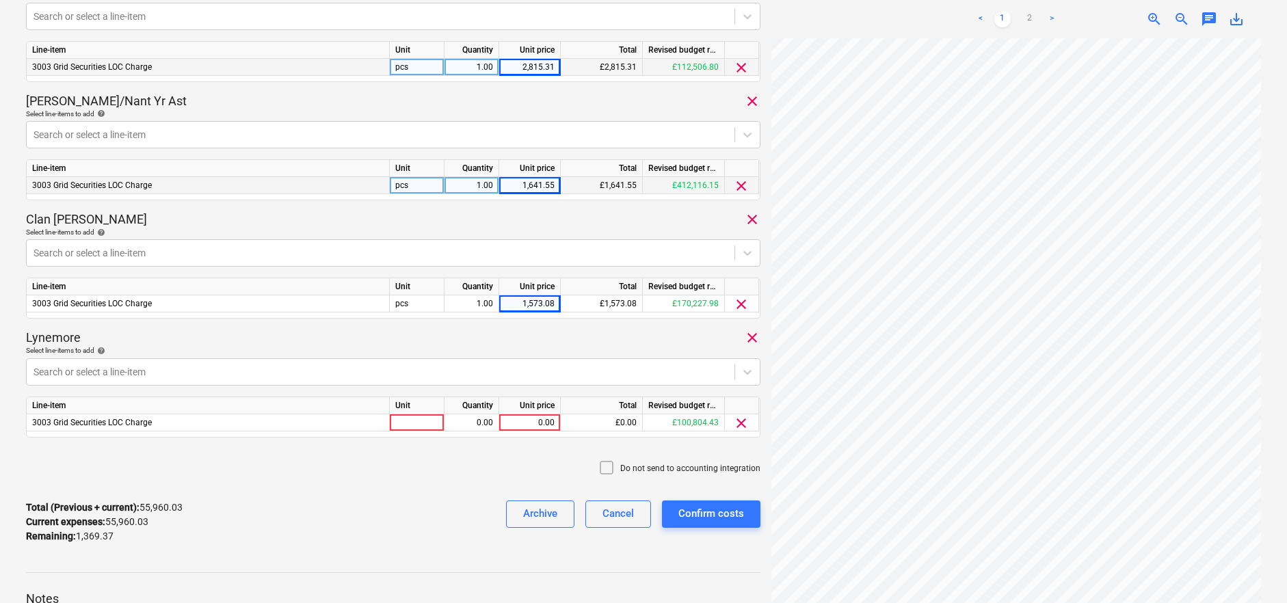
click at [219, 332] on div "Lynemore clear" at bounding box center [393, 338] width 734 height 16
click at [541, 421] on div "0.00" at bounding box center [530, 422] width 50 height 17
type input "1369.37"
click at [482, 469] on div "Do not send to accounting integration" at bounding box center [393, 469] width 734 height 41
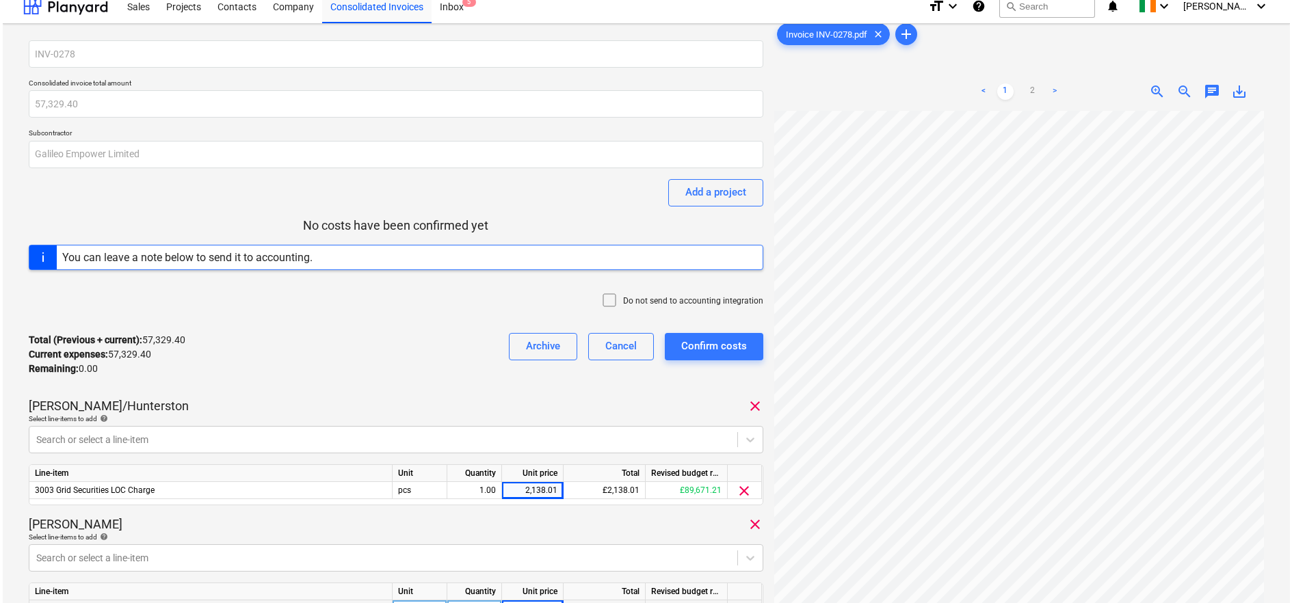
scroll to position [0, 0]
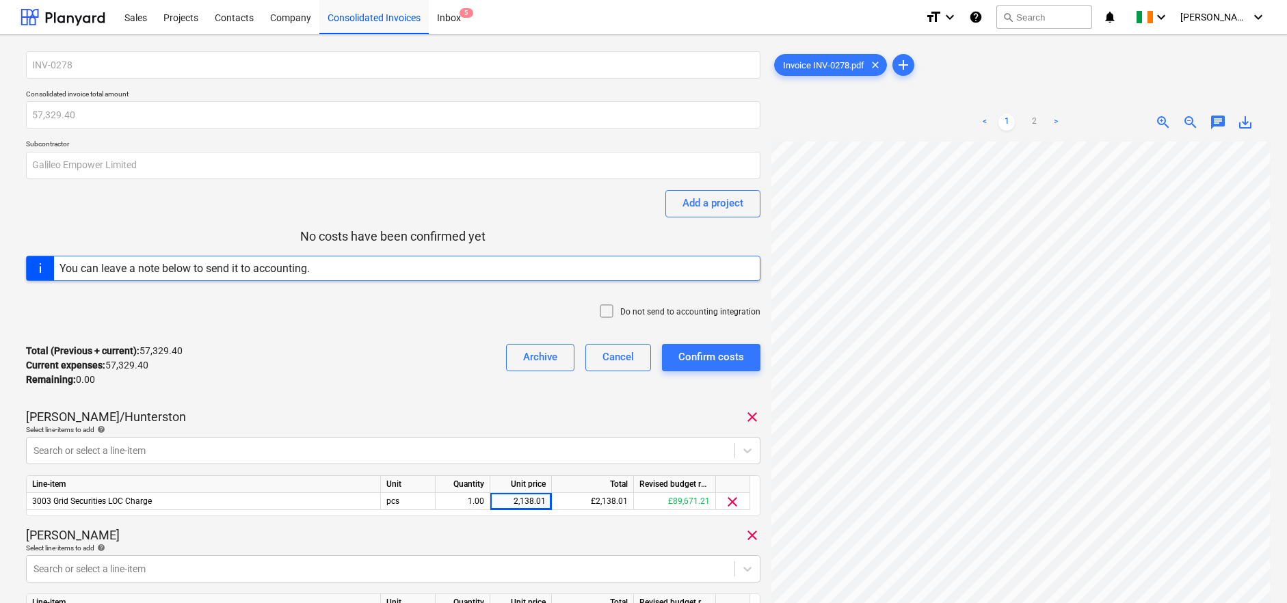
click at [457, 328] on div "Do not send to accounting integration" at bounding box center [393, 312] width 734 height 41
click at [713, 348] on div "Confirm costs" at bounding box center [711, 357] width 66 height 18
